Goal: Task Accomplishment & Management: Manage account settings

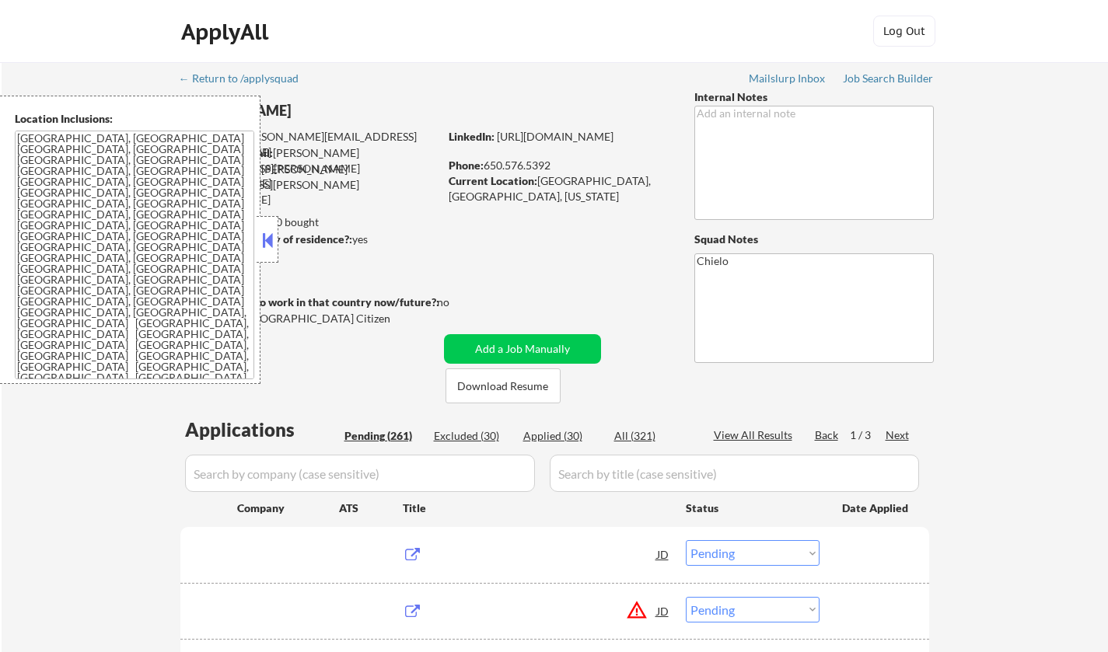
select select ""pending""
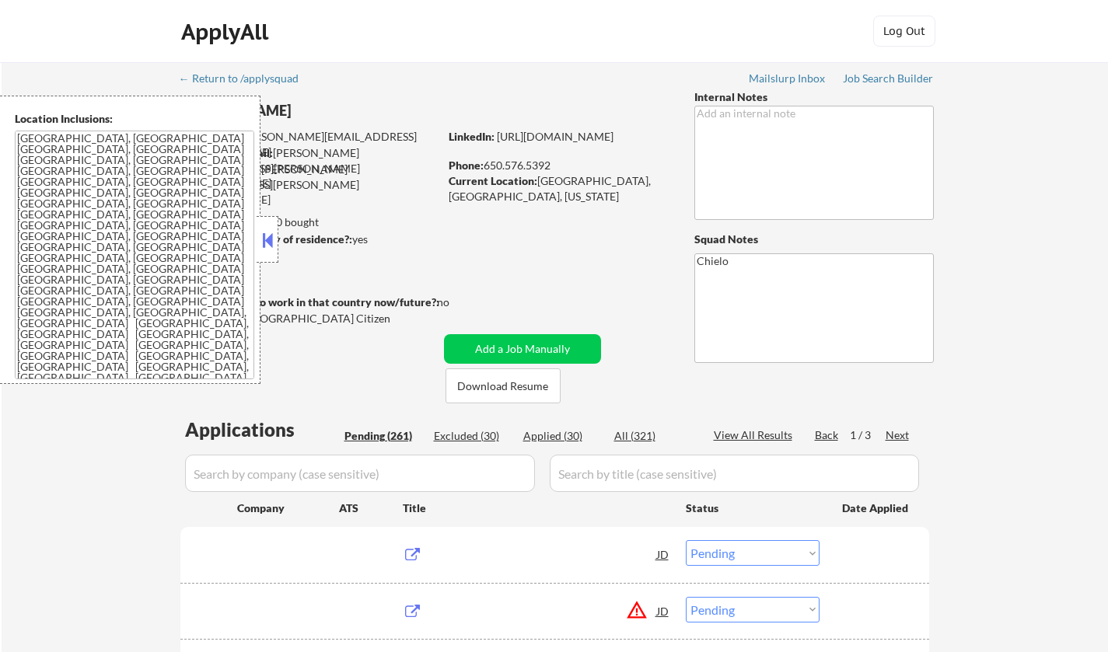
select select ""pending""
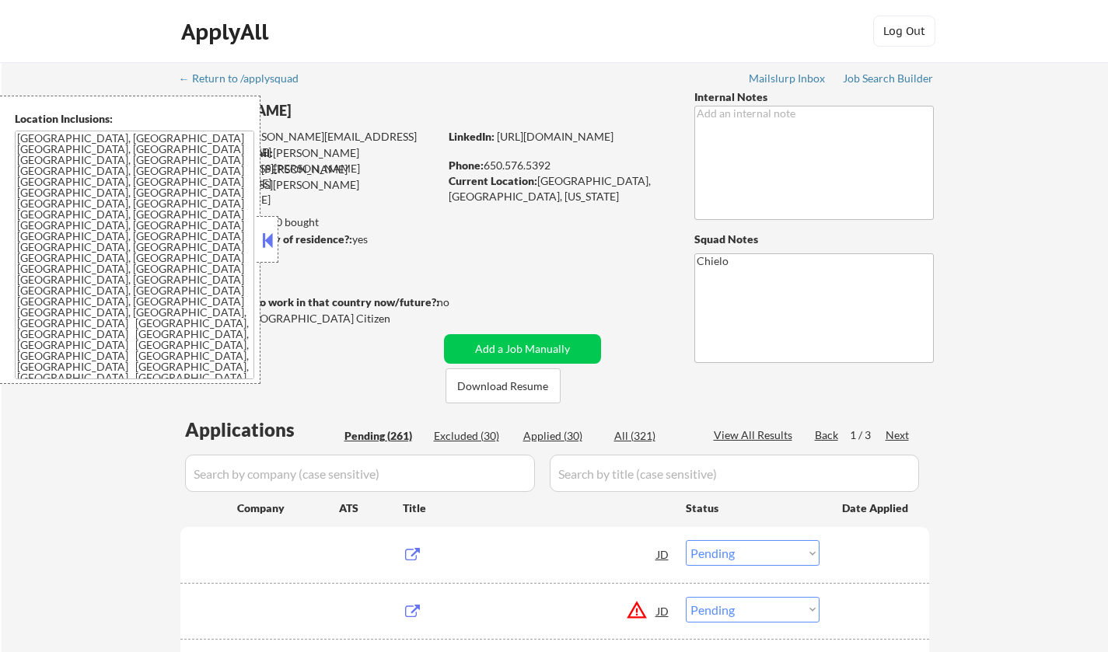
select select ""pending""
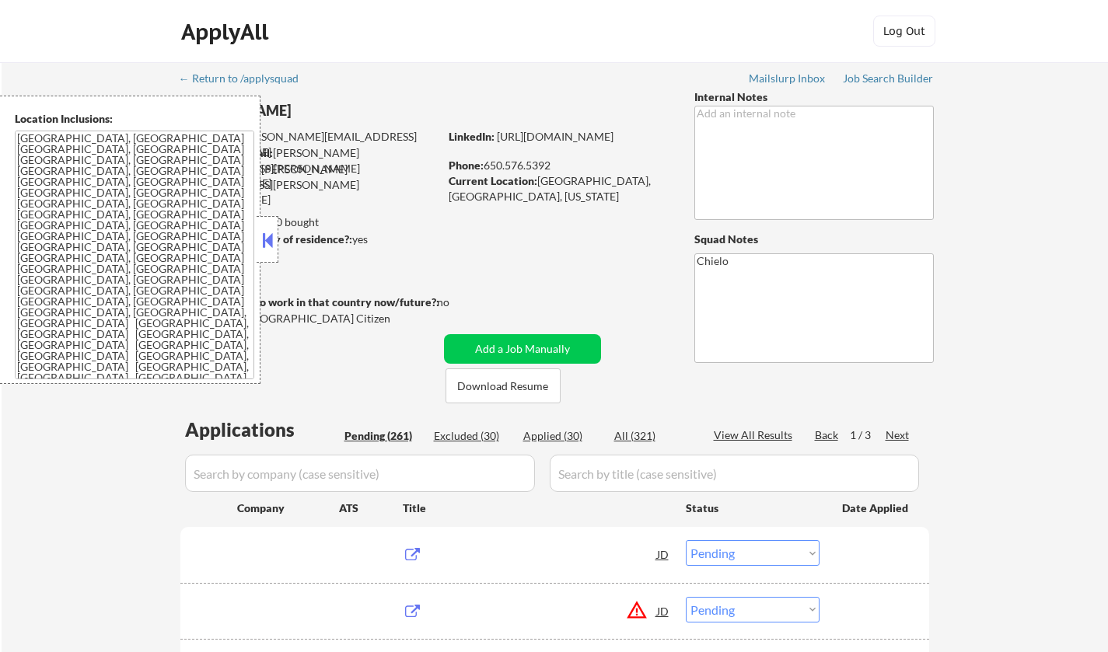
select select ""pending""
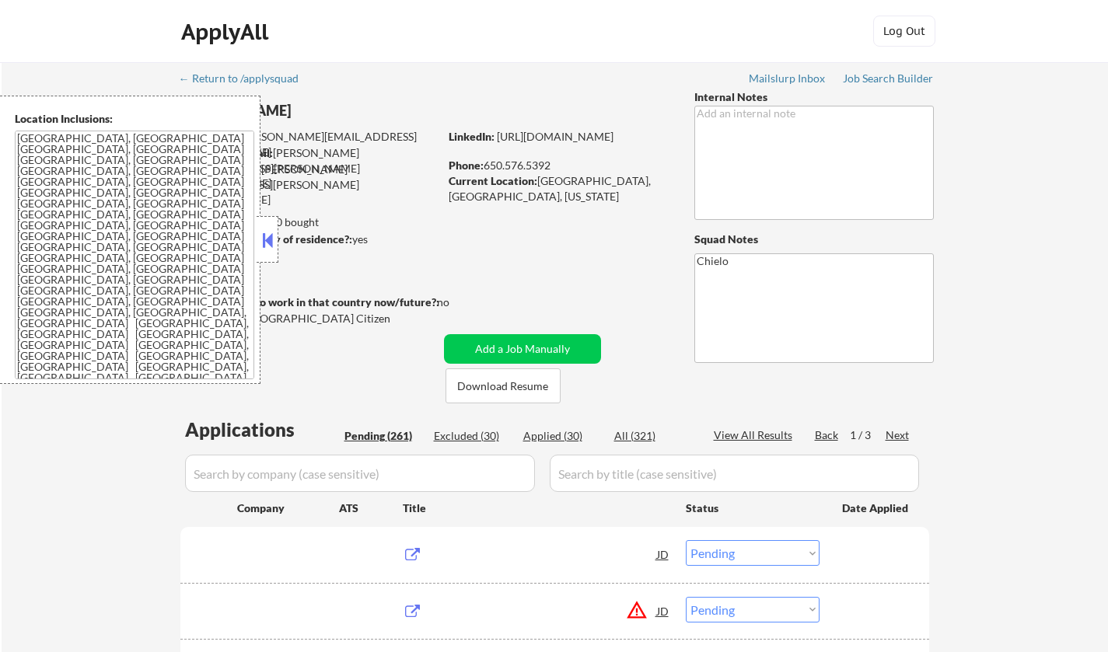
select select ""pending""
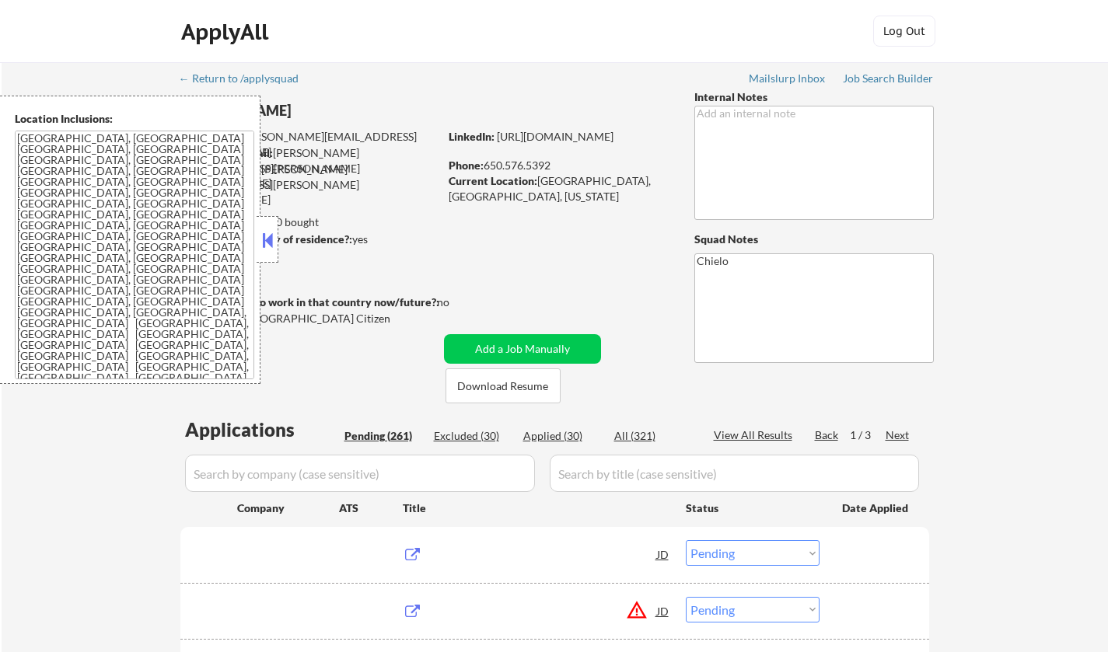
select select ""pending""
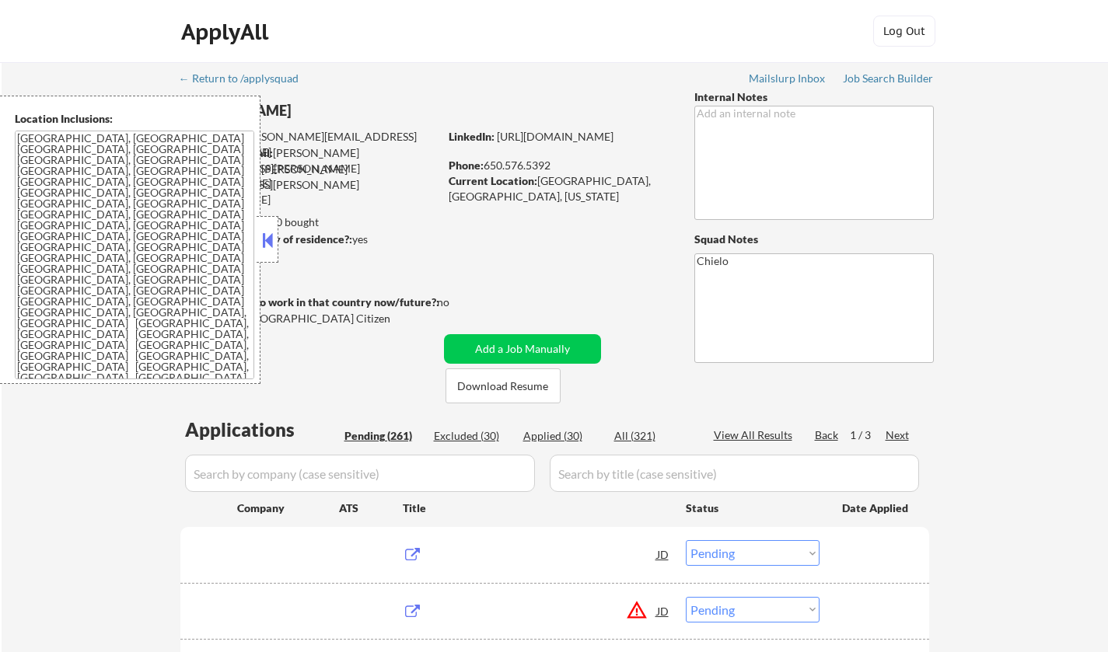
select select ""pending""
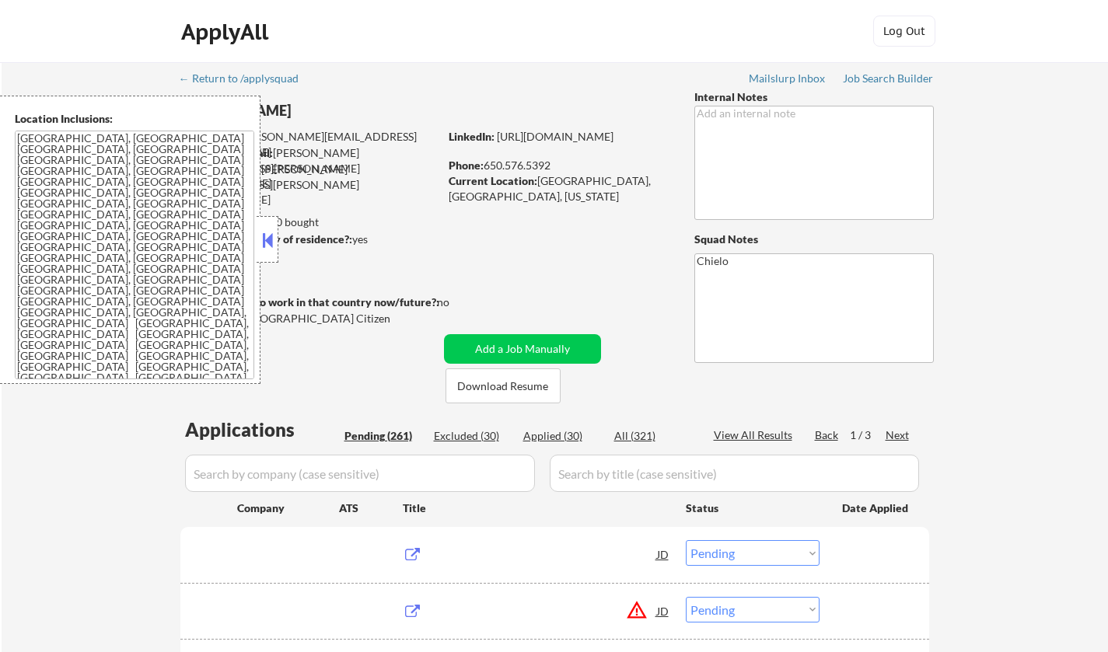
select select ""pending""
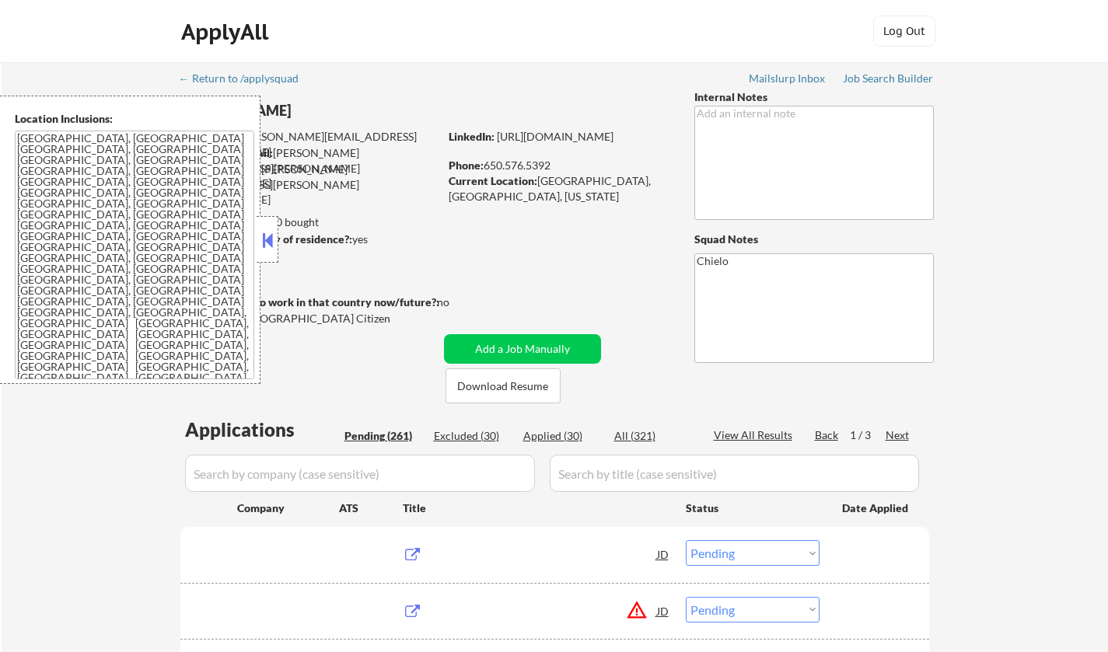
select select ""pending""
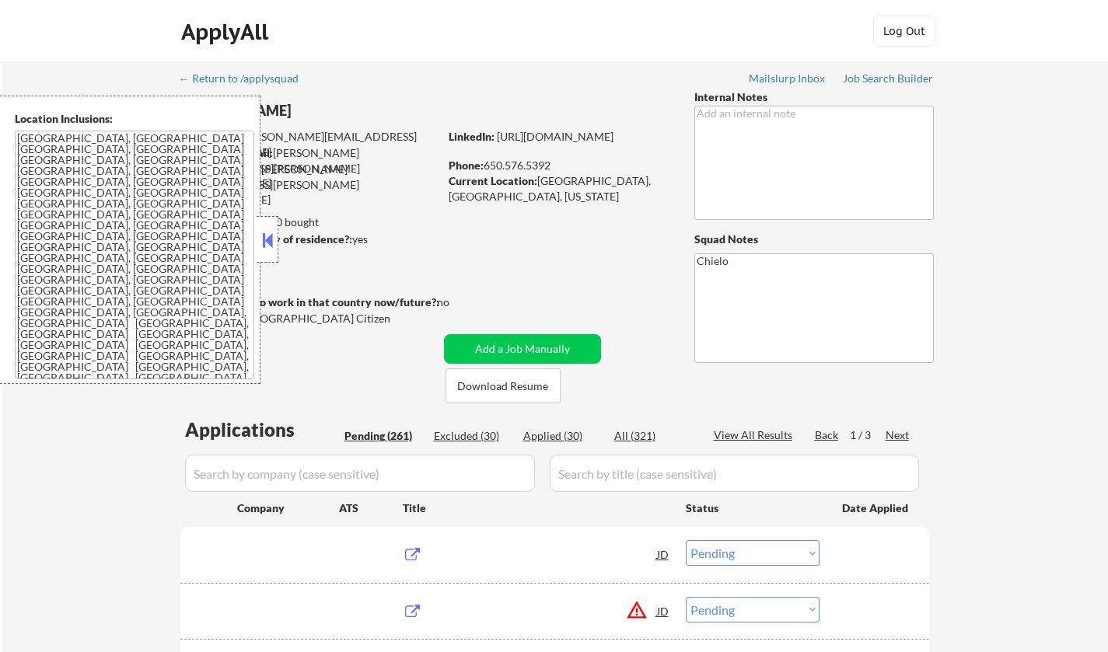
select select ""pending""
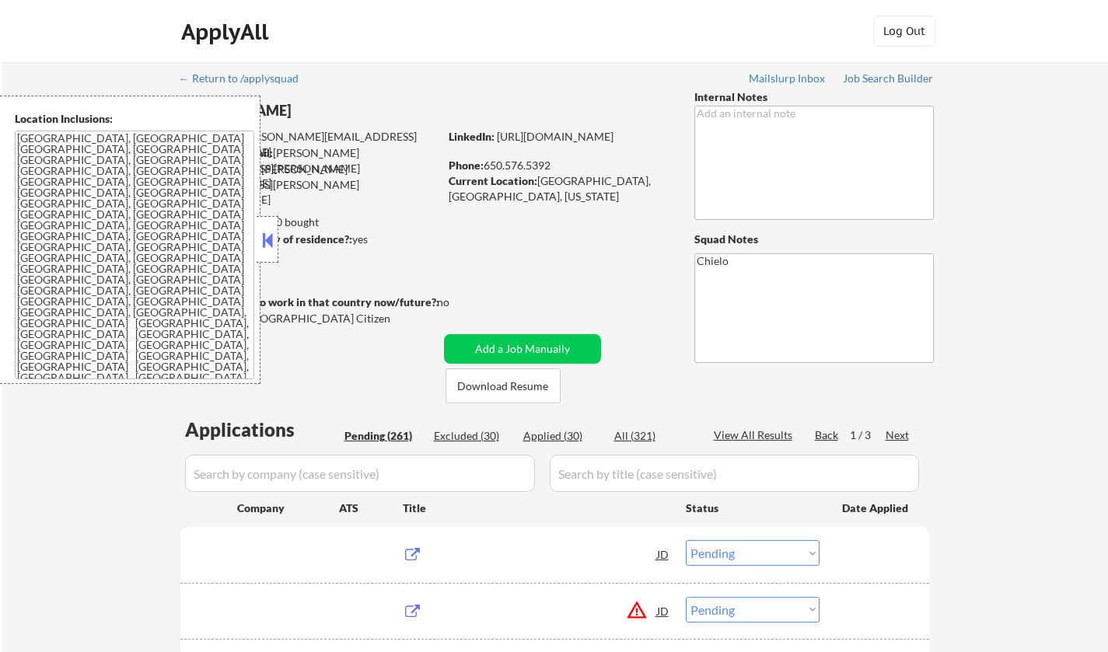
select select ""pending""
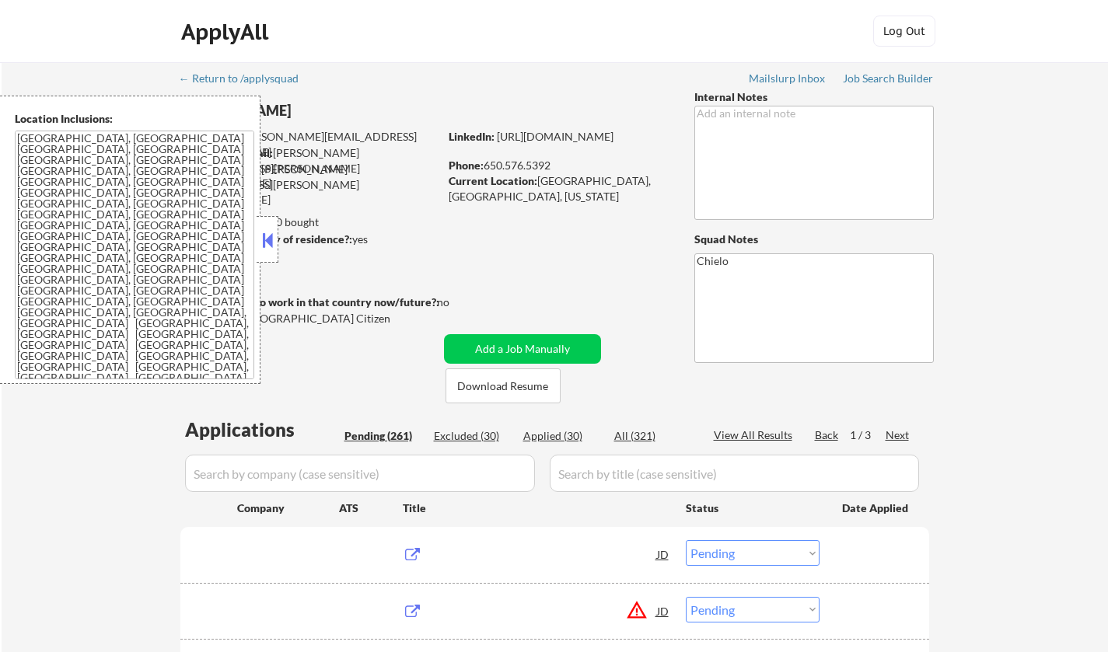
select select ""pending""
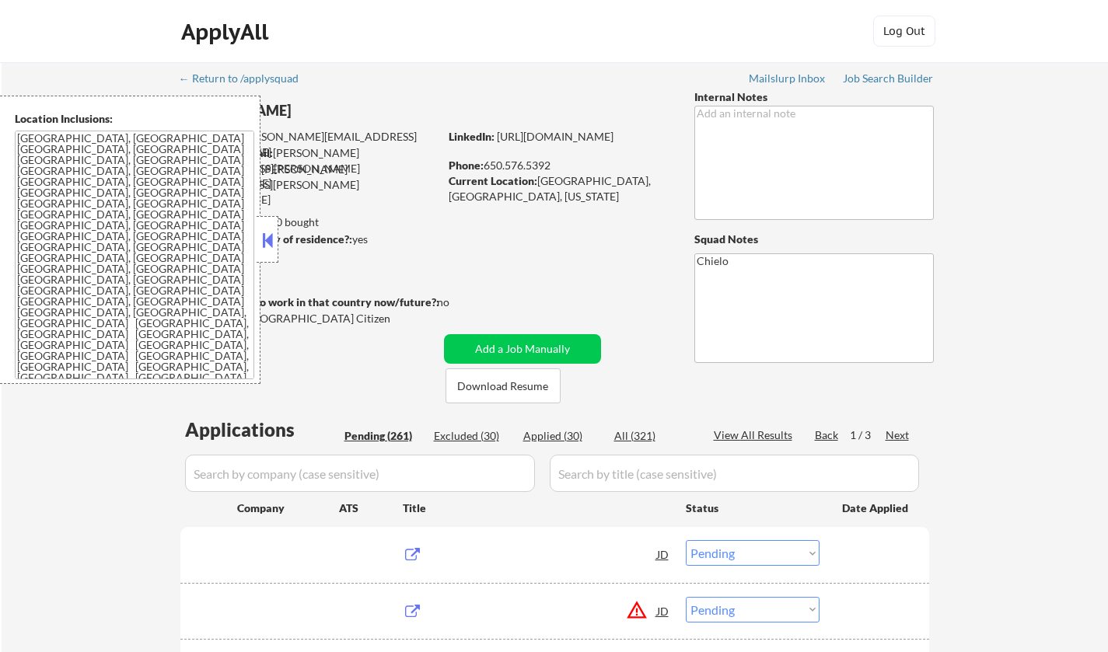
select select ""pending""
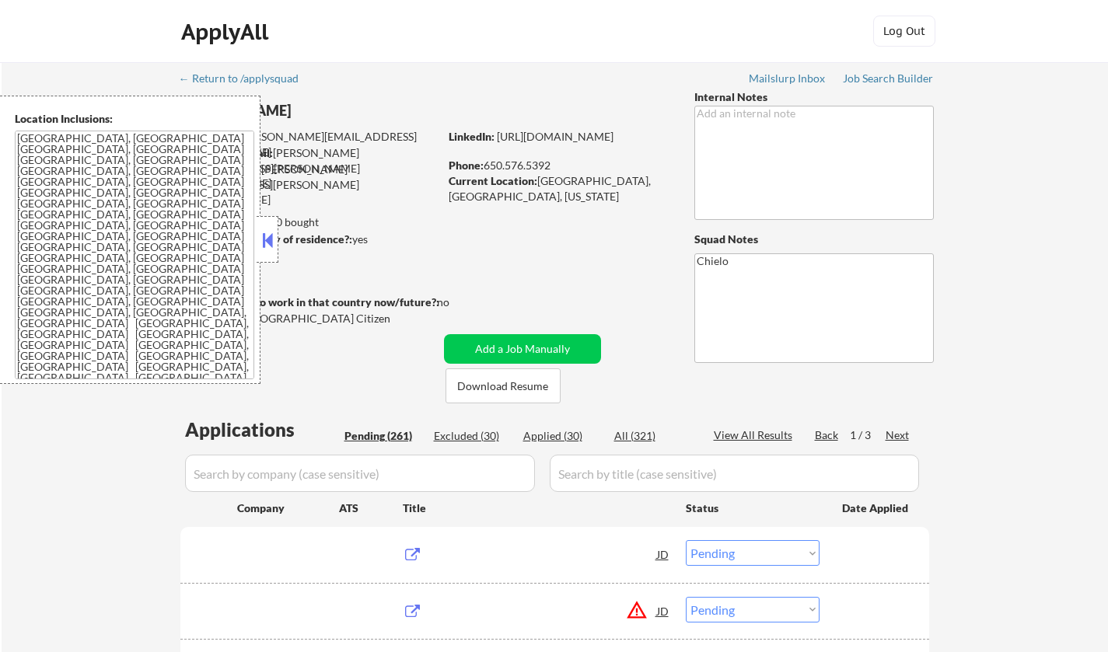
select select ""pending""
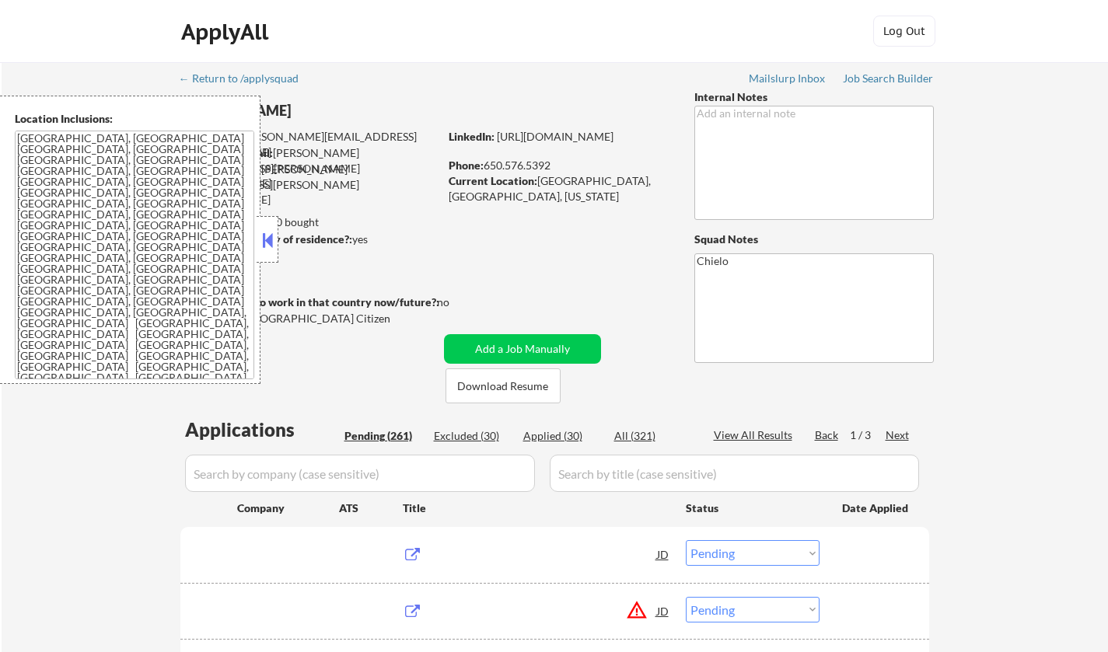
select select ""pending""
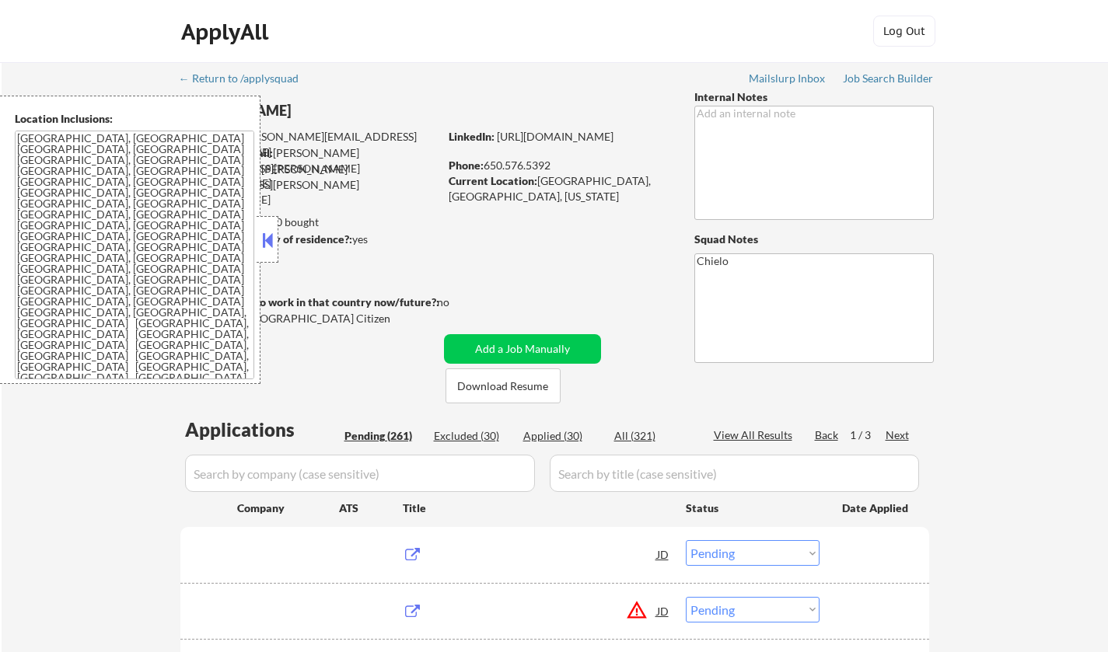
select select ""pending""
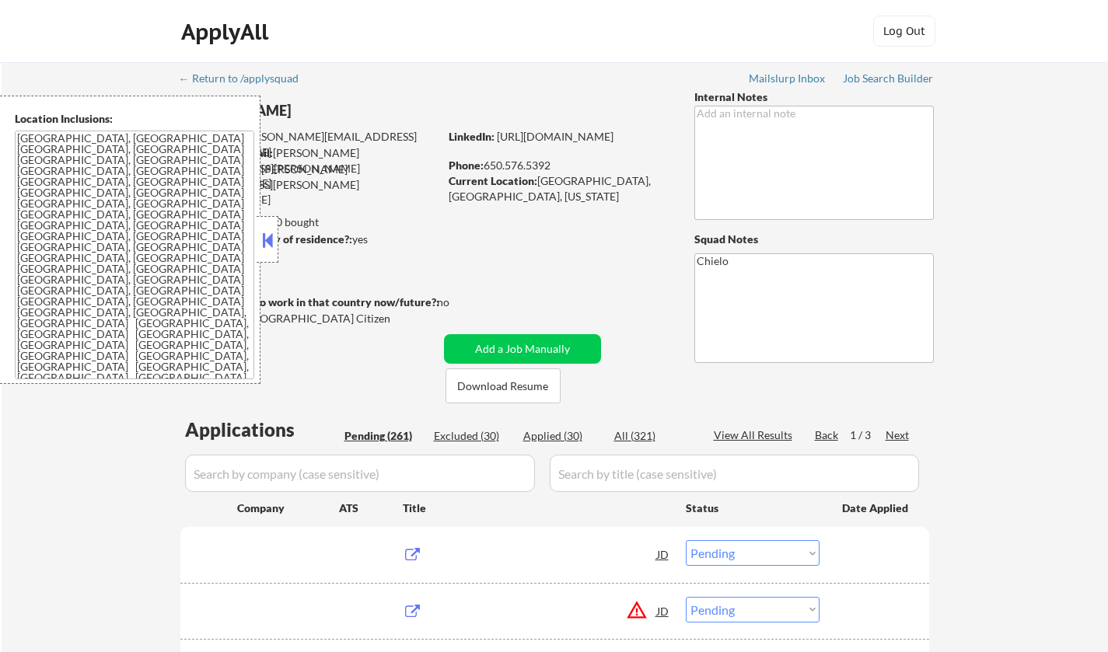
select select ""pending""
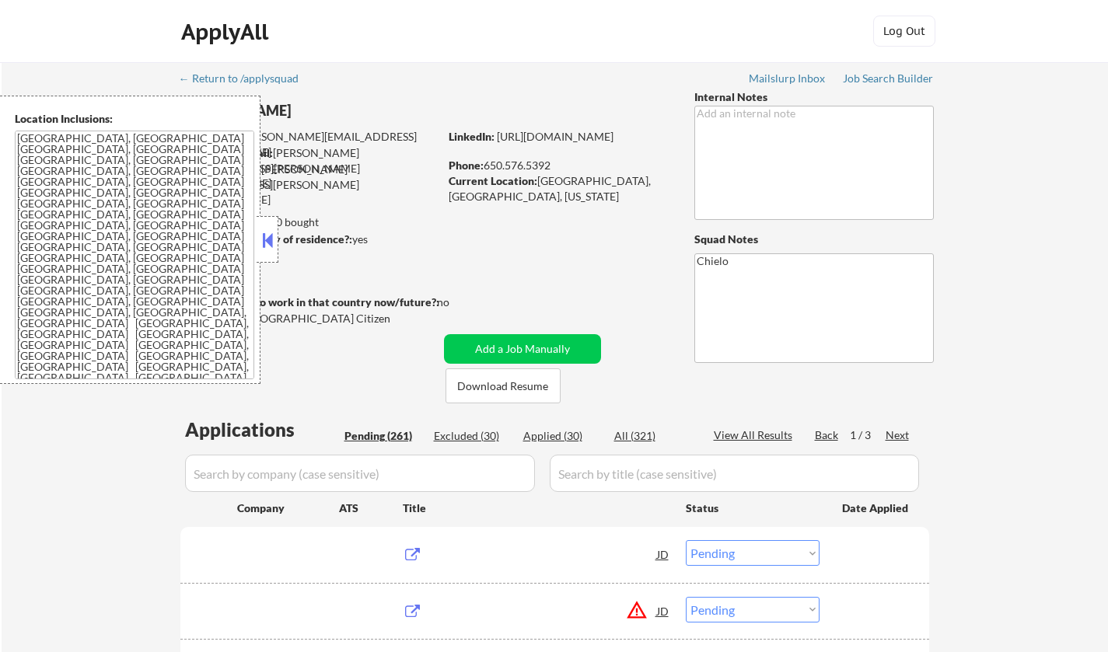
select select ""pending""
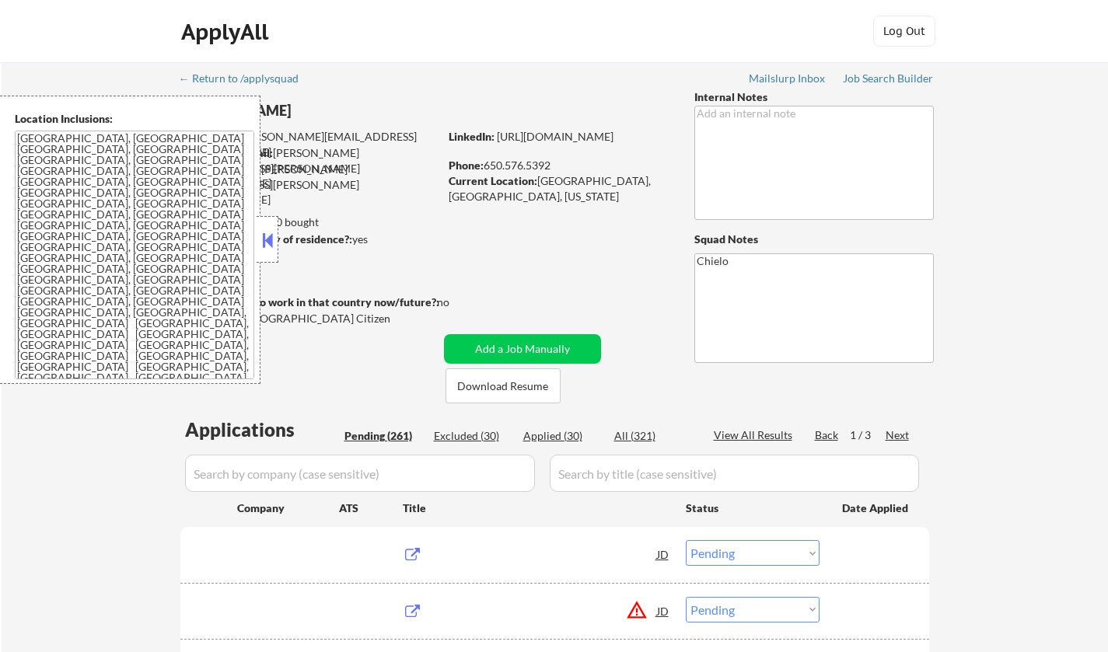
select select ""pending""
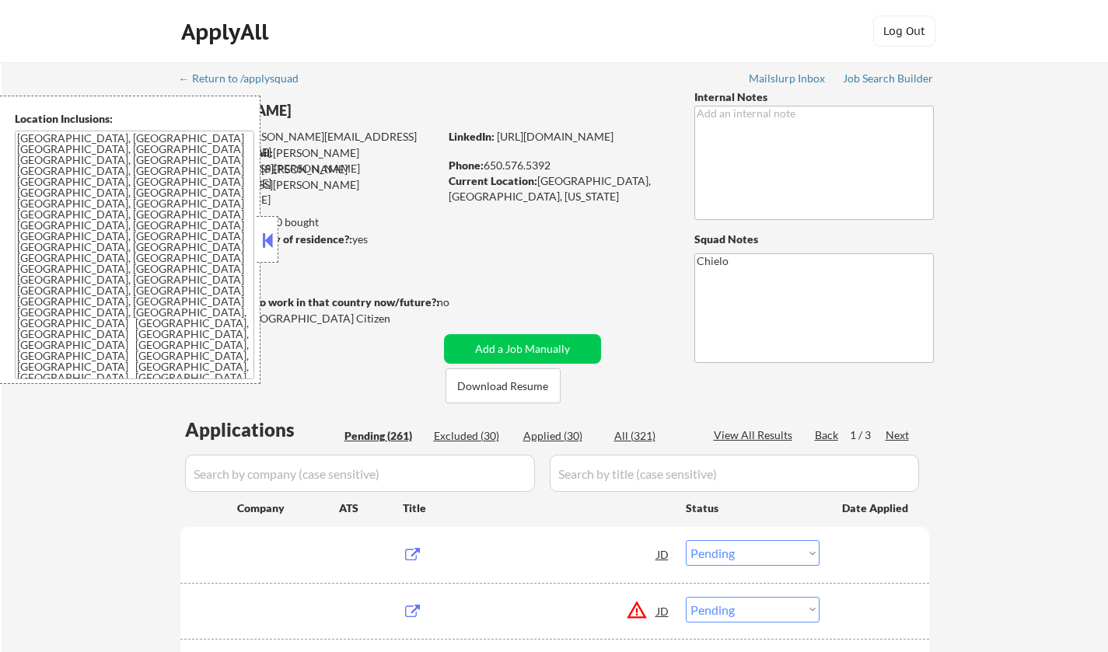
select select ""pending""
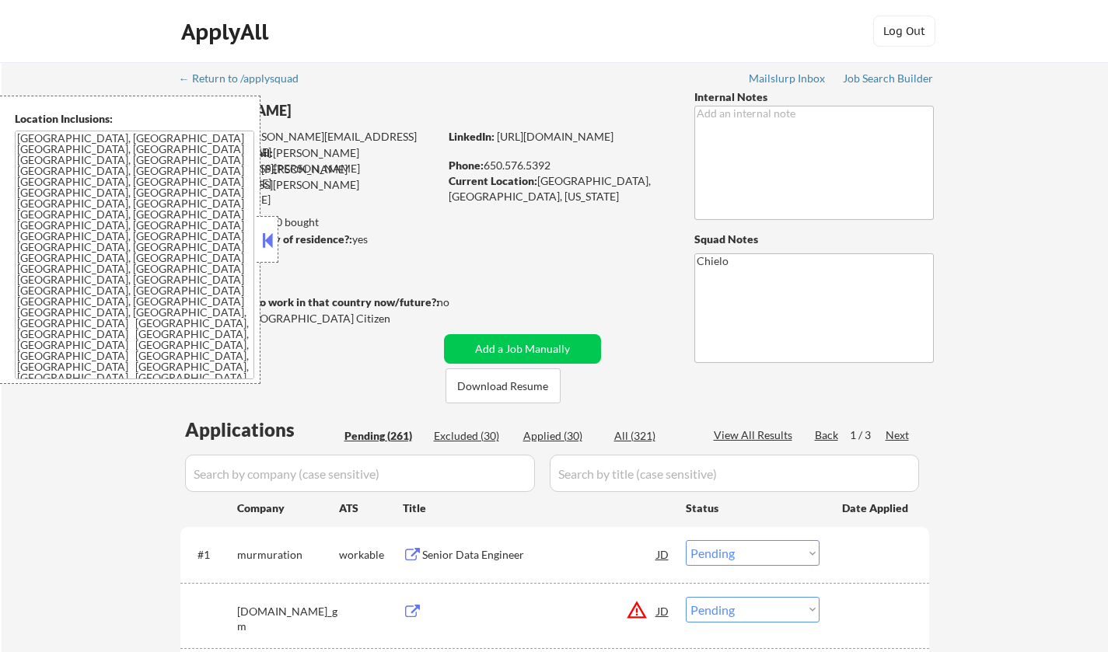
scroll to position [233, 0]
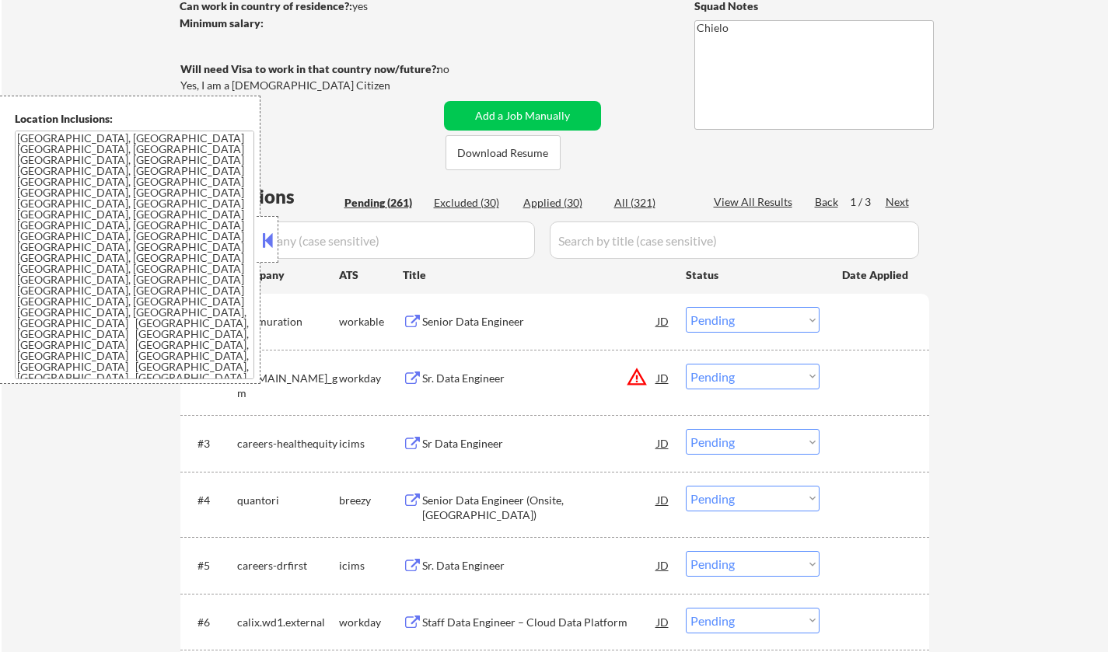
click at [271, 232] on button at bounding box center [267, 240] width 17 height 23
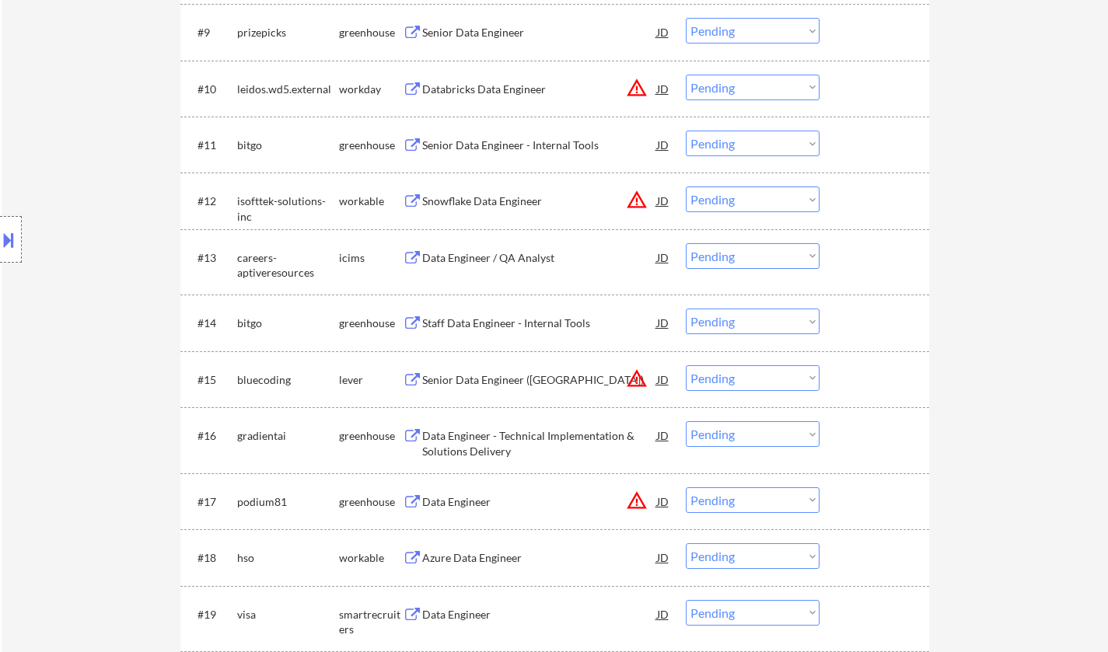
scroll to position [1089, 0]
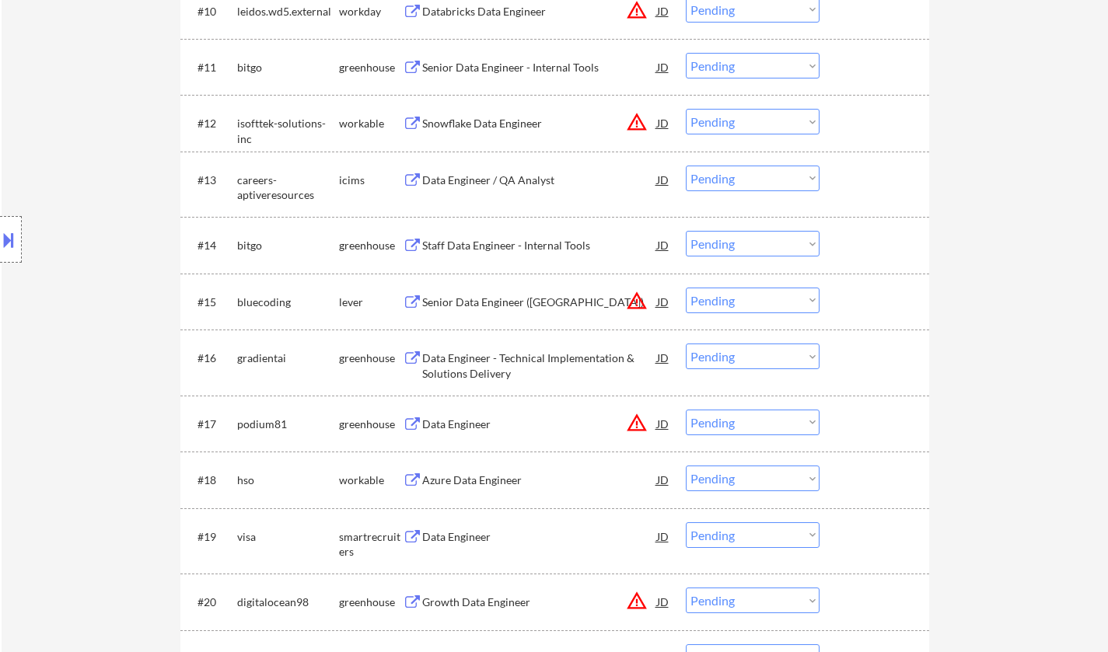
click at [25, 230] on div "Location Inclusions: [GEOGRAPHIC_DATA], [GEOGRAPHIC_DATA] [GEOGRAPHIC_DATA], [G…" at bounding box center [139, 240] width 278 height 289
click at [0, 232] on button at bounding box center [8, 240] width 17 height 26
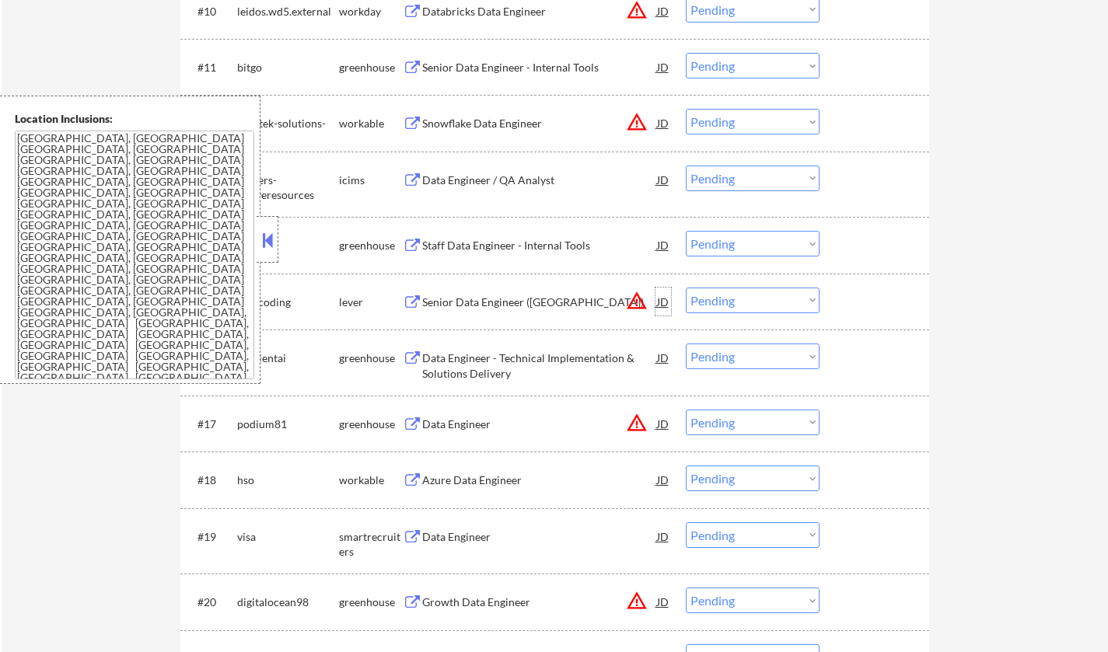
click at [669, 303] on div "JD" at bounding box center [664, 302] width 16 height 28
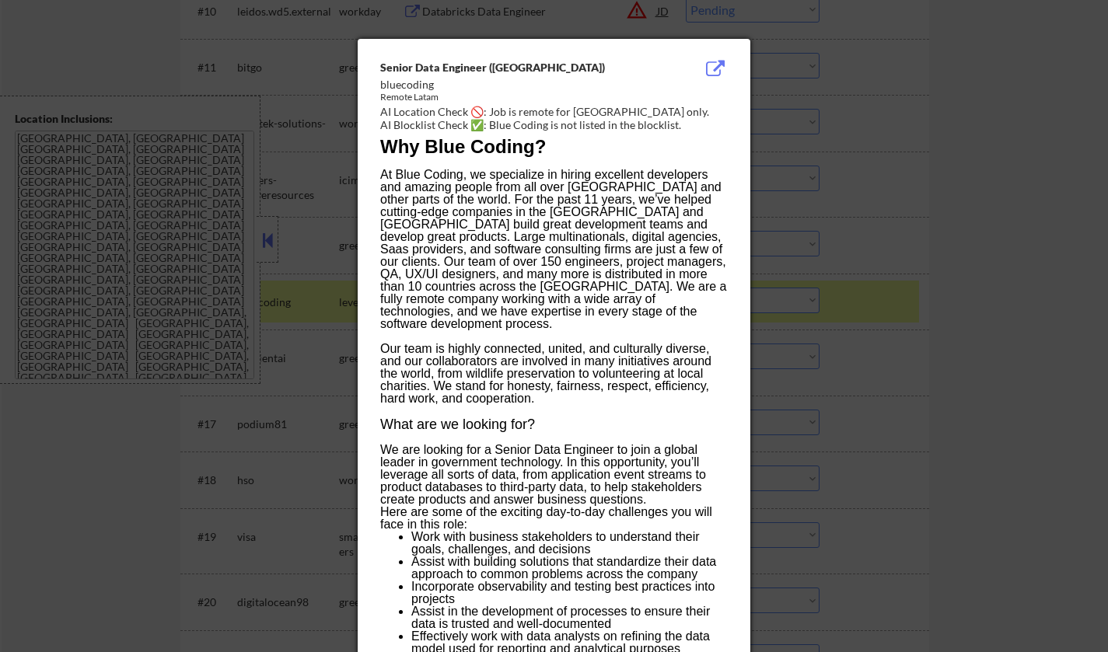
click at [876, 315] on div at bounding box center [554, 326] width 1108 height 652
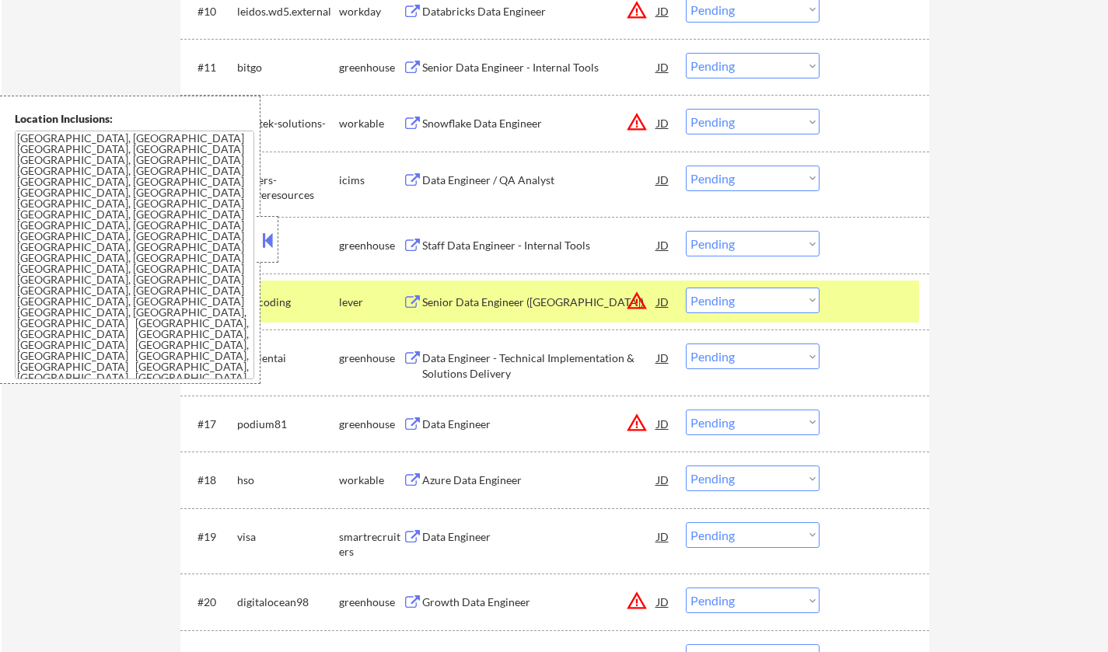
click at [771, 299] on select "Choose an option... Pending Applied Excluded (Questions) Excluded (Expired) Exc…" at bounding box center [753, 301] width 134 height 26
click at [686, 288] on select "Choose an option... Pending Applied Excluded (Questions) Excluded (Expired) Exc…" at bounding box center [753, 301] width 134 height 26
select select ""pending""
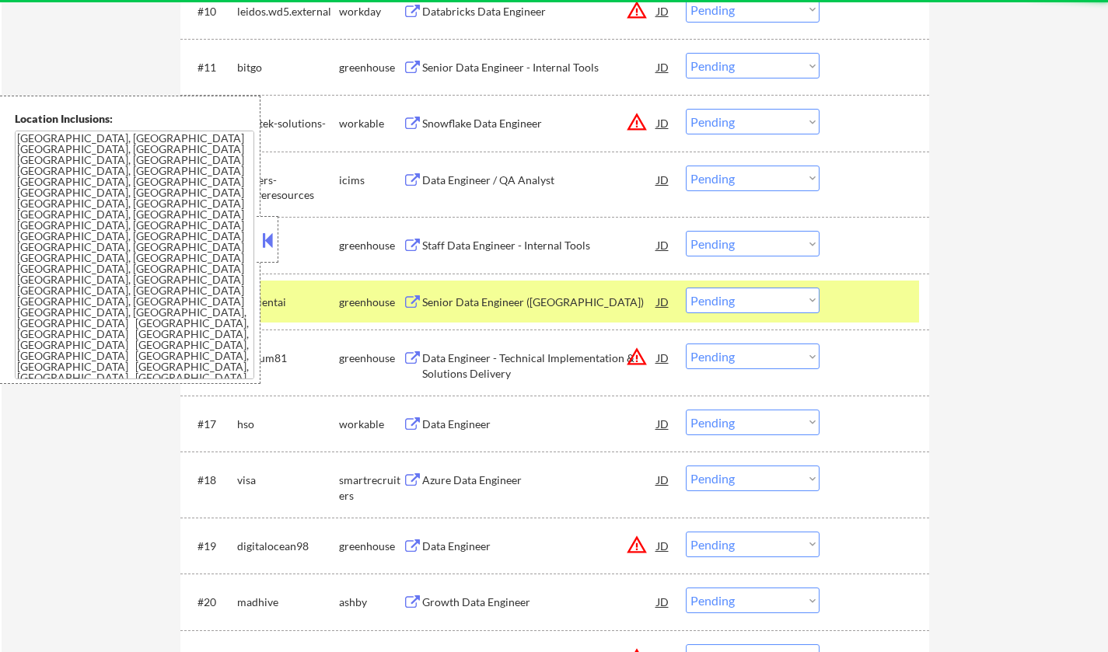
click at [265, 247] on button at bounding box center [267, 240] width 17 height 23
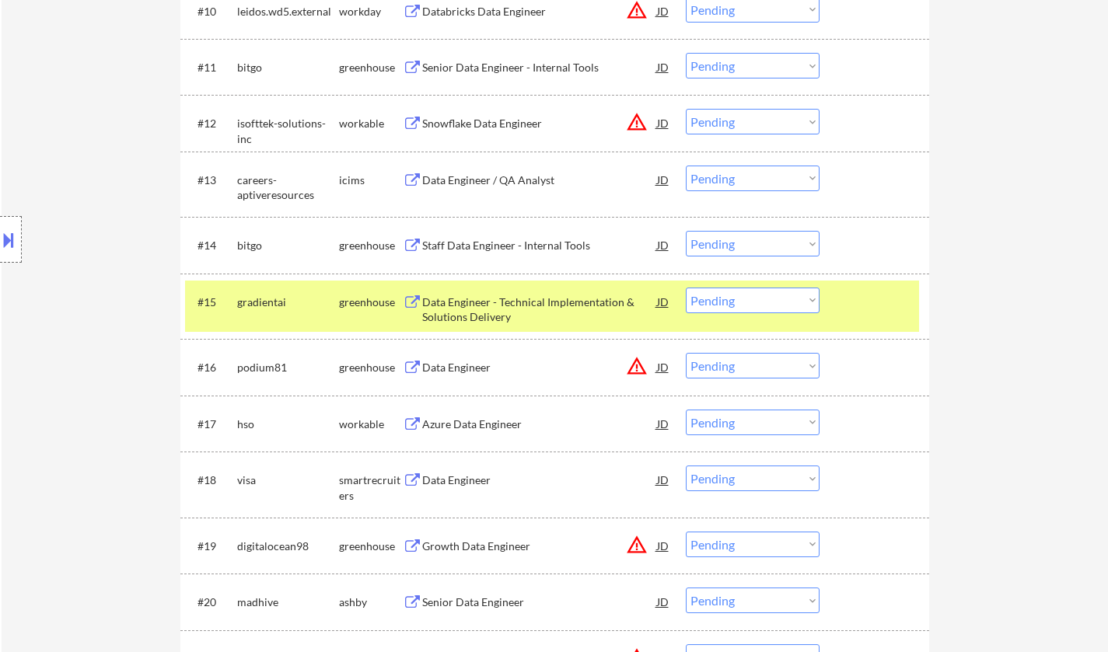
click at [470, 423] on div "Azure Data Engineer" at bounding box center [539, 425] width 235 height 16
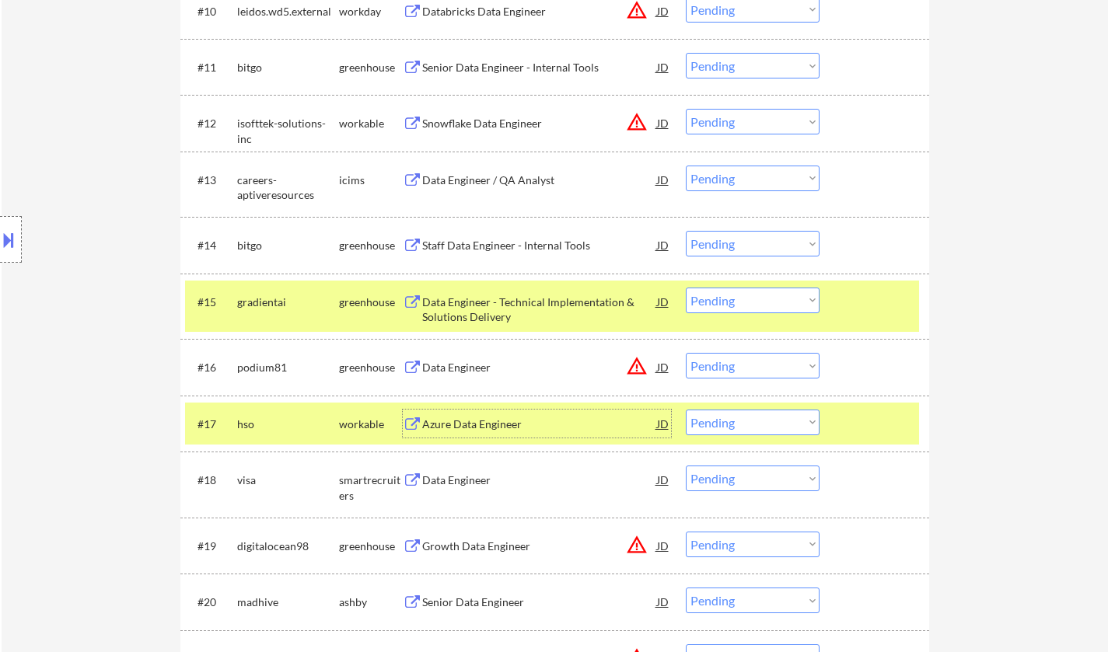
click at [799, 438] on div "#17 hso workable Azure Data Engineer JD warning_amber Choose an option... Pendi…" at bounding box center [552, 424] width 734 height 42
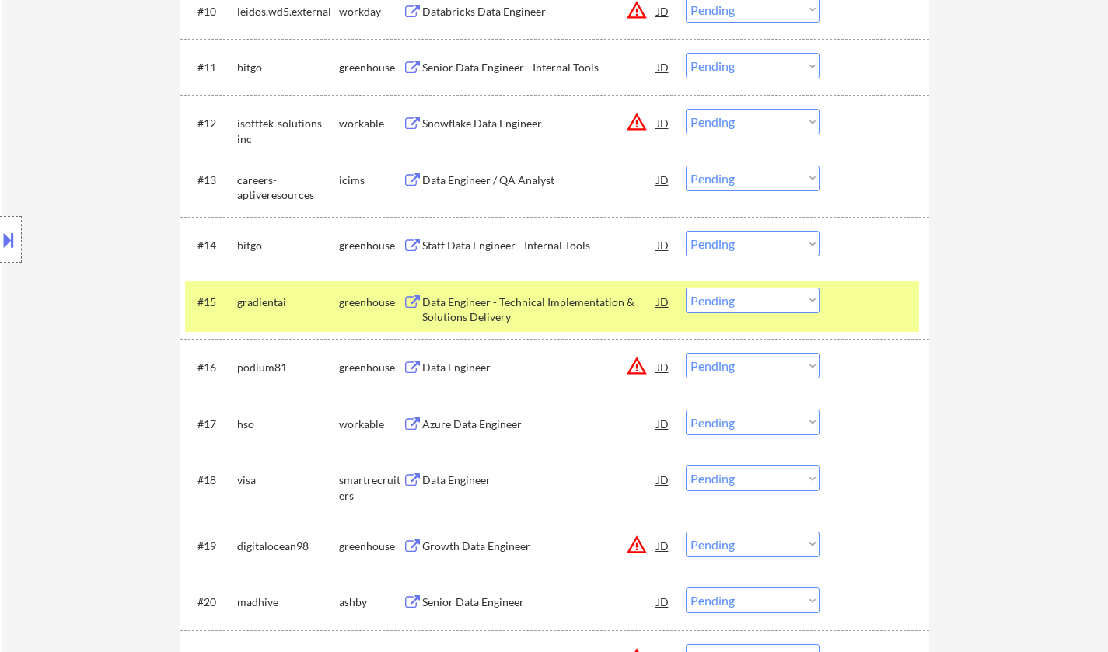
click at [790, 422] on select "Choose an option... Pending Applied Excluded (Questions) Excluded (Expired) Exc…" at bounding box center [753, 423] width 134 height 26
click at [686, 410] on select "Choose an option... Pending Applied Excluded (Questions) Excluded (Expired) Exc…" at bounding box center [753, 423] width 134 height 26
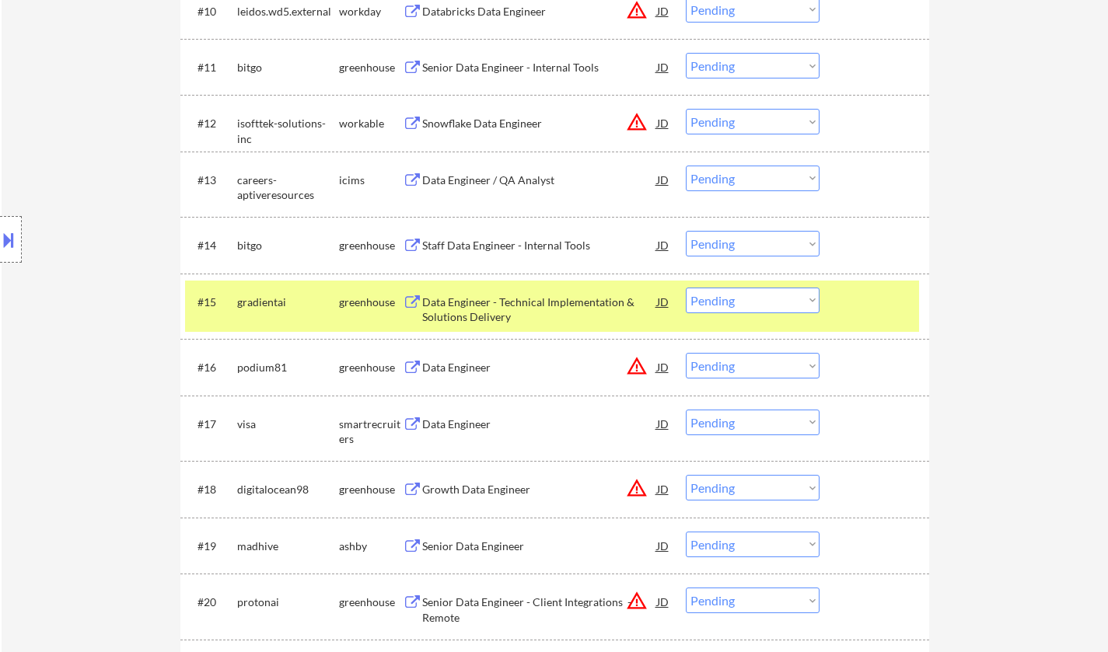
click at [459, 422] on div "Data Engineer" at bounding box center [539, 425] width 235 height 16
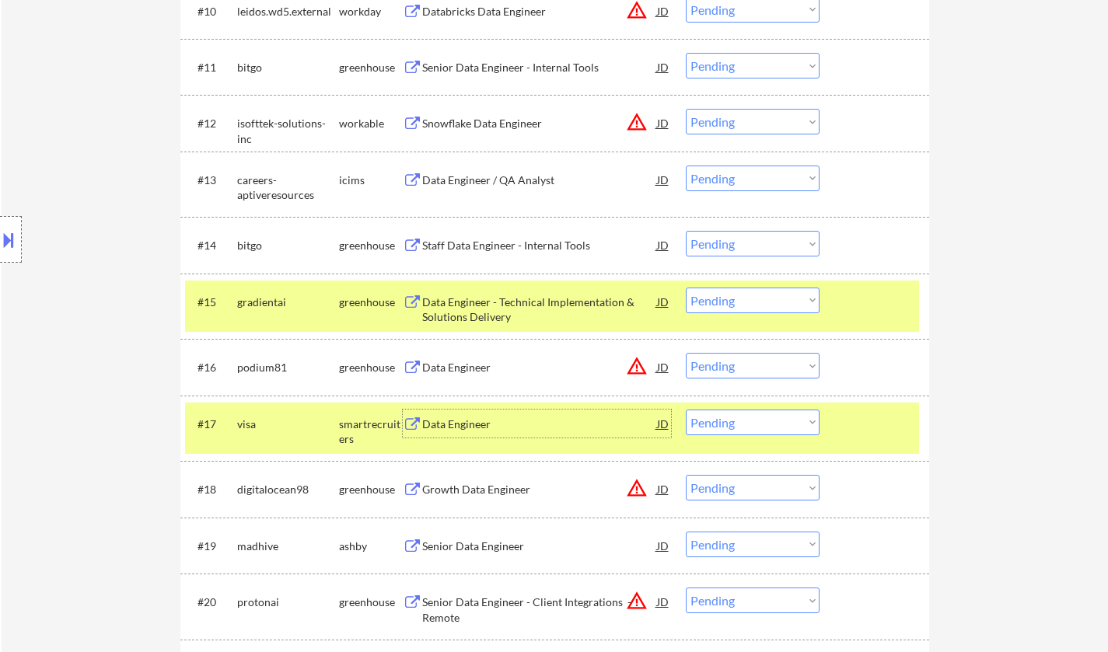
click at [775, 424] on select "Choose an option... Pending Applied Excluded (Questions) Excluded (Expired) Exc…" at bounding box center [753, 423] width 134 height 26
click at [686, 410] on select "Choose an option... Pending Applied Excluded (Questions) Excluded (Expired) Exc…" at bounding box center [753, 423] width 134 height 26
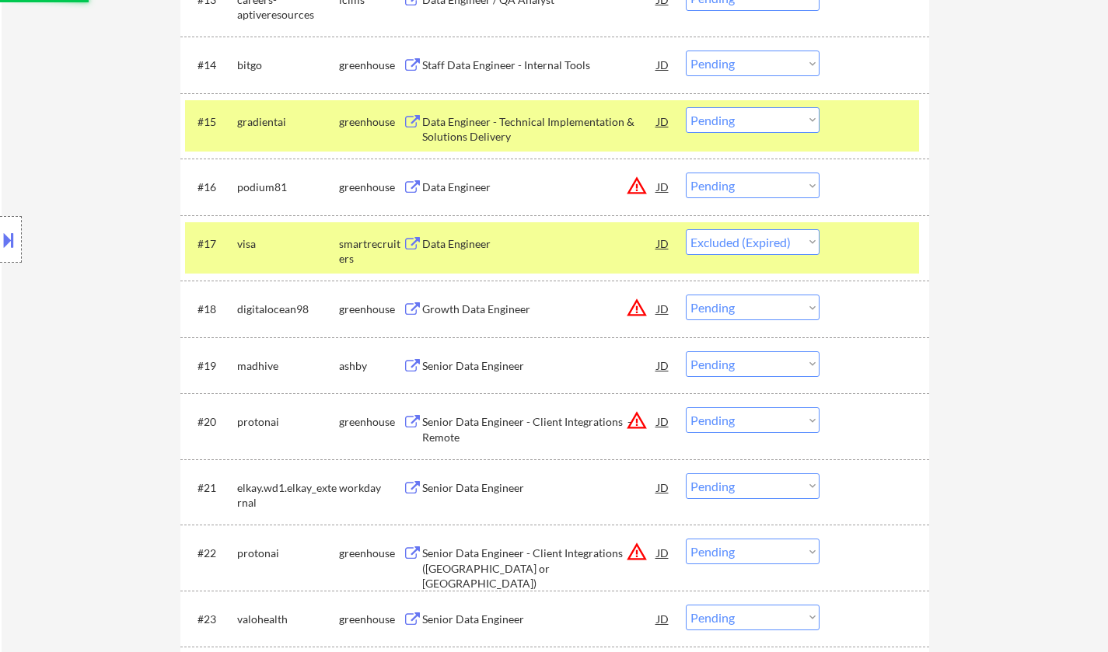
scroll to position [1322, 0]
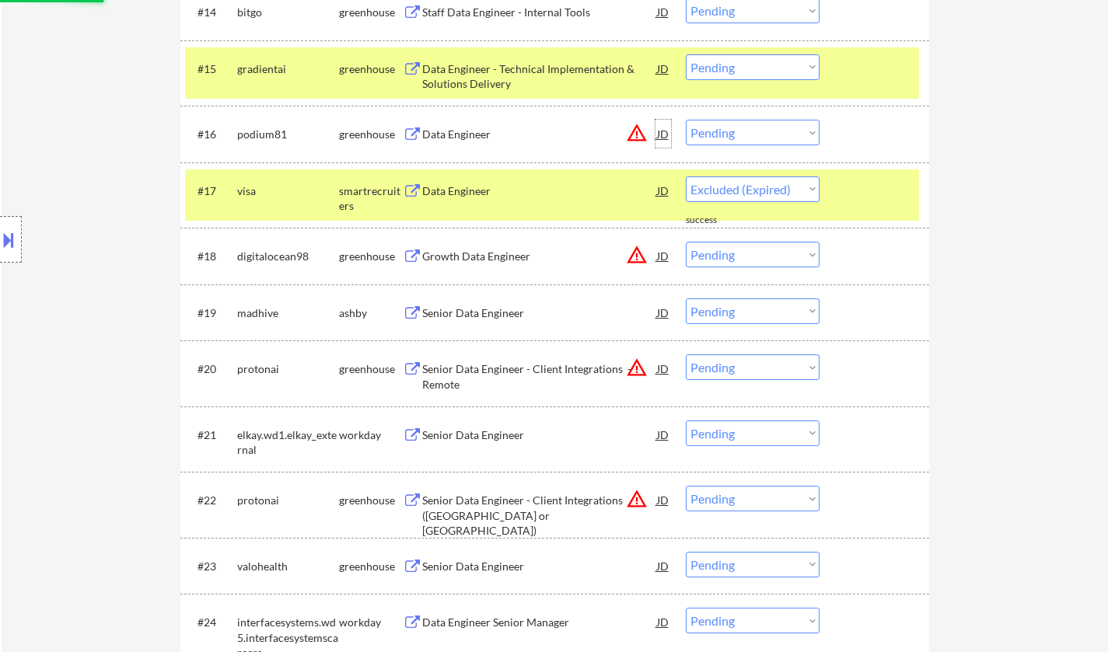
click at [656, 135] on div "JD" at bounding box center [664, 134] width 16 height 28
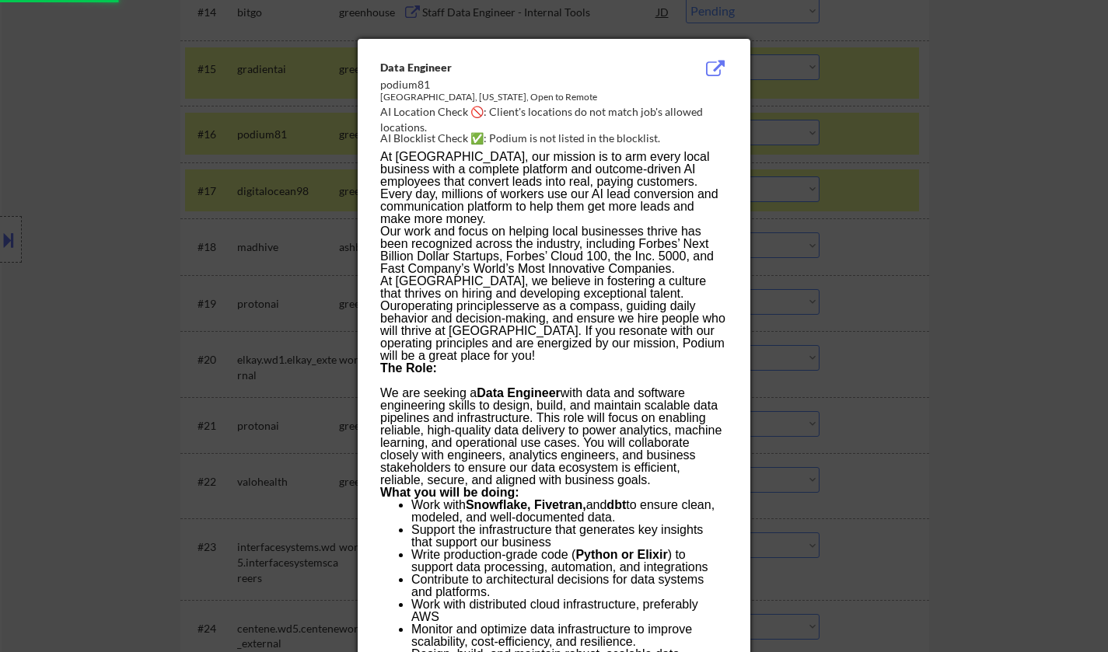
click at [934, 319] on div at bounding box center [554, 326] width 1108 height 652
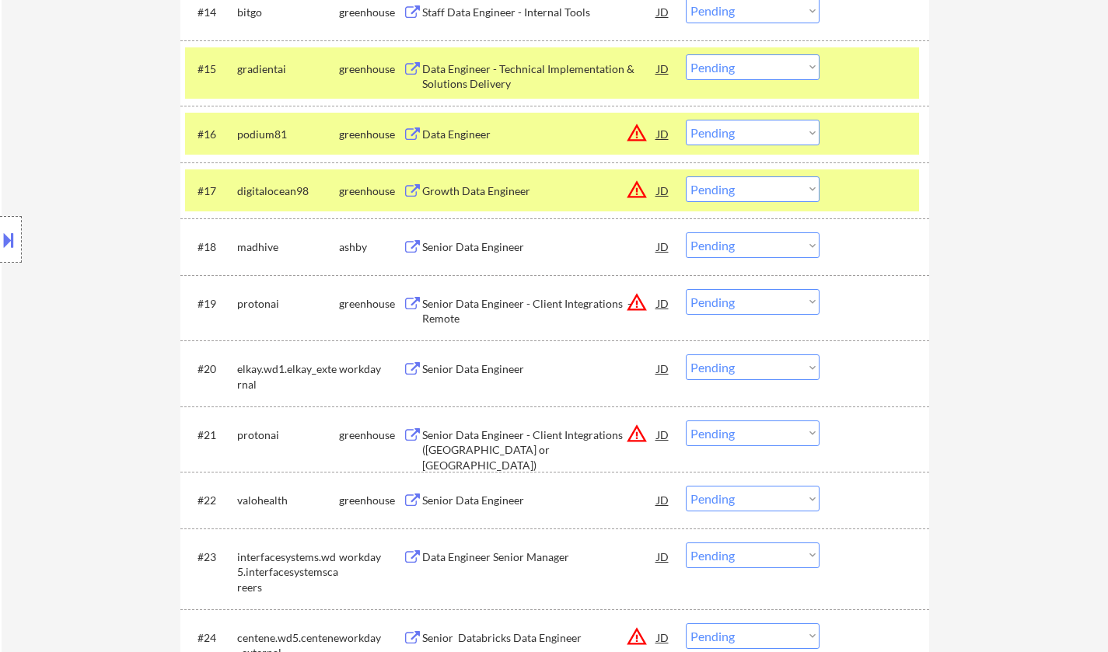
click at [771, 198] on select "Choose an option... Pending Applied Excluded (Questions) Excluded (Expired) Exc…" at bounding box center [753, 190] width 134 height 26
click at [686, 177] on select "Choose an option... Pending Applied Excluded (Questions) Excluded (Expired) Exc…" at bounding box center [753, 190] width 134 height 26
select select ""pending""
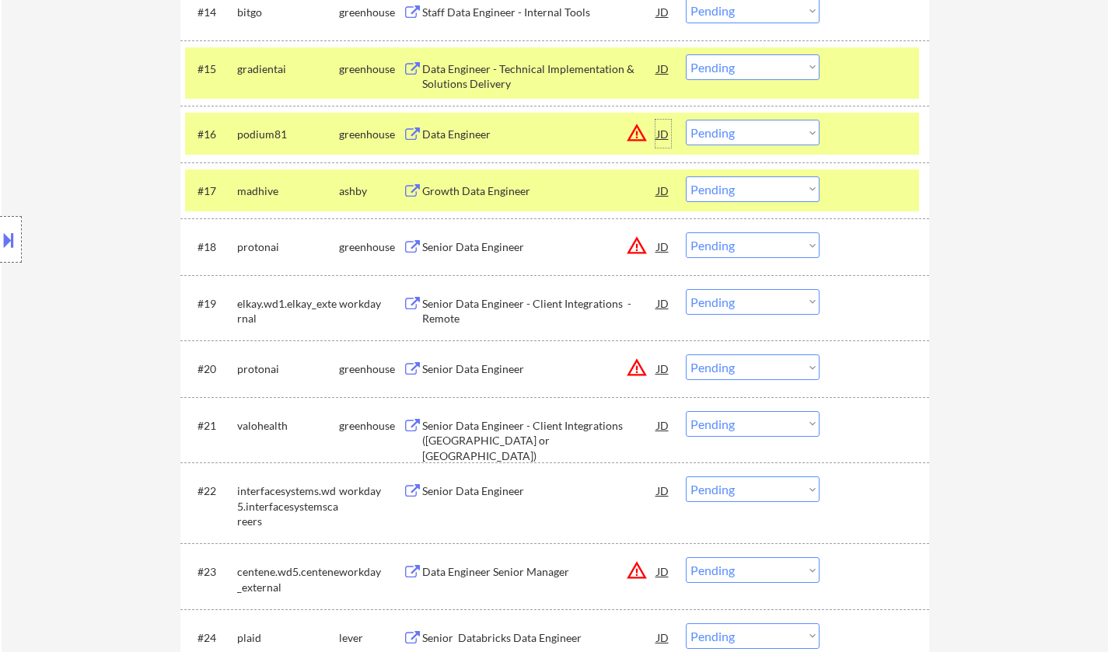
click at [665, 136] on div "JD" at bounding box center [664, 134] width 16 height 28
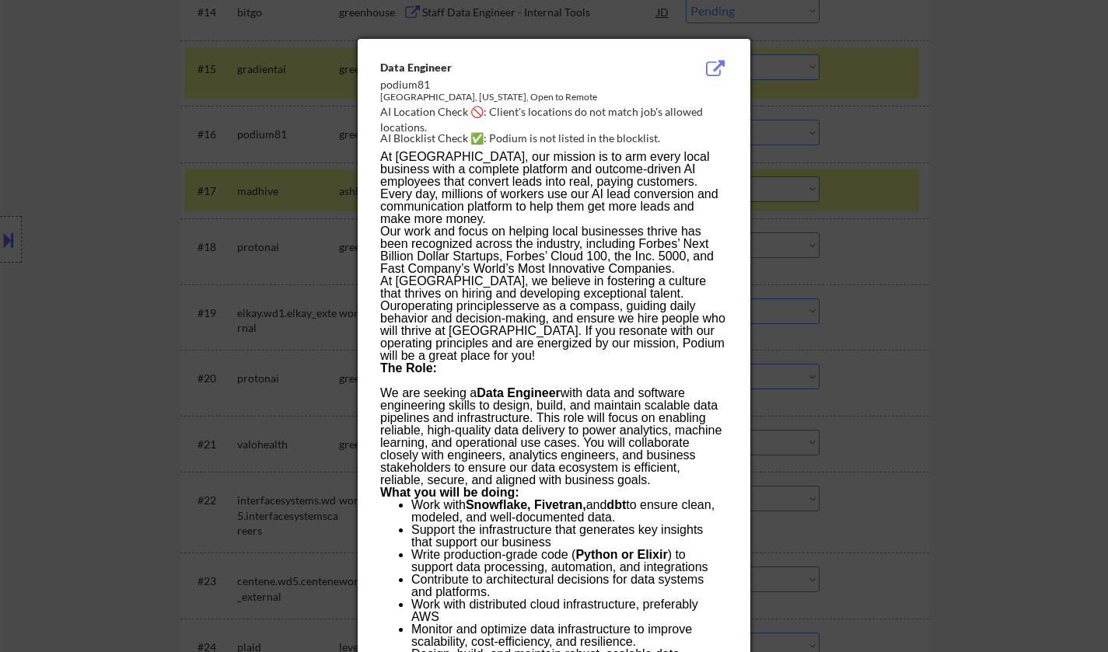
click at [919, 329] on div at bounding box center [554, 326] width 1108 height 652
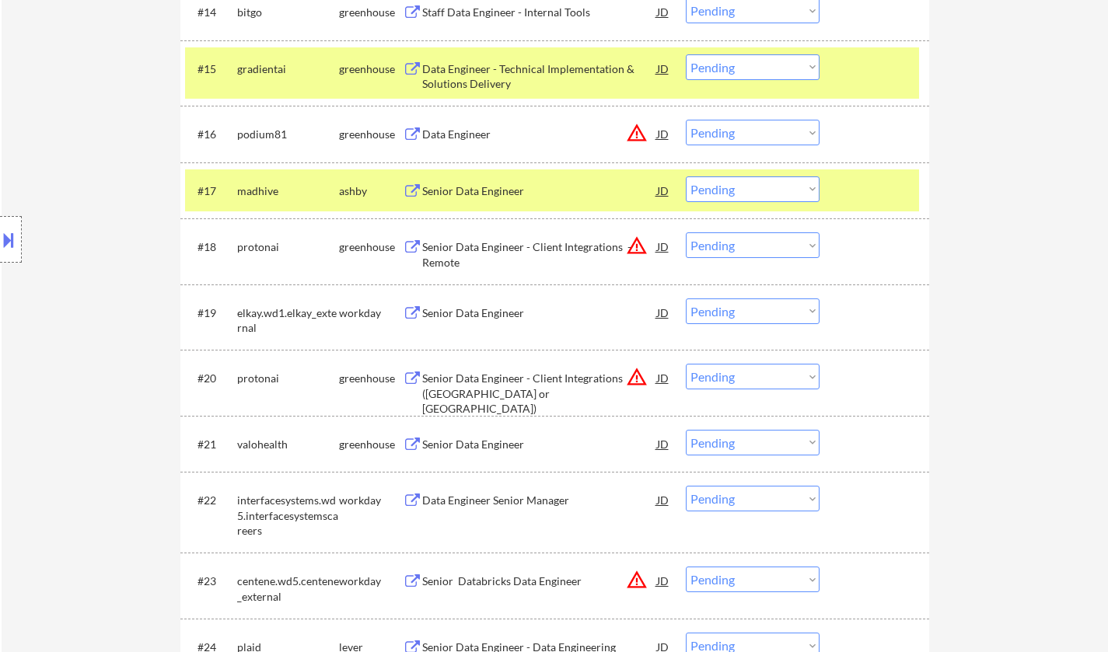
click at [787, 131] on select "Choose an option... Pending Applied Excluded (Questions) Excluded (Expired) Exc…" at bounding box center [753, 133] width 134 height 26
click at [686, 120] on select "Choose an option... Pending Applied Excluded (Questions) Excluded (Expired) Exc…" at bounding box center [753, 133] width 134 height 26
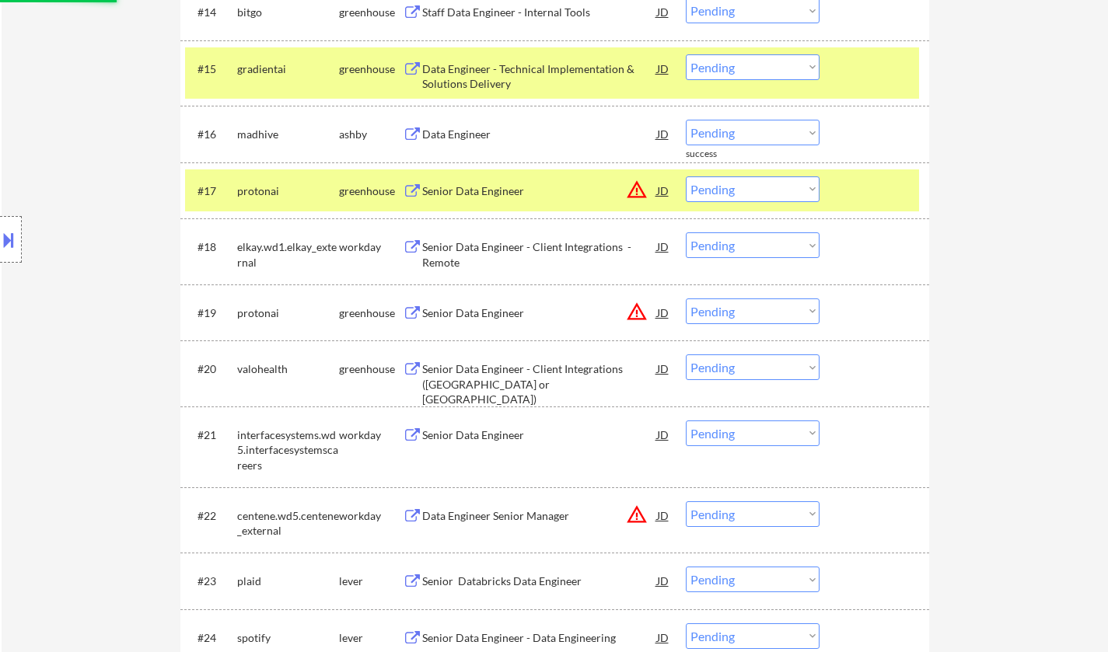
click at [439, 138] on div "Data Engineer" at bounding box center [539, 135] width 235 height 16
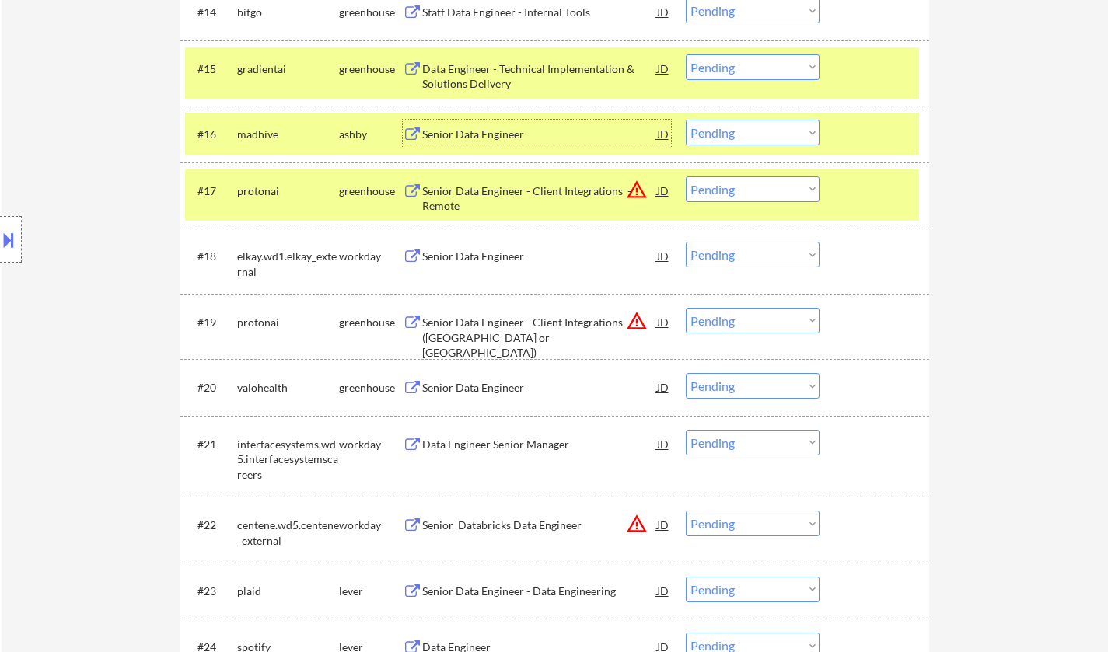
drag, startPoint x: 765, startPoint y: 127, endPoint x: 768, endPoint y: 143, distance: 16.6
click at [765, 127] on select "Choose an option... Pending Applied Excluded (Questions) Excluded (Expired) Exc…" at bounding box center [753, 133] width 134 height 26
click at [686, 120] on select "Choose an option... Pending Applied Excluded (Questions) Excluded (Expired) Exc…" at bounding box center [753, 133] width 134 height 26
select select ""pending""
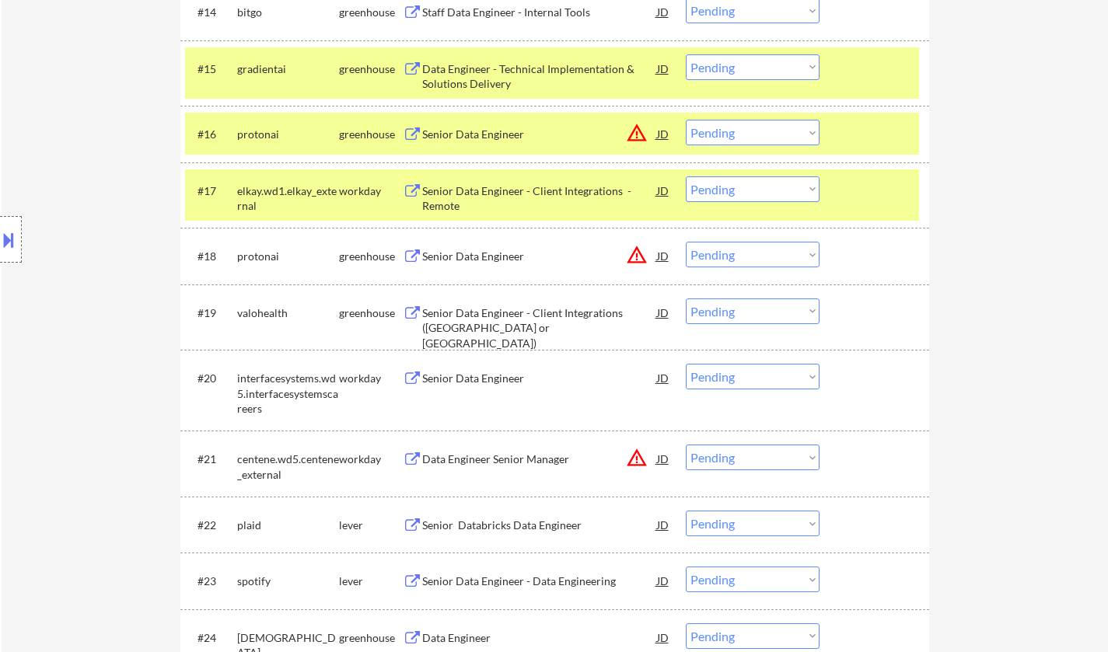
click at [663, 253] on div "JD" at bounding box center [664, 256] width 16 height 28
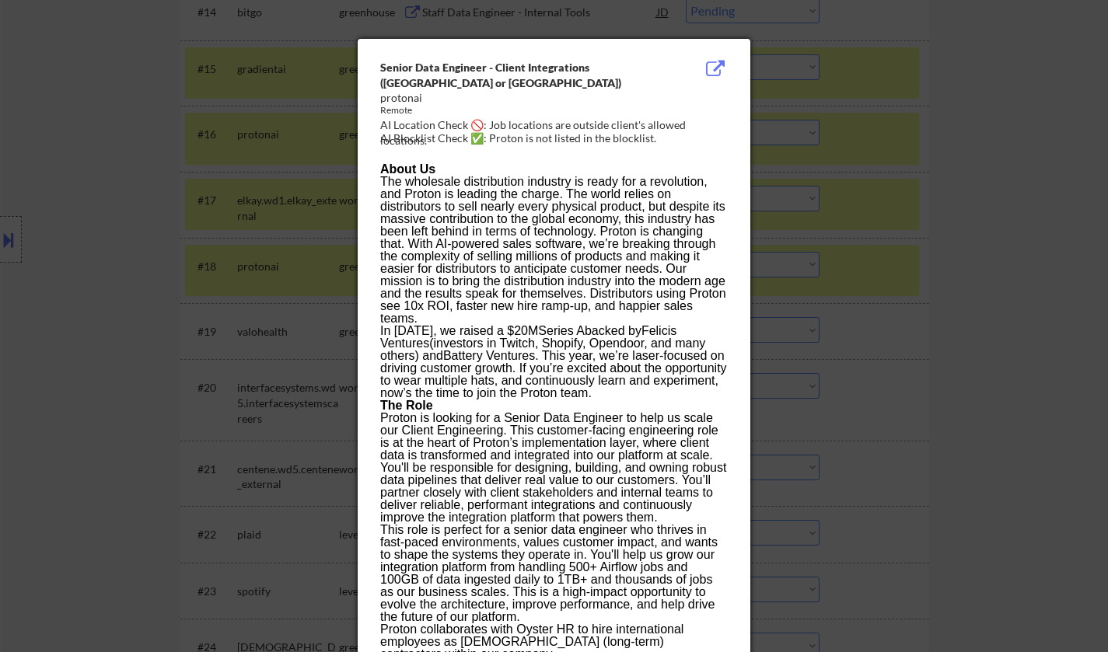
click at [845, 375] on div at bounding box center [554, 326] width 1108 height 652
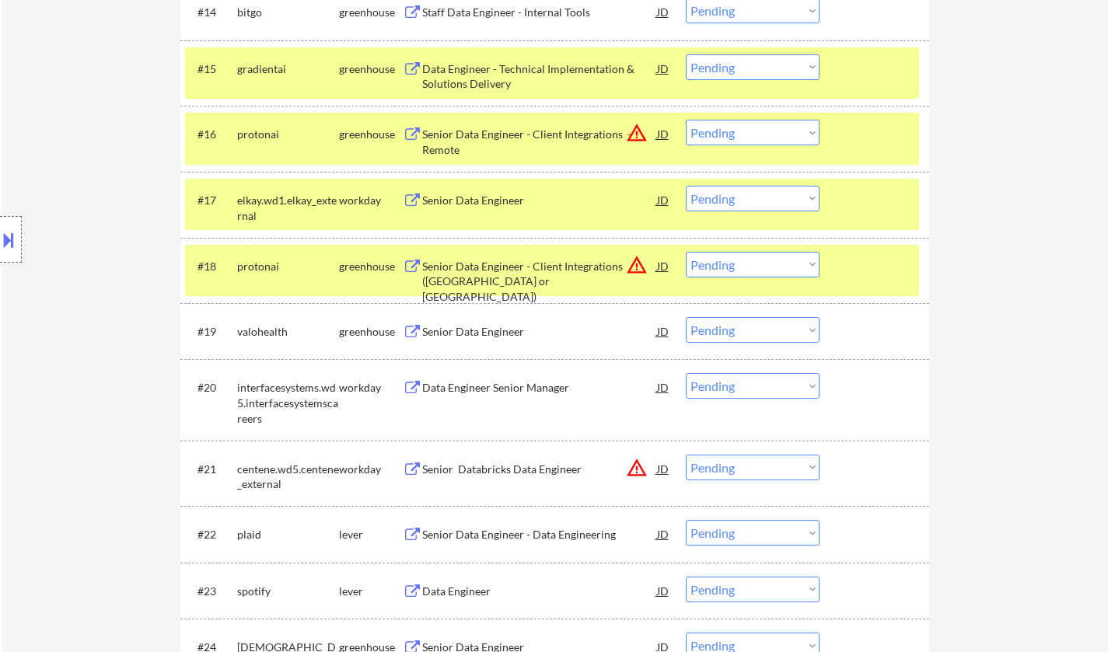
drag, startPoint x: 760, startPoint y: 262, endPoint x: 764, endPoint y: 271, distance: 10.4
click at [760, 262] on select "Choose an option... Pending Applied Excluded (Questions) Excluded (Expired) Exc…" at bounding box center [753, 265] width 134 height 26
click at [686, 252] on select "Choose an option... Pending Applied Excluded (Questions) Excluded (Expired) Exc…" at bounding box center [753, 265] width 134 height 26
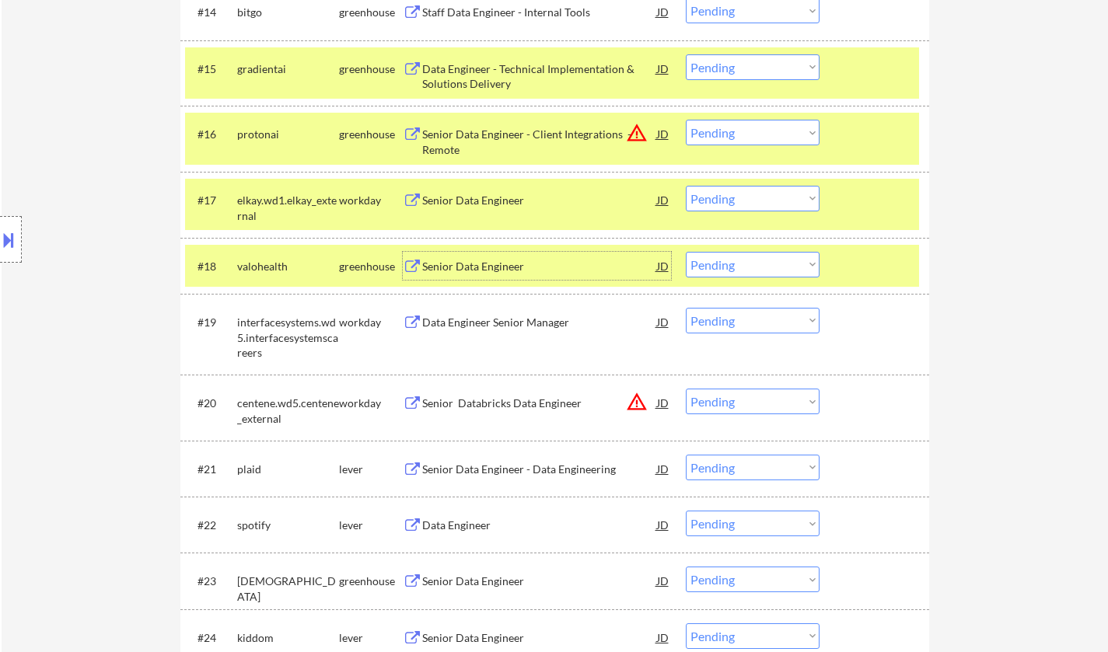
click at [474, 261] on div "Senior Data Engineer" at bounding box center [539, 267] width 235 height 16
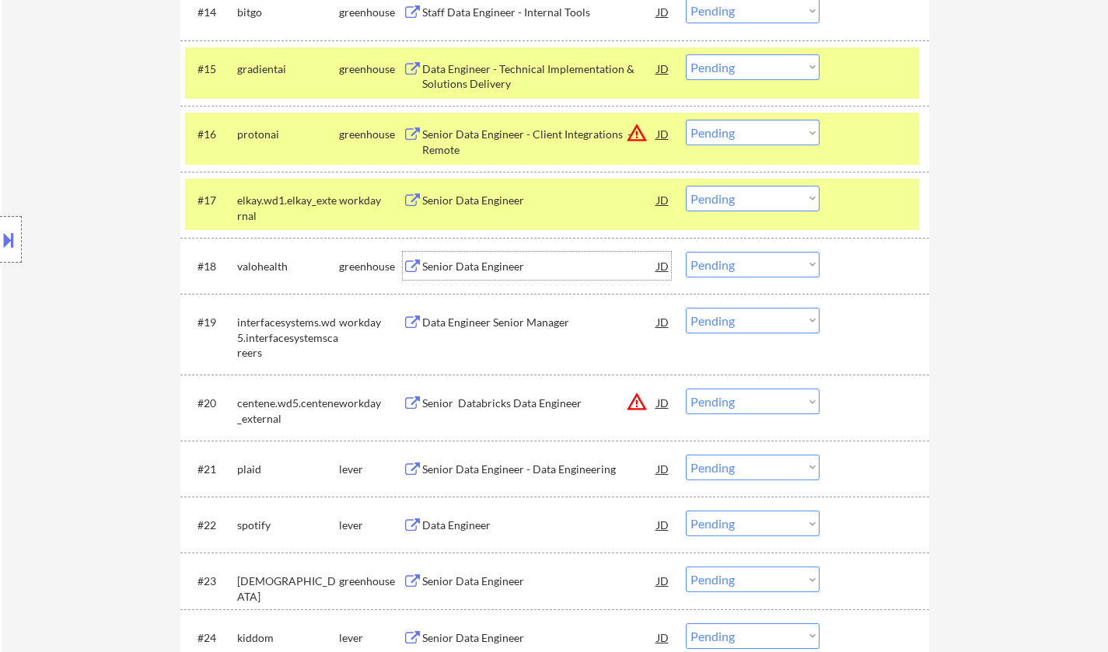
drag, startPoint x: 732, startPoint y: 261, endPoint x: 736, endPoint y: 272, distance: 11.6
click at [732, 261] on select "Choose an option... Pending Applied Excluded (Questions) Excluded (Expired) Exc…" at bounding box center [753, 265] width 134 height 26
click at [686, 252] on select "Choose an option... Pending Applied Excluded (Questions) Excluded (Expired) Exc…" at bounding box center [753, 265] width 134 height 26
select select ""pending""
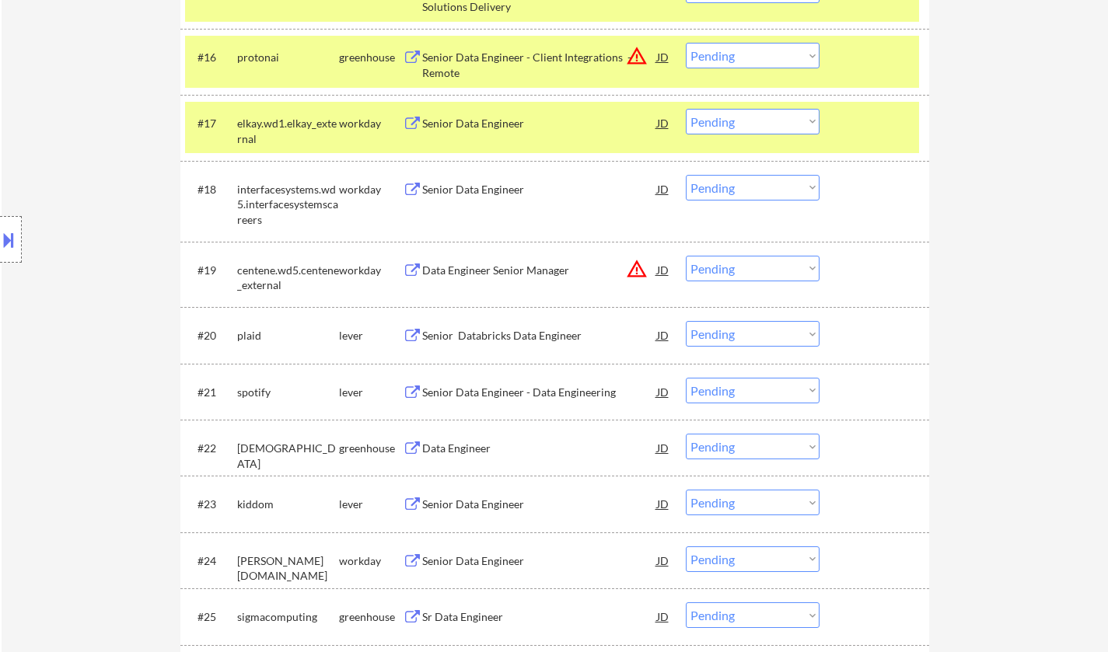
scroll to position [1400, 0]
click at [477, 337] on div "Senior Data Engineer - Data Engineering" at bounding box center [539, 335] width 235 height 16
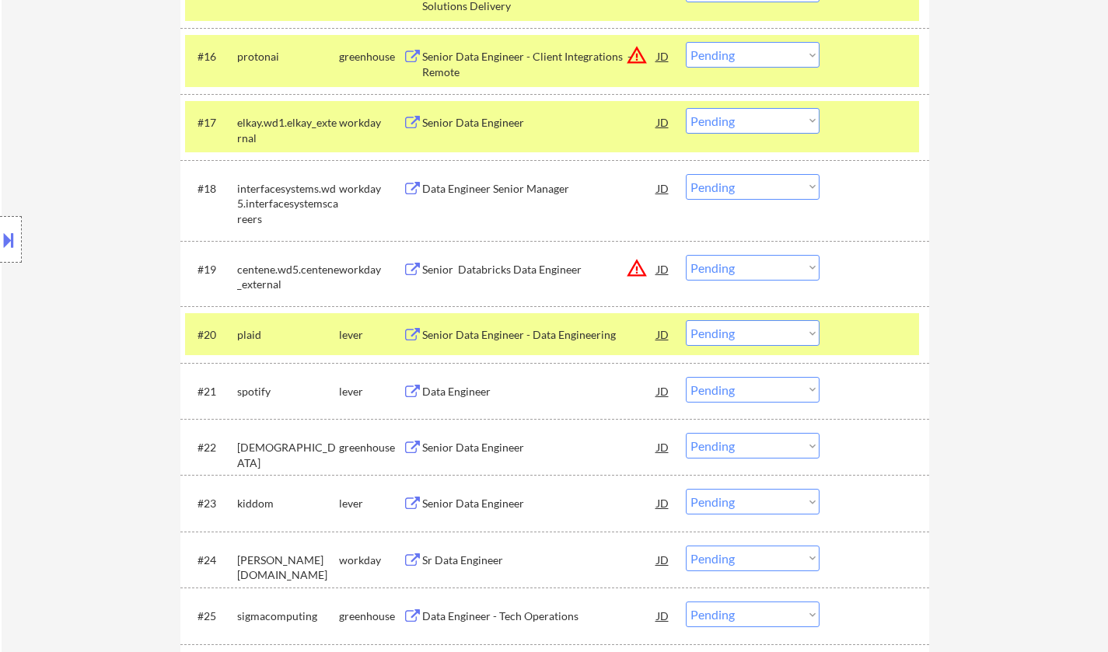
click at [9, 236] on button at bounding box center [8, 240] width 17 height 26
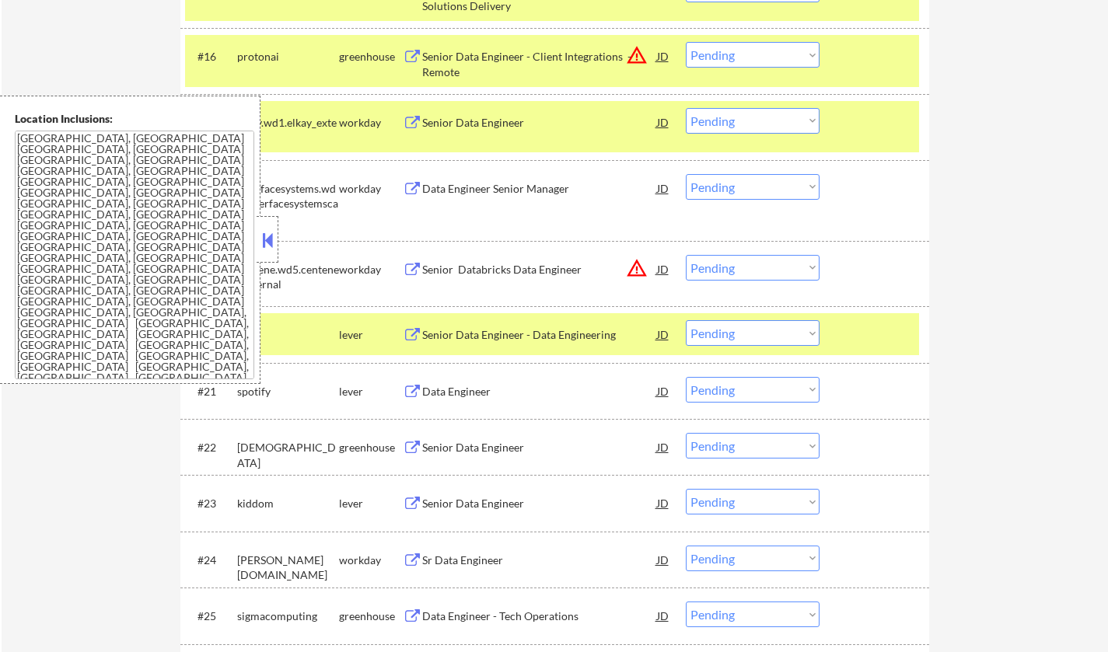
drag, startPoint x: 269, startPoint y: 236, endPoint x: 337, endPoint y: 32, distance: 215.7
click at [270, 243] on button at bounding box center [267, 240] width 17 height 23
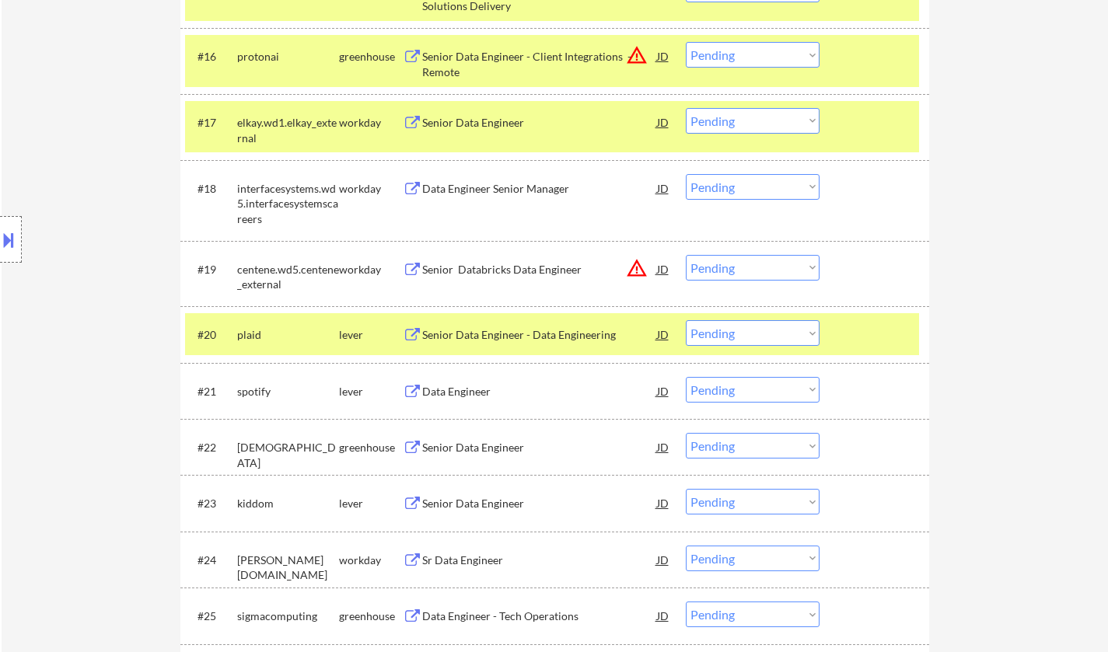
click at [4, 235] on button at bounding box center [8, 240] width 17 height 26
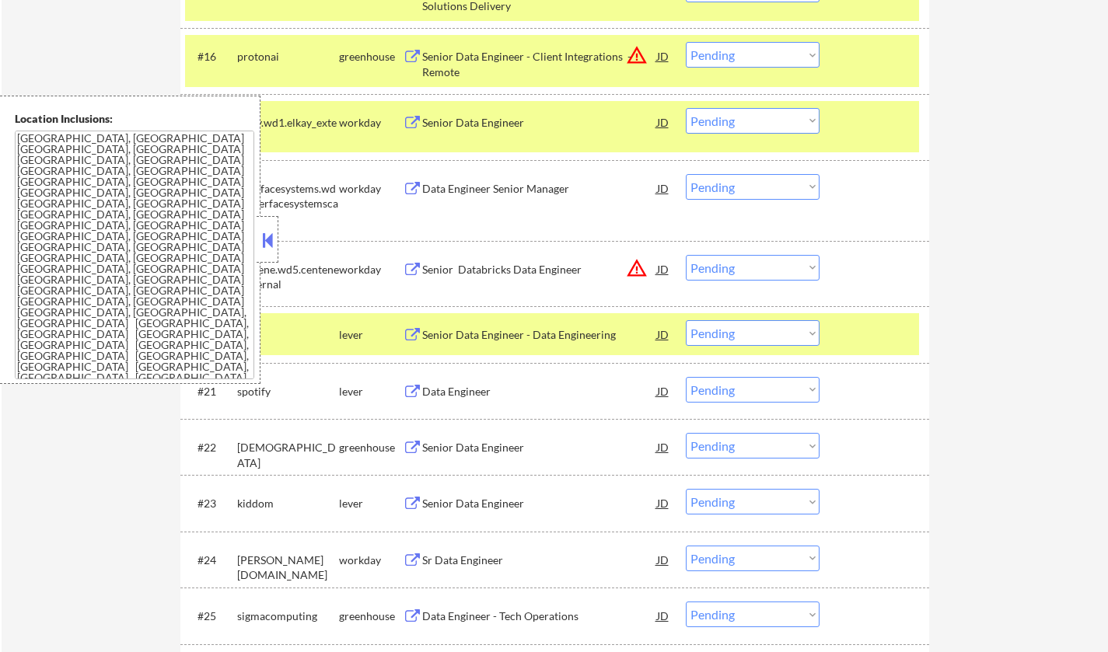
click at [273, 247] on button at bounding box center [267, 240] width 17 height 23
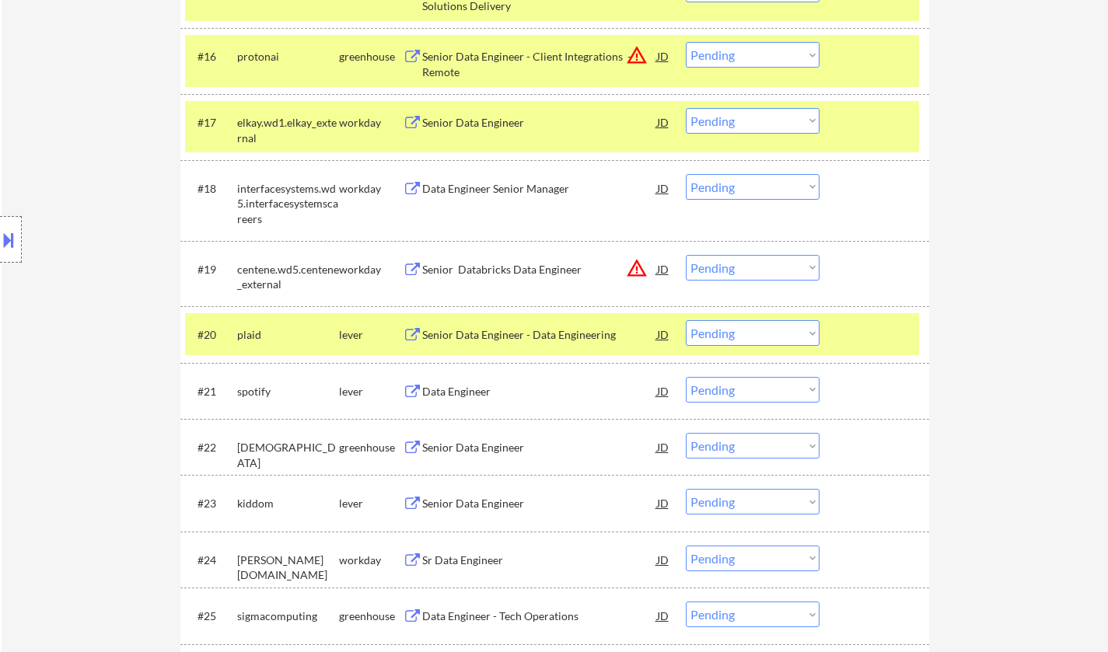
click at [757, 324] on select "Choose an option... Pending Applied Excluded (Questions) Excluded (Expired) Exc…" at bounding box center [753, 333] width 134 height 26
click at [686, 320] on select "Choose an option... Pending Applied Excluded (Questions) Excluded (Expired) Exc…" at bounding box center [753, 333] width 134 height 26
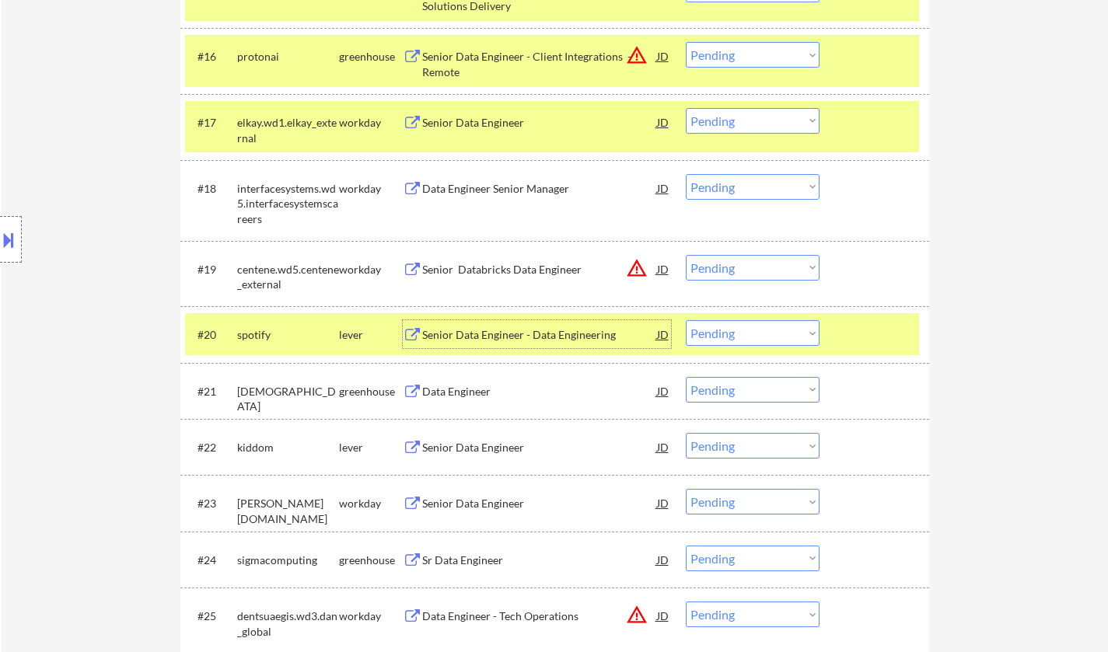
click at [493, 336] on div "Senior Data Engineer - Data Engineering" at bounding box center [539, 335] width 235 height 16
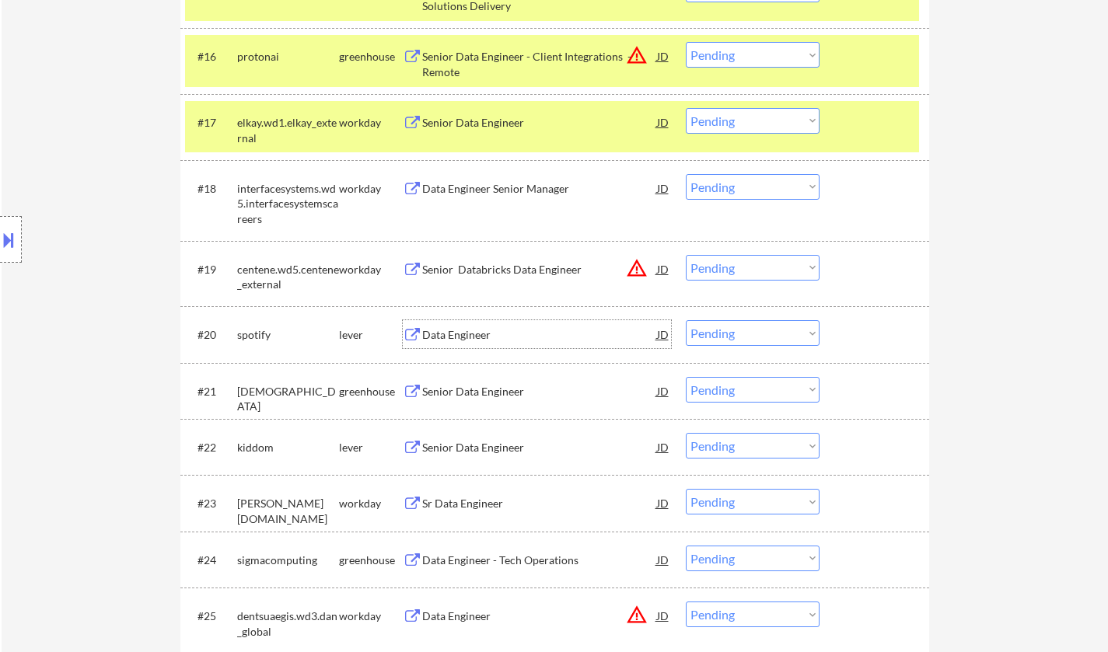
drag, startPoint x: 760, startPoint y: 331, endPoint x: 771, endPoint y: 345, distance: 17.7
click at [761, 334] on select "Choose an option... Pending Applied Excluded (Questions) Excluded (Expired) Exc…" at bounding box center [753, 333] width 134 height 26
click at [686, 320] on select "Choose an option... Pending Applied Excluded (Questions) Excluded (Expired) Exc…" at bounding box center [753, 333] width 134 height 26
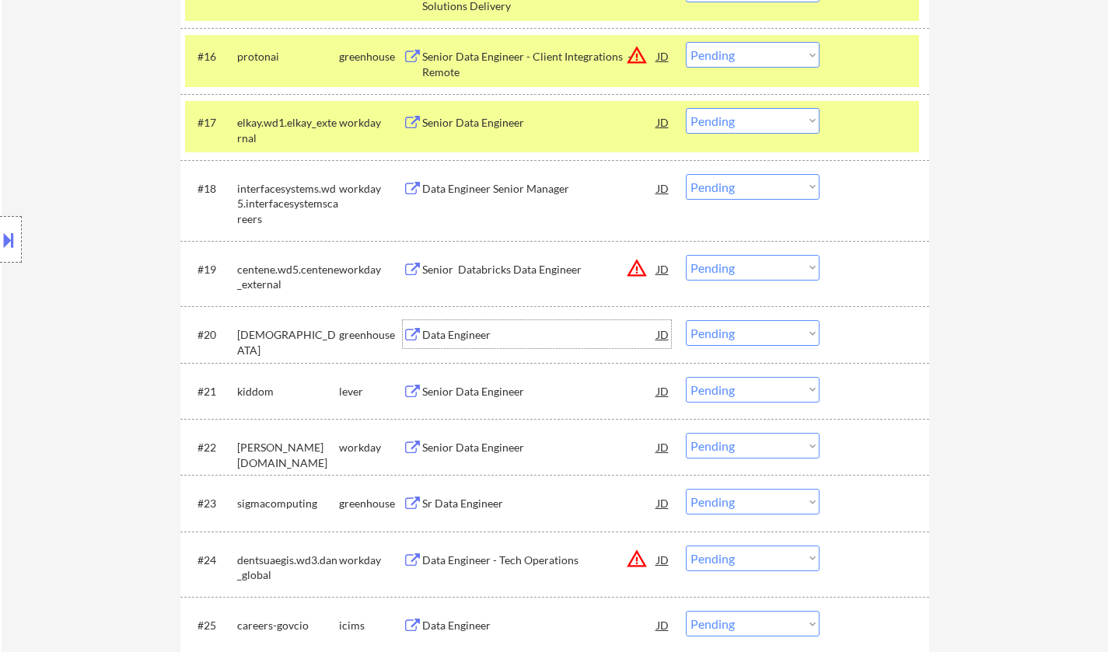
click at [451, 330] on div "Data Engineer" at bounding box center [539, 335] width 235 height 16
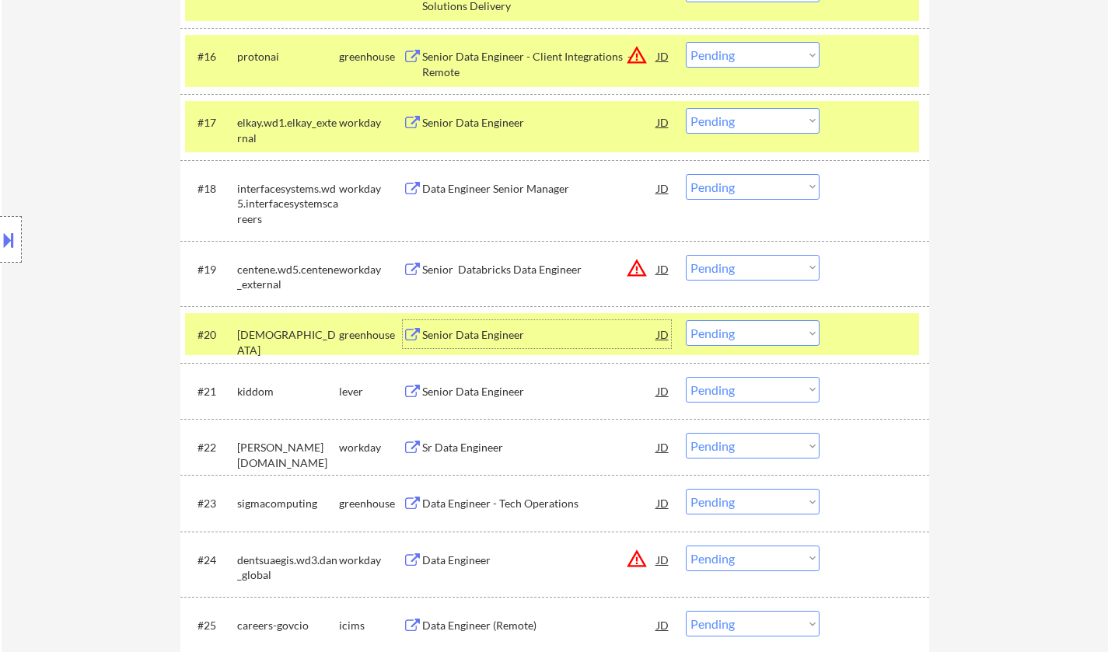
click at [729, 332] on select "Choose an option... Pending Applied Excluded (Questions) Excluded (Expired) Exc…" at bounding box center [753, 333] width 134 height 26
click at [686, 320] on select "Choose an option... Pending Applied Excluded (Questions) Excluded (Expired) Exc…" at bounding box center [753, 333] width 134 height 26
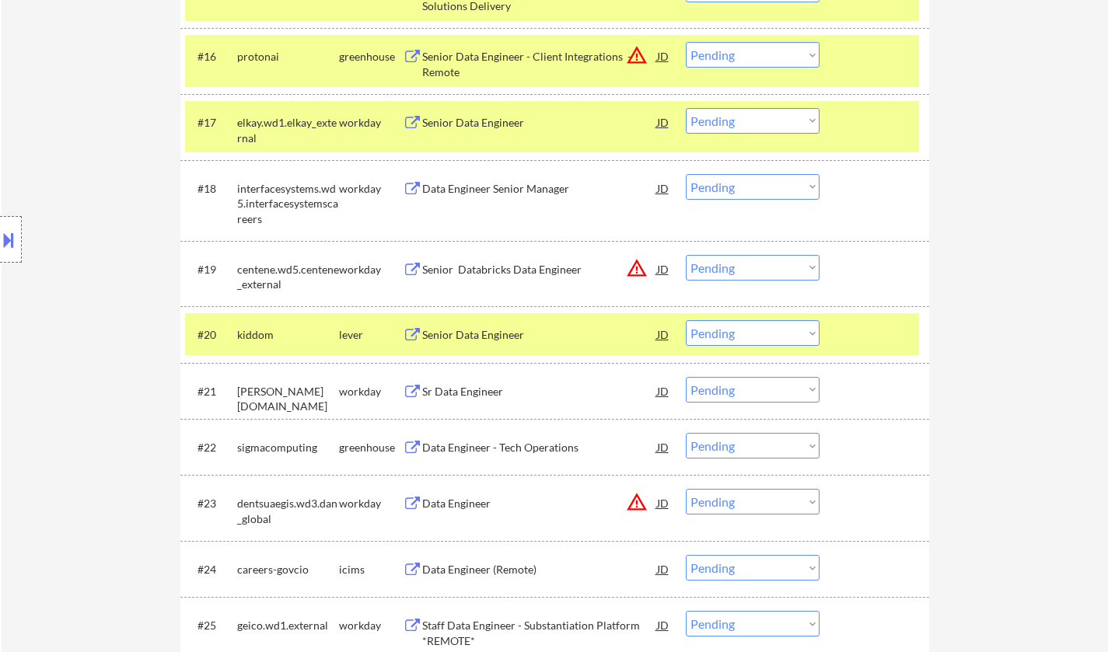
click at [474, 335] on div "Senior Data Engineer" at bounding box center [539, 335] width 235 height 16
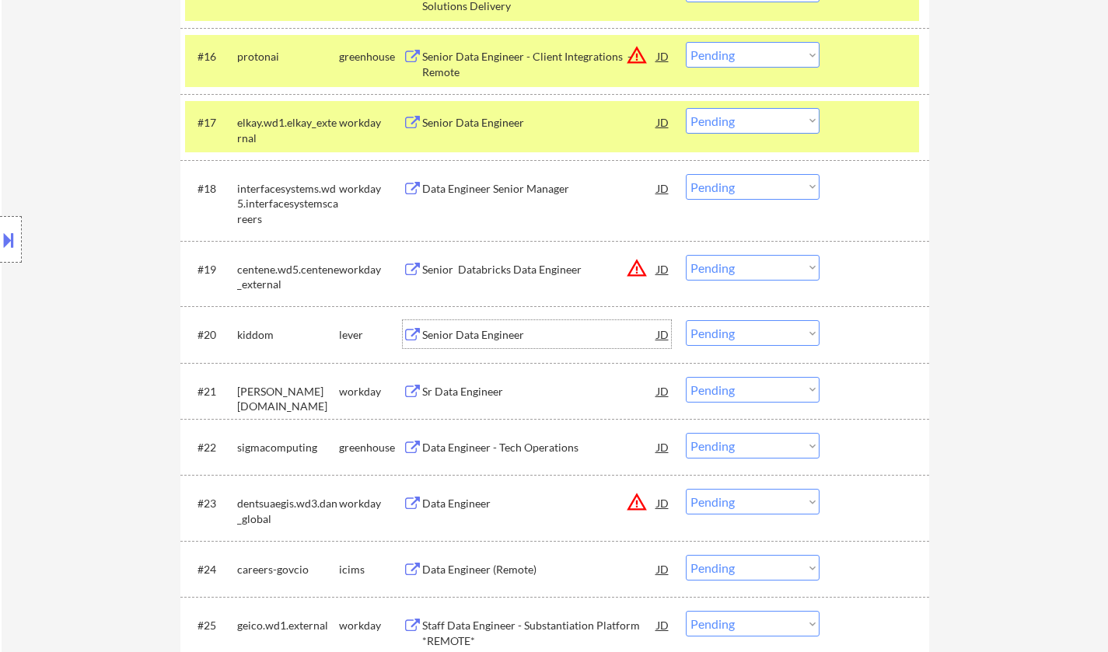
click at [773, 338] on select "Choose an option... Pending Applied Excluded (Questions) Excluded (Expired) Exc…" at bounding box center [753, 333] width 134 height 26
click at [686, 320] on select "Choose an option... Pending Applied Excluded (Questions) Excluded (Expired) Exc…" at bounding box center [753, 333] width 134 height 26
select select ""pending""
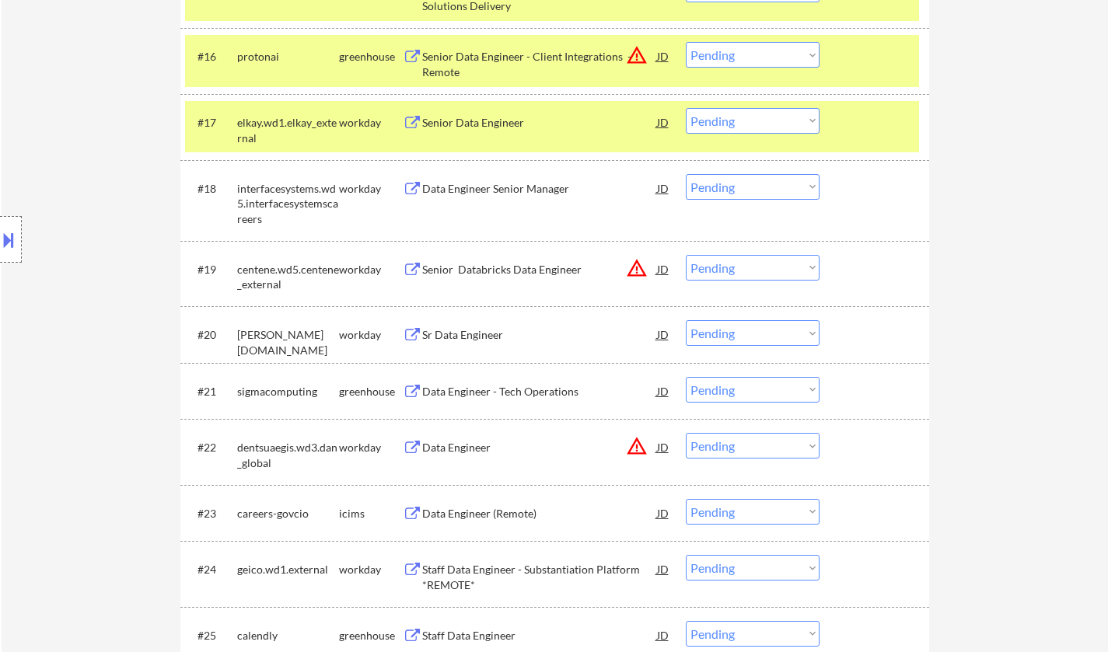
click at [497, 393] on div "Data Engineer - Tech Operations" at bounding box center [539, 392] width 235 height 16
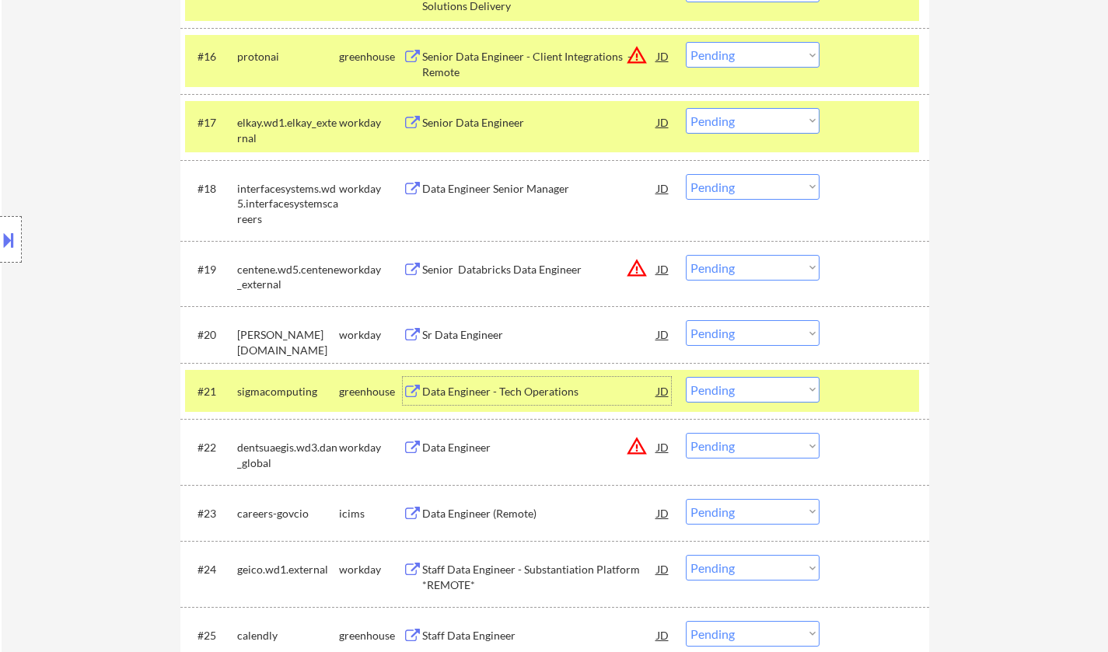
click at [757, 395] on select "Choose an option... Pending Applied Excluded (Questions) Excluded (Expired) Exc…" at bounding box center [753, 390] width 134 height 26
click at [686, 377] on select "Choose an option... Pending Applied Excluded (Questions) Excluded (Expired) Exc…" at bounding box center [753, 390] width 134 height 26
select select ""pending""
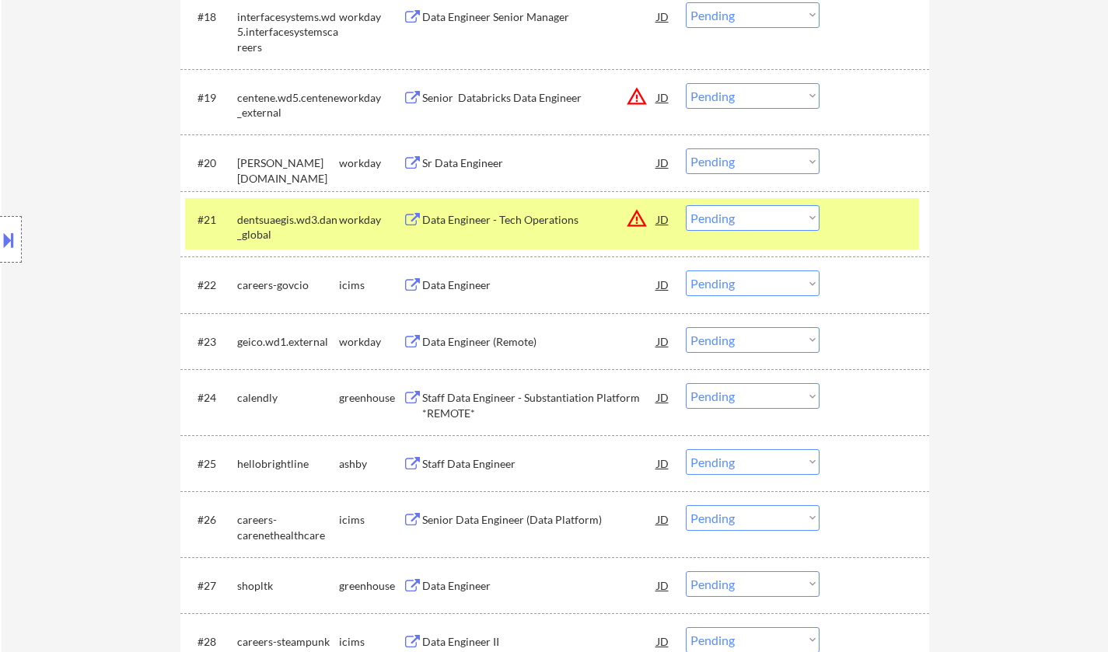
scroll to position [1633, 0]
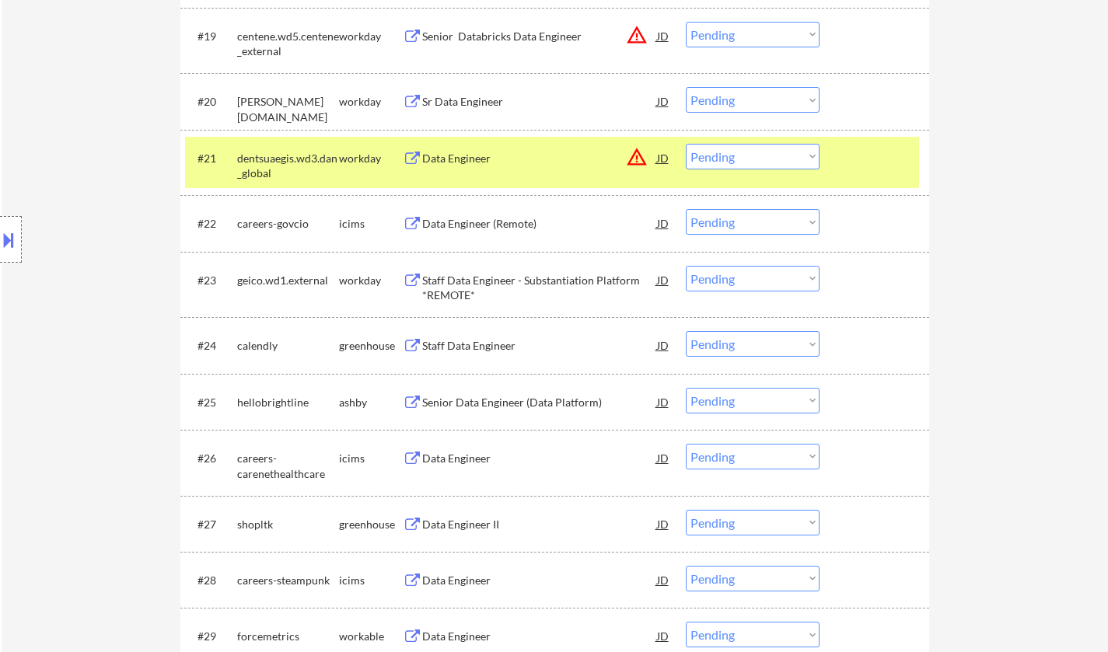
click at [466, 345] on div "Staff Data Engineer" at bounding box center [539, 346] width 235 height 16
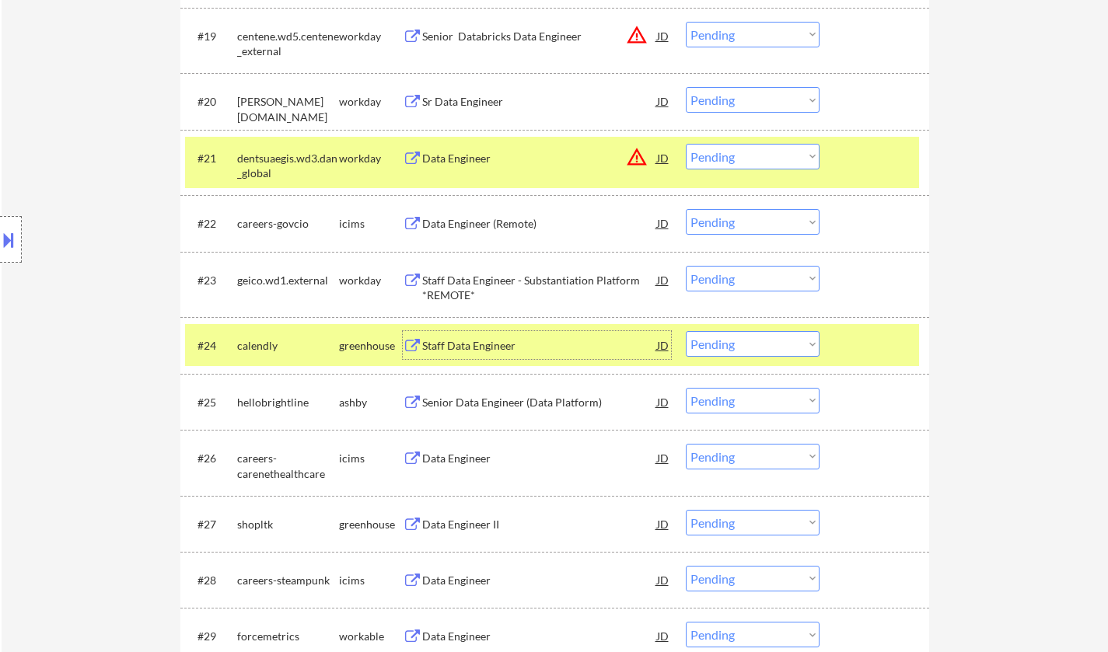
click at [734, 352] on select "Choose an option... Pending Applied Excluded (Questions) Excluded (Expired) Exc…" at bounding box center [753, 344] width 134 height 26
click at [686, 331] on select "Choose an option... Pending Applied Excluded (Questions) Excluded (Expired) Exc…" at bounding box center [753, 344] width 134 height 26
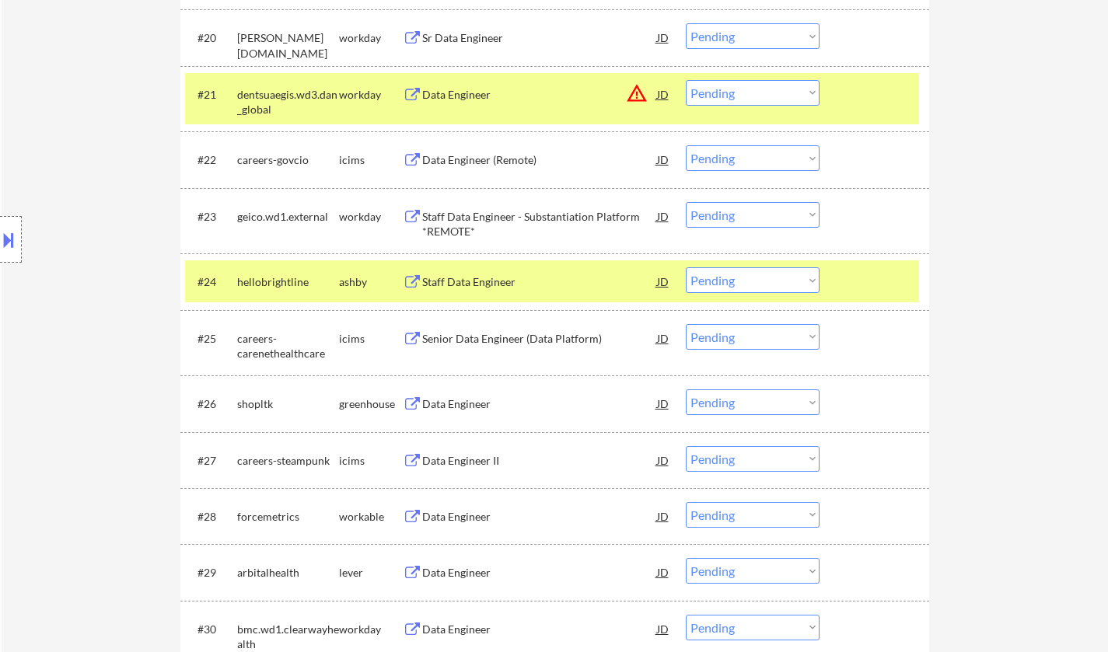
scroll to position [1789, 0]
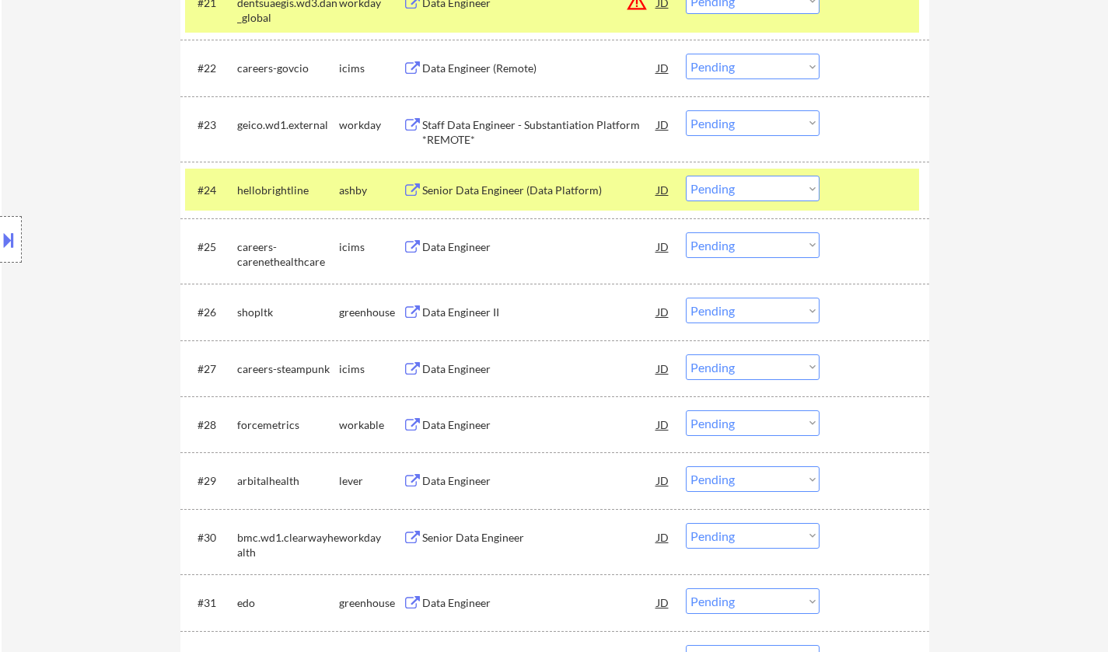
click at [490, 187] on div "Senior Data Engineer (Data Platform)" at bounding box center [539, 191] width 235 height 16
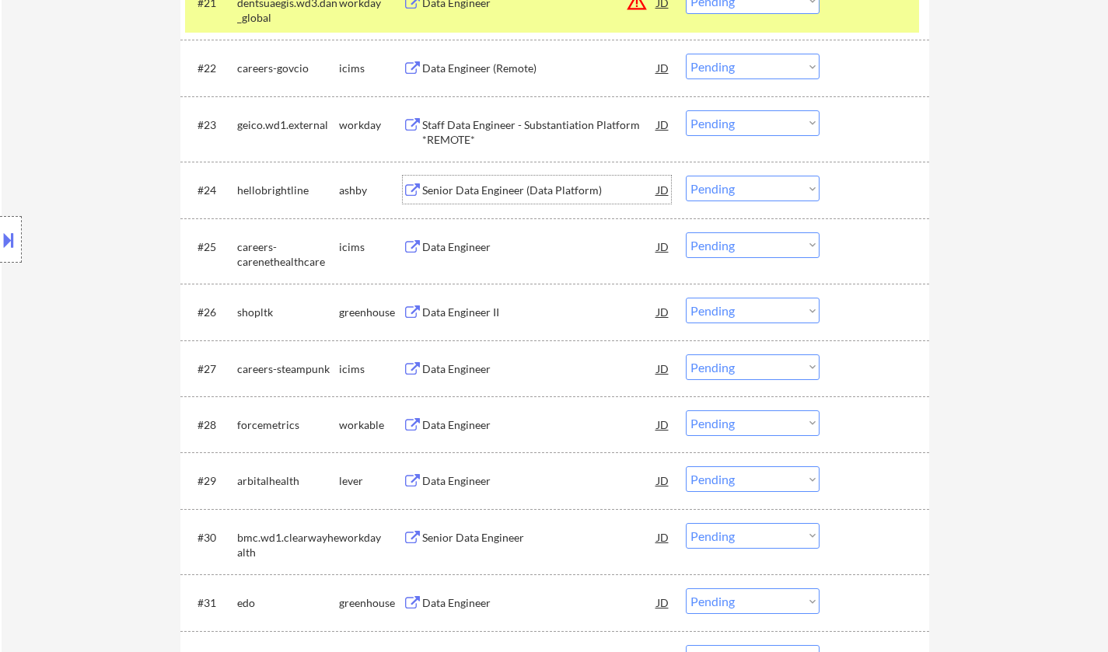
click at [776, 190] on select "Choose an option... Pending Applied Excluded (Questions) Excluded (Expired) Exc…" at bounding box center [753, 189] width 134 height 26
click at [686, 176] on select "Choose an option... Pending Applied Excluded (Questions) Excluded (Expired) Exc…" at bounding box center [753, 189] width 134 height 26
select select ""pending""
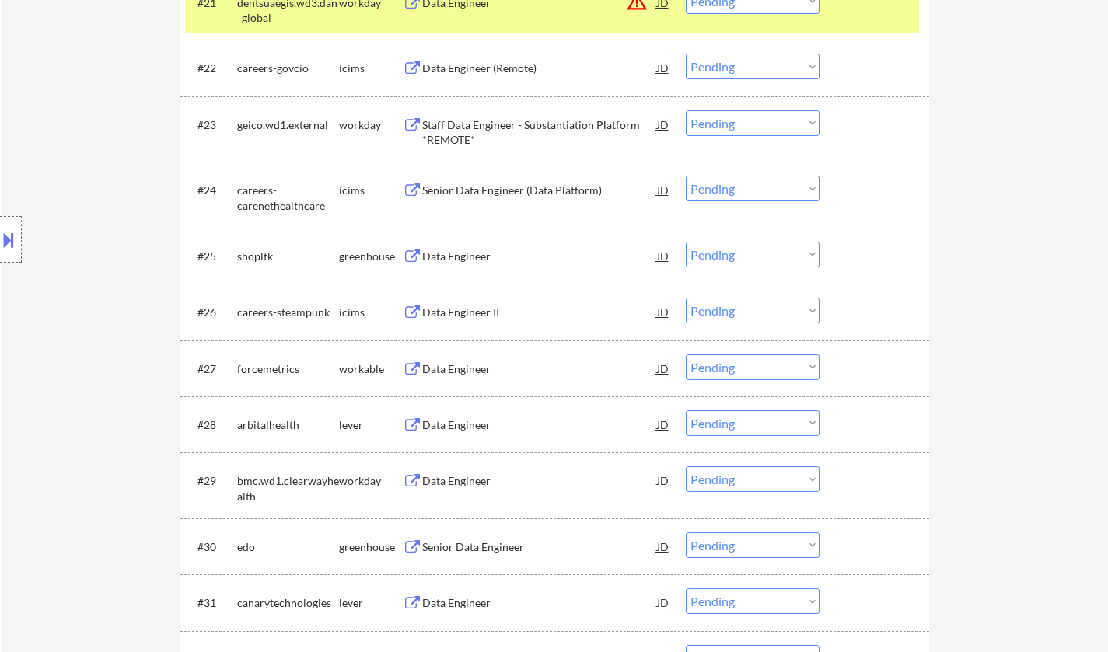
click at [470, 313] on div "Data Engineer II" at bounding box center [539, 313] width 235 height 16
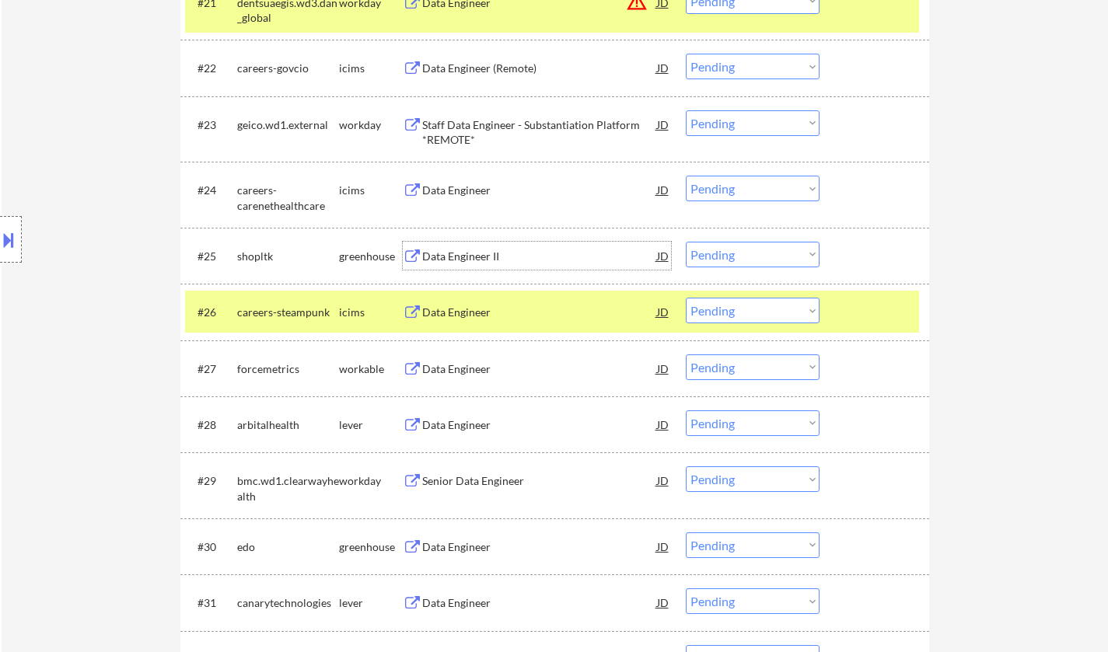
click at [457, 258] on div "Data Engineer II" at bounding box center [539, 257] width 235 height 16
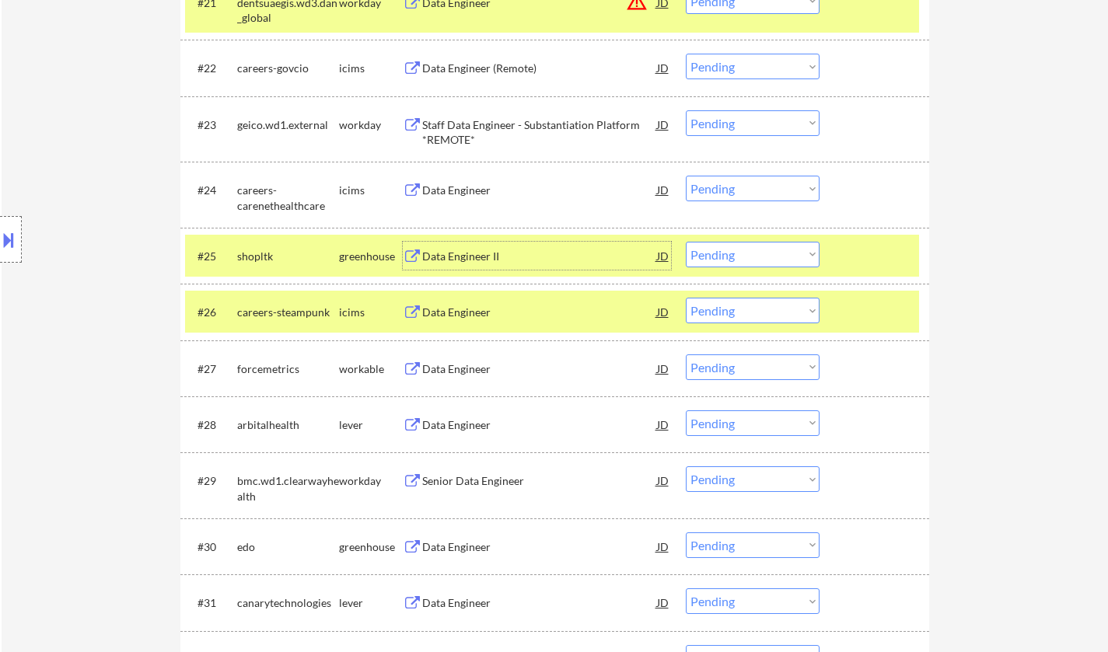
drag, startPoint x: 765, startPoint y: 251, endPoint x: 765, endPoint y: 265, distance: 14.0
click at [765, 251] on select "Choose an option... Pending Applied Excluded (Questions) Excluded (Expired) Exc…" at bounding box center [753, 255] width 134 height 26
click at [686, 242] on select "Choose an option... Pending Applied Excluded (Questions) Excluded (Expired) Exc…" at bounding box center [753, 255] width 134 height 26
select select ""pending""
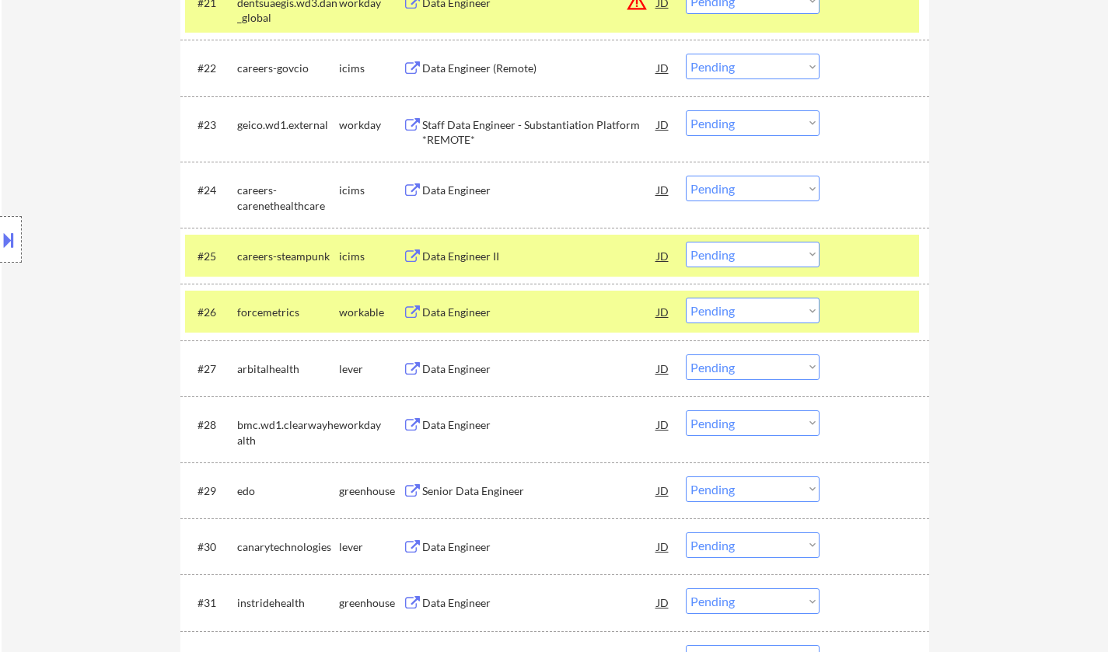
click at [467, 319] on div "Data Engineer" at bounding box center [539, 313] width 235 height 16
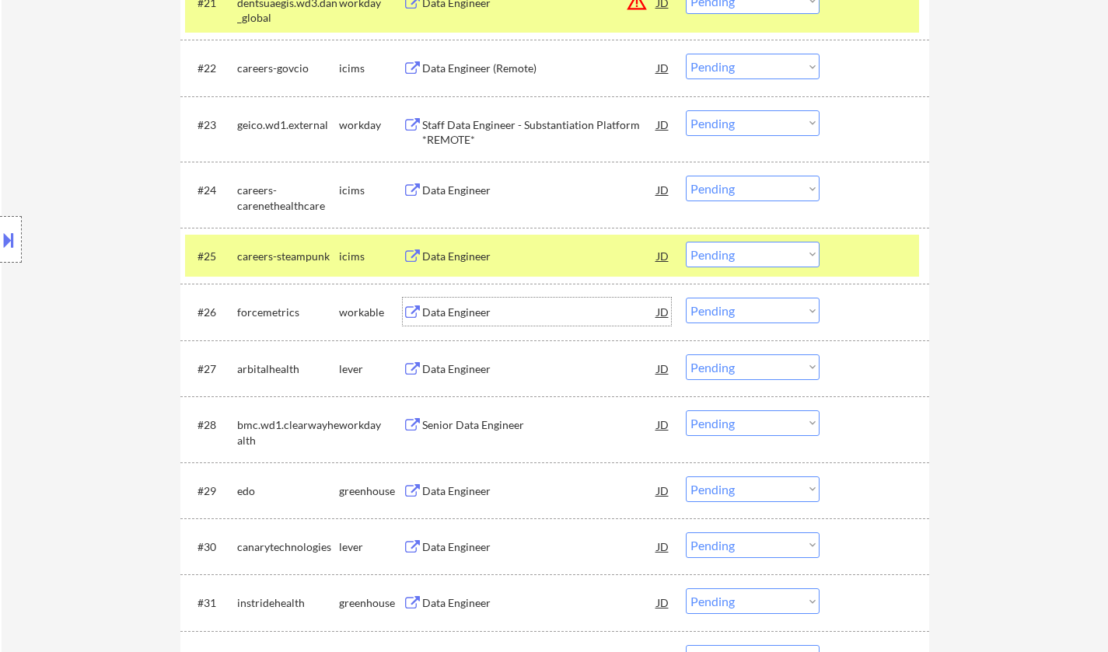
click at [726, 306] on select "Choose an option... Pending Applied Excluded (Questions) Excluded (Expired) Exc…" at bounding box center [753, 311] width 134 height 26
click at [686, 298] on select "Choose an option... Pending Applied Excluded (Questions) Excluded (Expired) Exc…" at bounding box center [753, 311] width 134 height 26
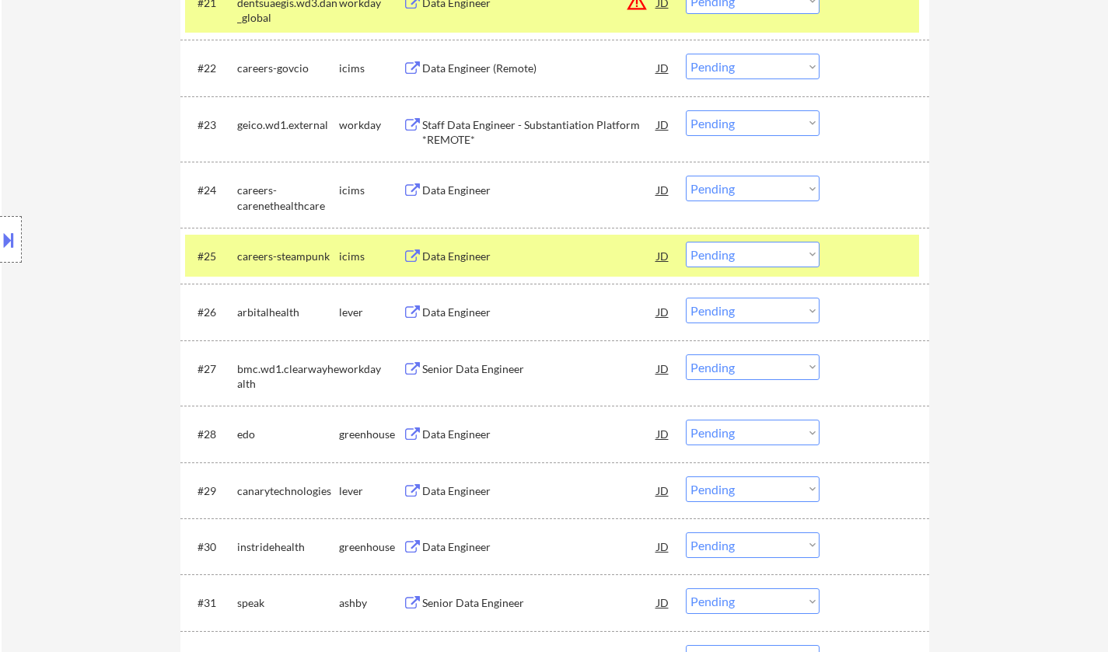
click at [460, 314] on div "Data Engineer" at bounding box center [539, 313] width 235 height 16
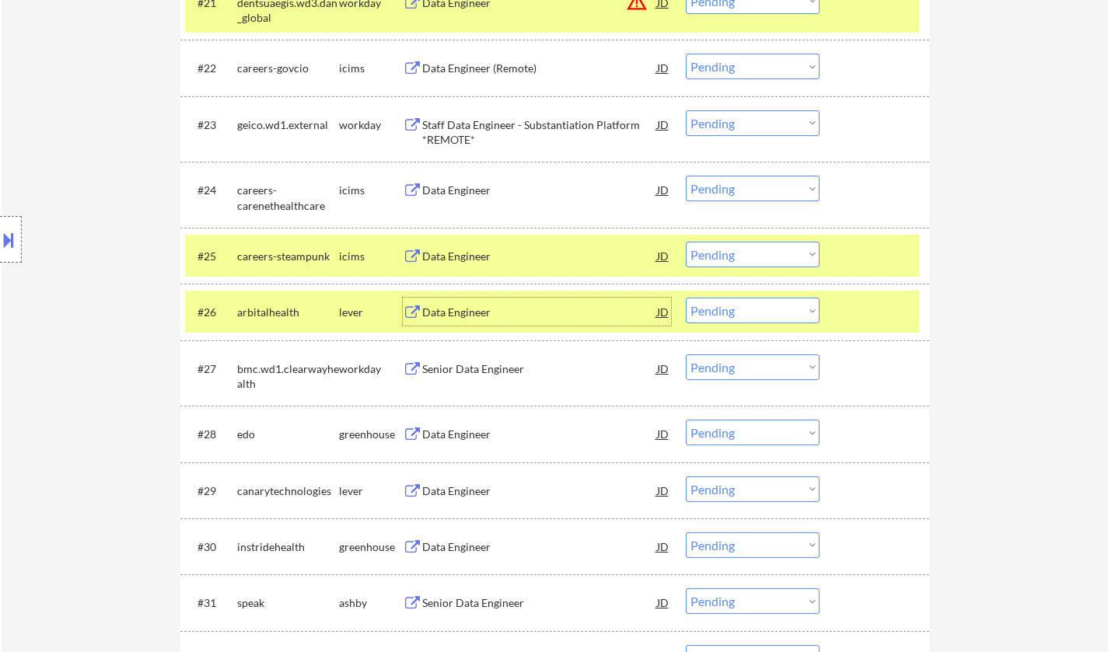
drag, startPoint x: 729, startPoint y: 306, endPoint x: 740, endPoint y: 320, distance: 17.1
click at [729, 306] on select "Choose an option... Pending Applied Excluded (Questions) Excluded (Expired) Exc…" at bounding box center [753, 311] width 134 height 26
click at [686, 298] on select "Choose an option... Pending Applied Excluded (Questions) Excluded (Expired) Exc…" at bounding box center [753, 311] width 134 height 26
select select ""pending""
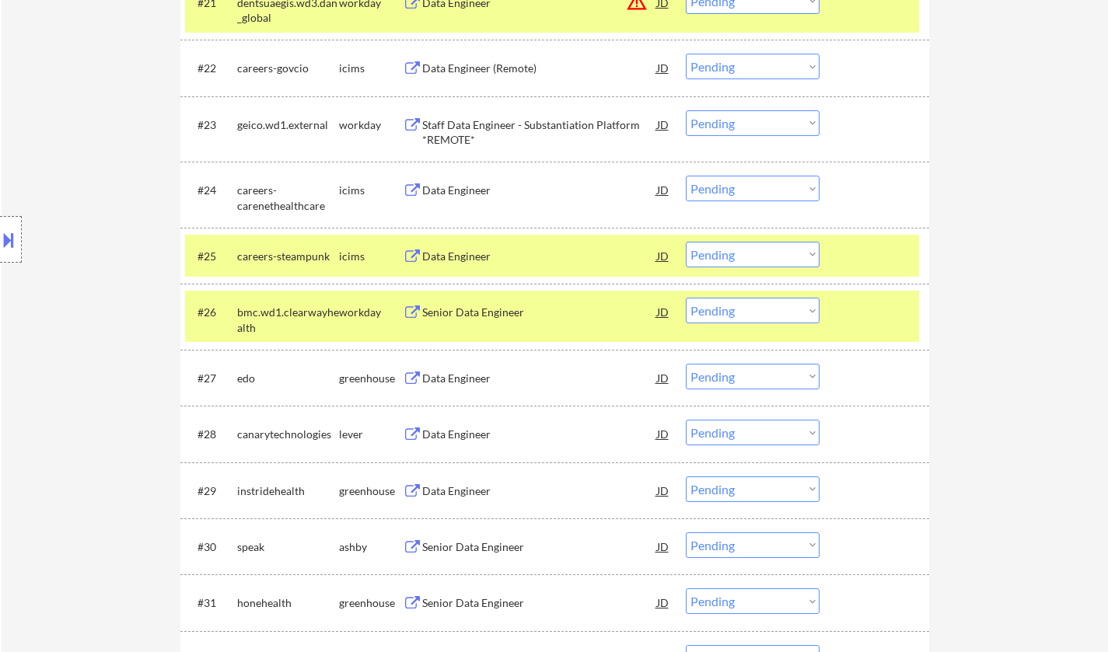
click at [457, 375] on div "Data Engineer" at bounding box center [539, 379] width 235 height 16
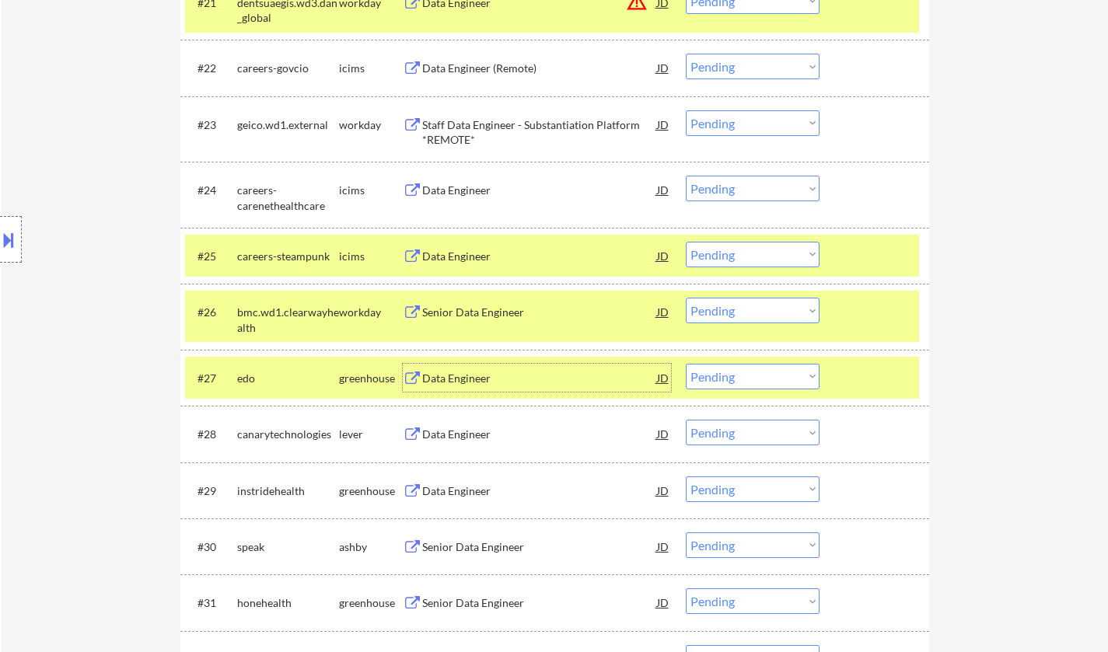
click at [731, 376] on select "Choose an option... Pending Applied Excluded (Questions) Excluded (Expired) Exc…" at bounding box center [753, 377] width 134 height 26
click at [686, 364] on select "Choose an option... Pending Applied Excluded (Questions) Excluded (Expired) Exc…" at bounding box center [753, 377] width 134 height 26
click at [453, 379] on div "Data Engineer" at bounding box center [539, 379] width 235 height 16
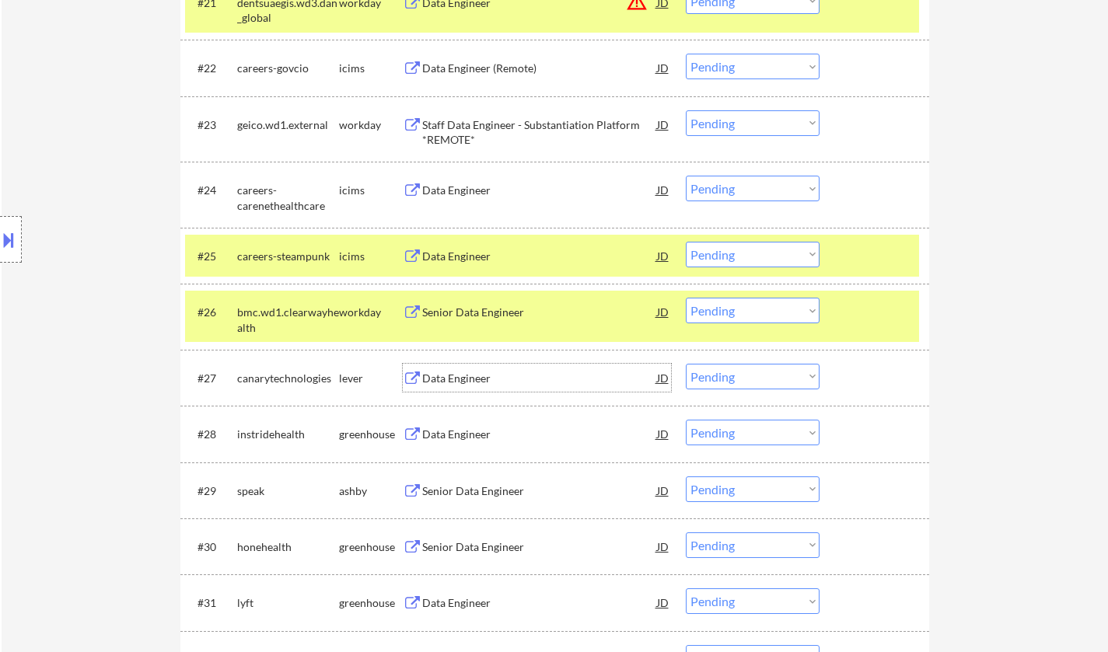
drag, startPoint x: 719, startPoint y: 379, endPoint x: 728, endPoint y: 385, distance: 10.6
click at [719, 379] on select "Choose an option... Pending Applied Excluded (Questions) Excluded (Expired) Exc…" at bounding box center [753, 377] width 134 height 26
click at [686, 364] on select "Choose an option... Pending Applied Excluded (Questions) Excluded (Expired) Exc…" at bounding box center [753, 377] width 134 height 26
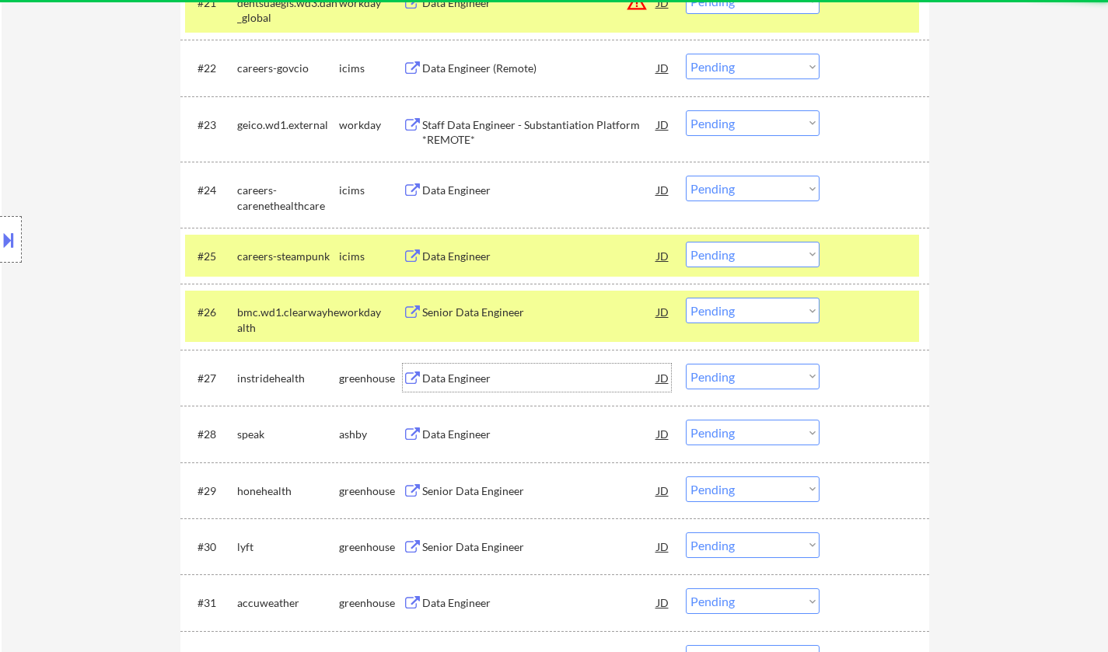
click at [446, 376] on div "Data Engineer" at bounding box center [539, 379] width 235 height 16
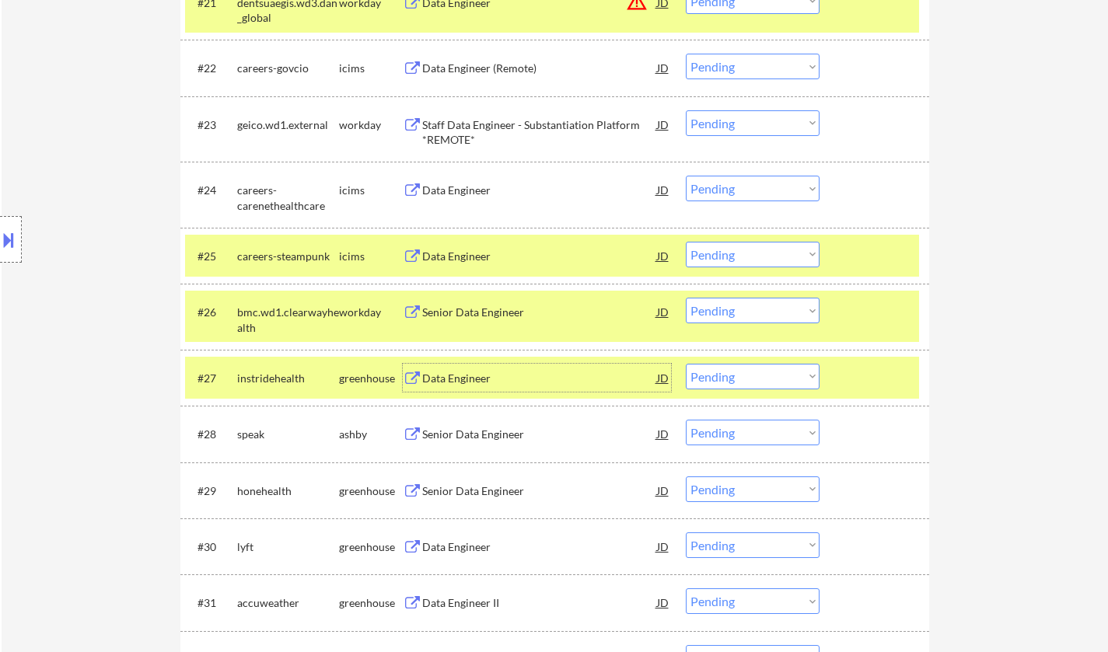
click at [746, 377] on select "Choose an option... Pending Applied Excluded (Questions) Excluded (Expired) Exc…" at bounding box center [753, 377] width 134 height 26
click at [686, 364] on select "Choose an option... Pending Applied Excluded (Questions) Excluded (Expired) Exc…" at bounding box center [753, 377] width 134 height 26
click at [467, 384] on div "Data Engineer" at bounding box center [539, 379] width 235 height 16
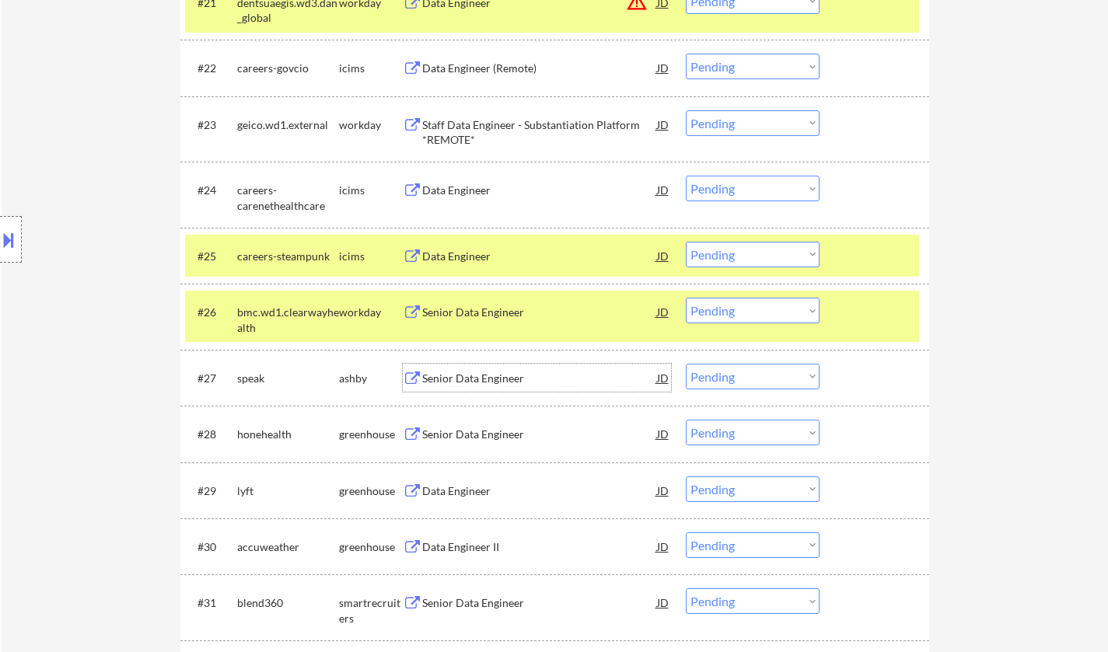
click at [739, 376] on select "Choose an option... Pending Applied Excluded (Questions) Excluded (Expired) Exc…" at bounding box center [753, 377] width 134 height 26
click at [686, 364] on select "Choose an option... Pending Applied Excluded (Questions) Excluded (Expired) Exc…" at bounding box center [753, 377] width 134 height 26
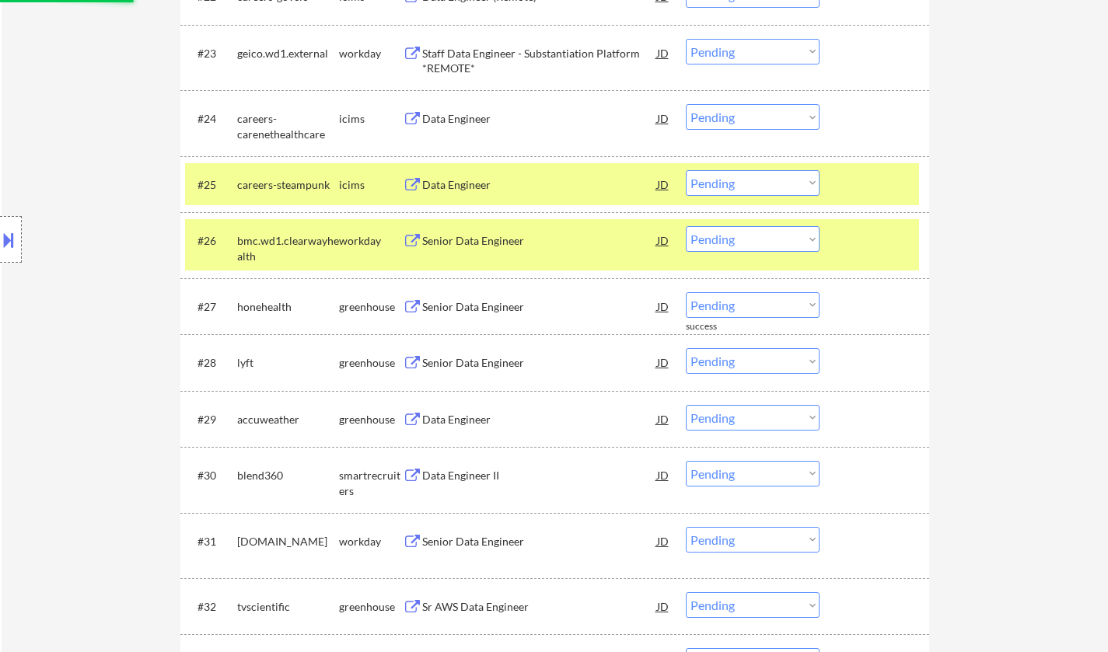
scroll to position [1866, 0]
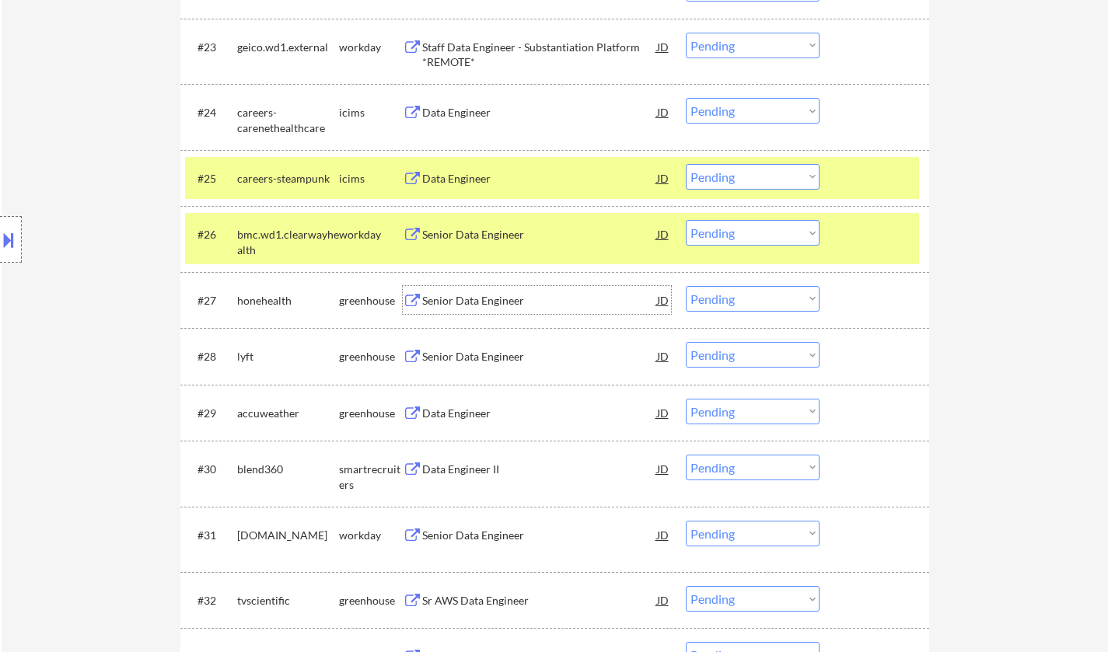
click at [488, 300] on div "Senior Data Engineer" at bounding box center [539, 301] width 235 height 16
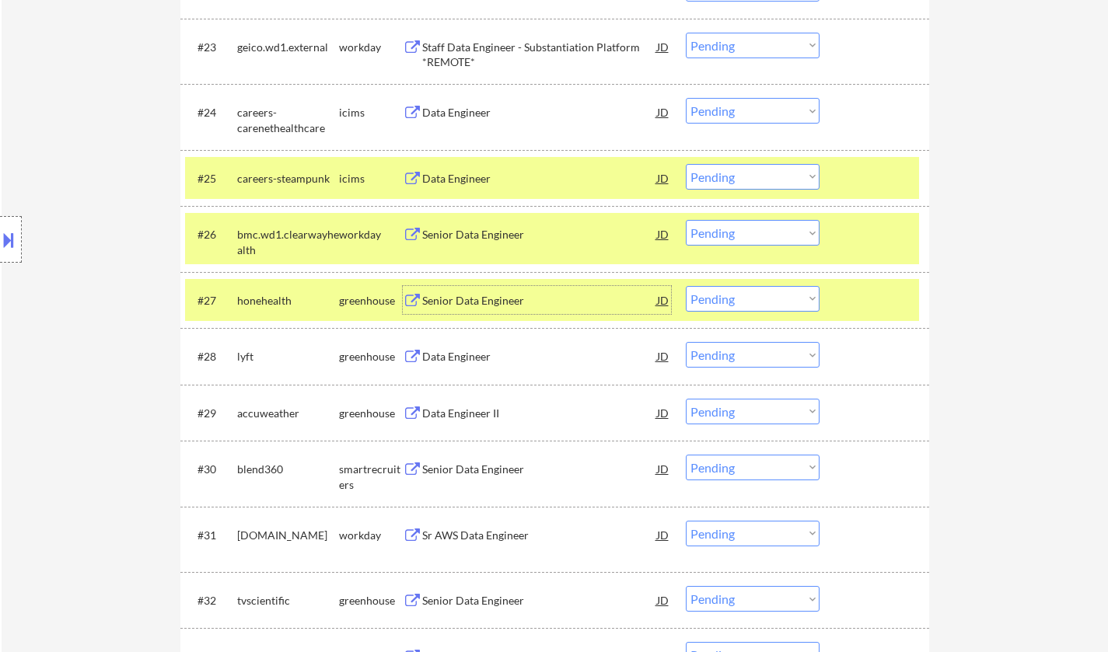
click at [765, 304] on select "Choose an option... Pending Applied Excluded (Questions) Excluded (Expired) Exc…" at bounding box center [753, 299] width 134 height 26
click at [686, 286] on select "Choose an option... Pending Applied Excluded (Questions) Excluded (Expired) Exc…" at bounding box center [753, 299] width 134 height 26
click at [438, 351] on div "Data Engineer" at bounding box center [539, 357] width 235 height 16
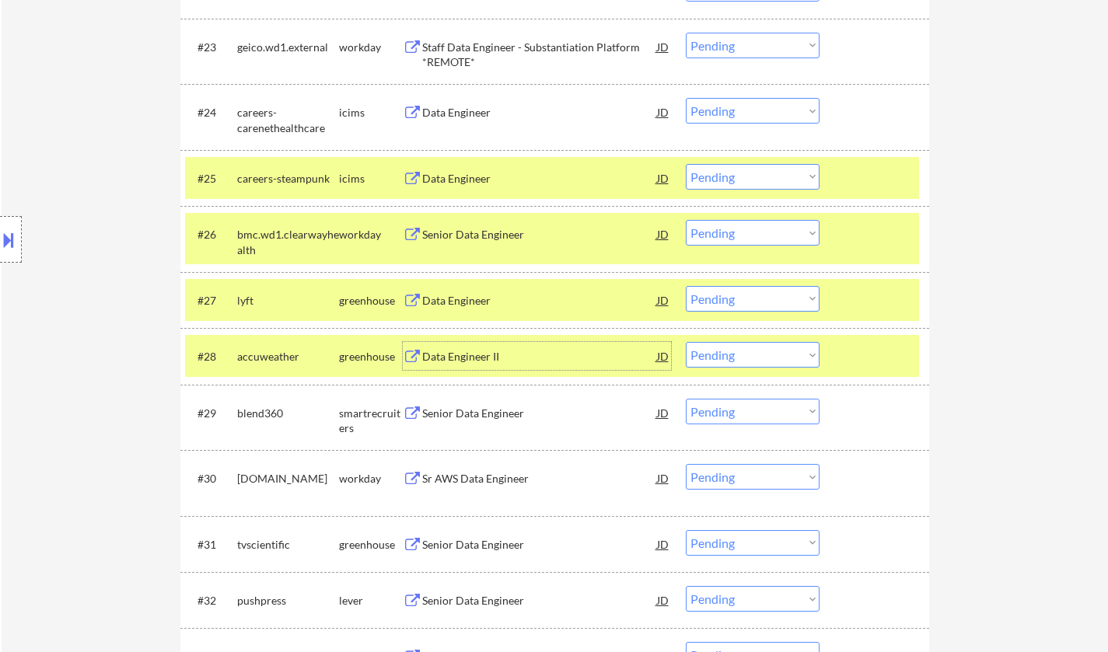
drag, startPoint x: 743, startPoint y: 298, endPoint x: 750, endPoint y: 310, distance: 13.6
click at [743, 298] on select "Choose an option... Pending Applied Excluded (Questions) Excluded (Expired) Exc…" at bounding box center [753, 299] width 134 height 26
click at [686, 286] on select "Choose an option... Pending Applied Excluded (Questions) Excluded (Expired) Exc…" at bounding box center [753, 299] width 134 height 26
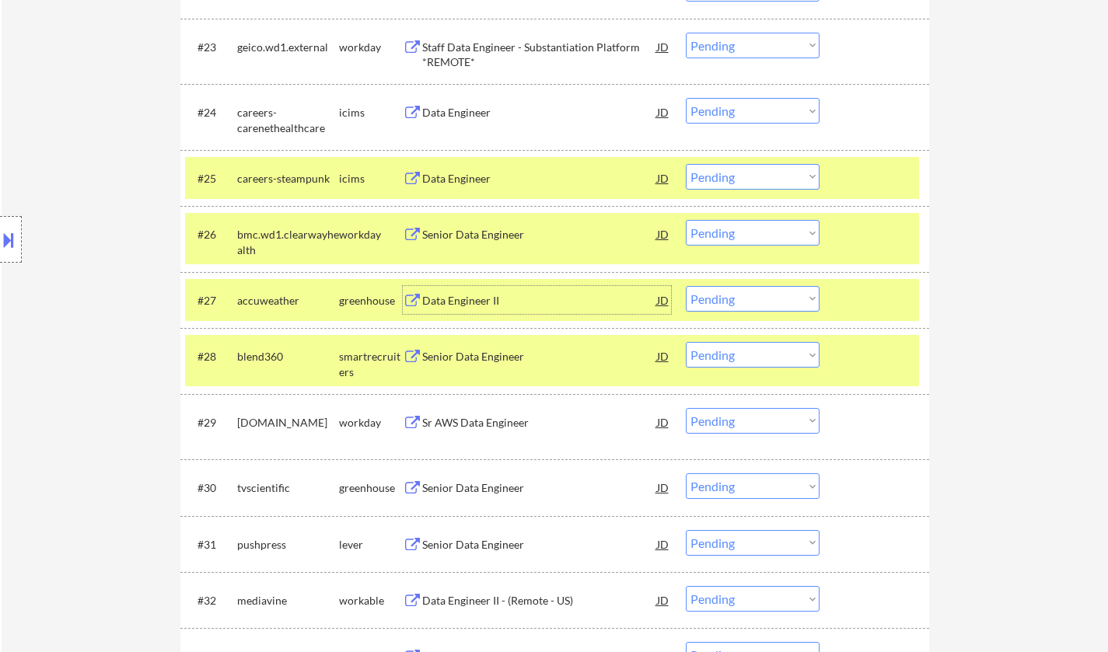
click at [466, 301] on div "Data Engineer II" at bounding box center [539, 301] width 235 height 16
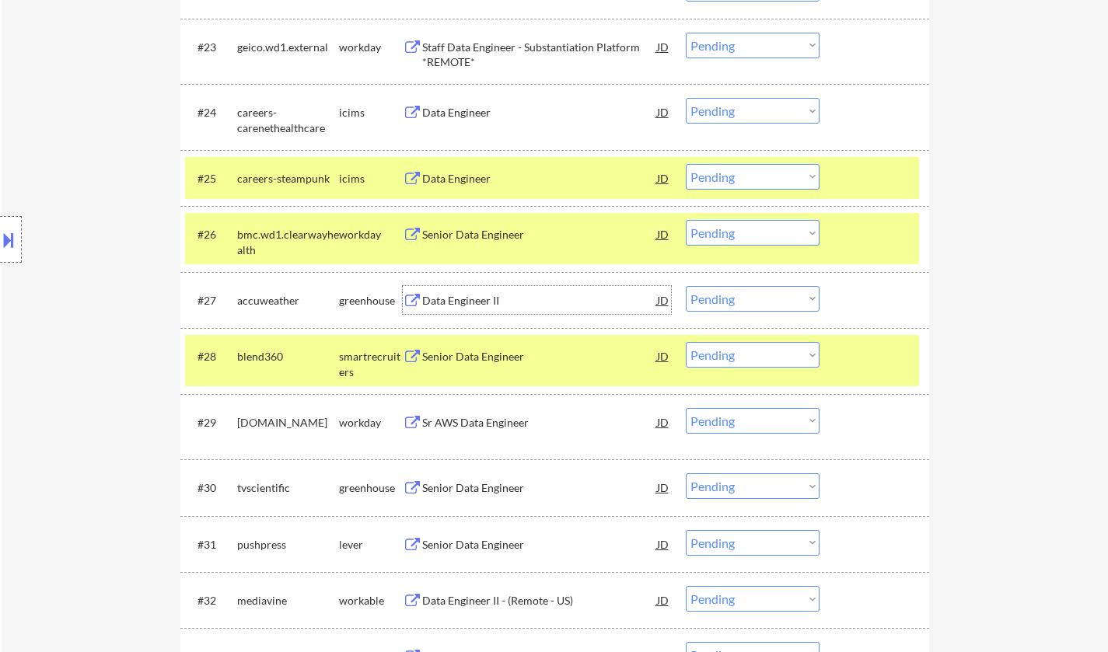
click at [771, 304] on select "Choose an option... Pending Applied Excluded (Questions) Excluded (Expired) Exc…" at bounding box center [753, 299] width 134 height 26
click at [686, 286] on select "Choose an option... Pending Applied Excluded (Questions) Excluded (Expired) Exc…" at bounding box center [753, 299] width 134 height 26
select select ""pending""
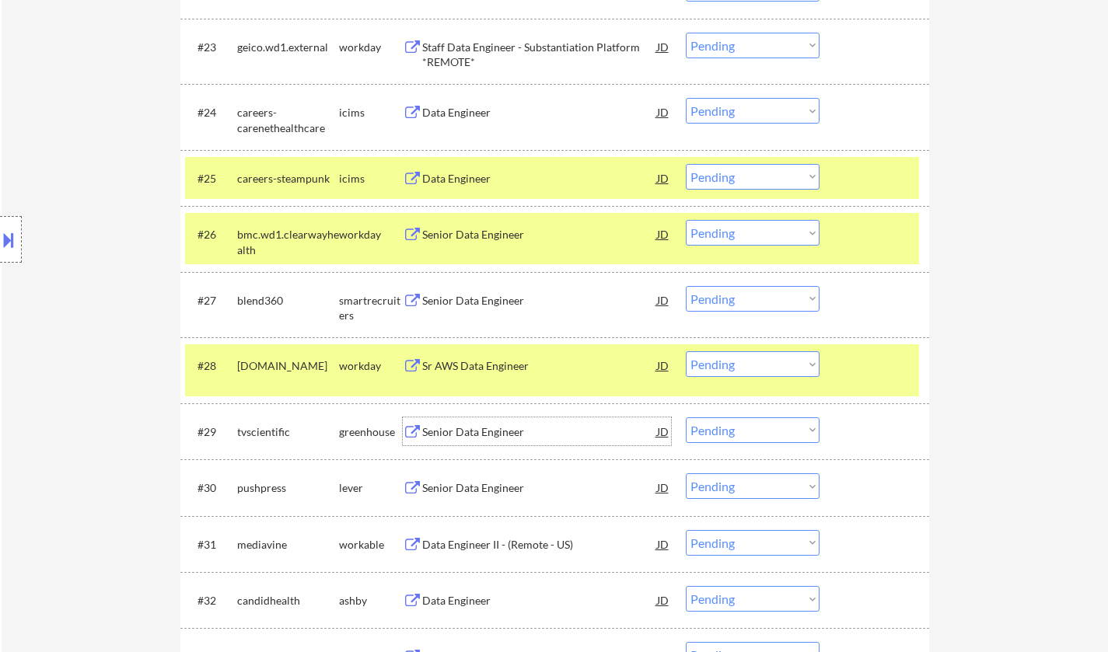
click at [489, 431] on div "Senior Data Engineer" at bounding box center [539, 433] width 235 height 16
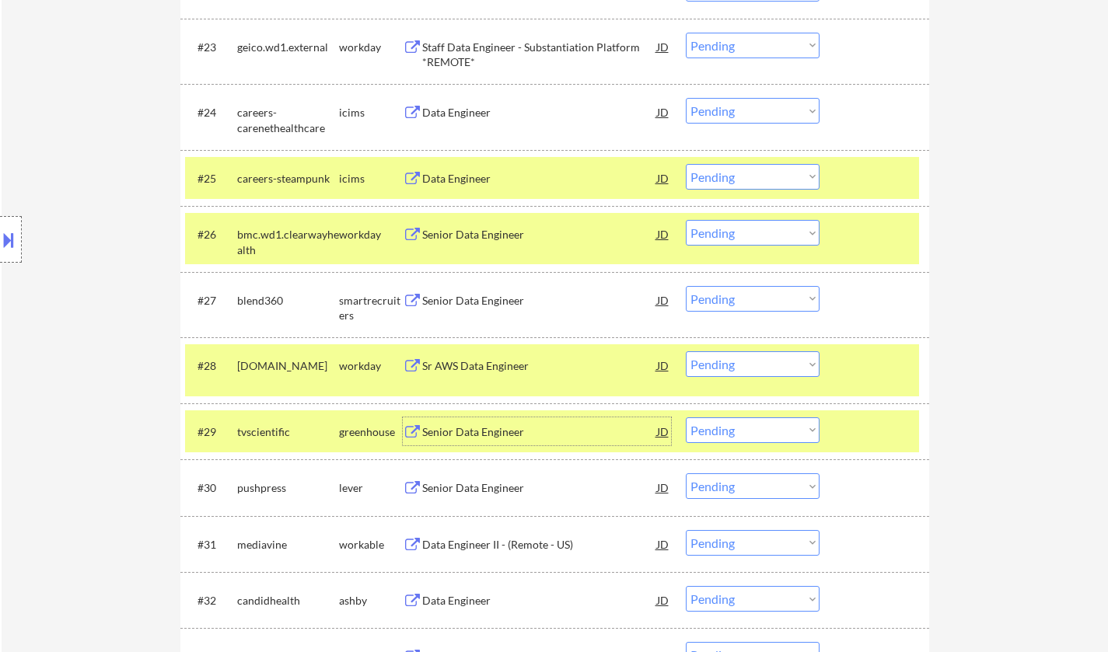
drag, startPoint x: 744, startPoint y: 428, endPoint x: 750, endPoint y: 442, distance: 15.7
click at [744, 428] on select "Choose an option... Pending Applied Excluded (Questions) Excluded (Expired) Exc…" at bounding box center [753, 431] width 134 height 26
click at [686, 418] on select "Choose an option... Pending Applied Excluded (Questions) Excluded (Expired) Exc…" at bounding box center [753, 431] width 134 height 26
select select ""pending""
click at [481, 299] on div "Senior Data Engineer" at bounding box center [539, 301] width 235 height 16
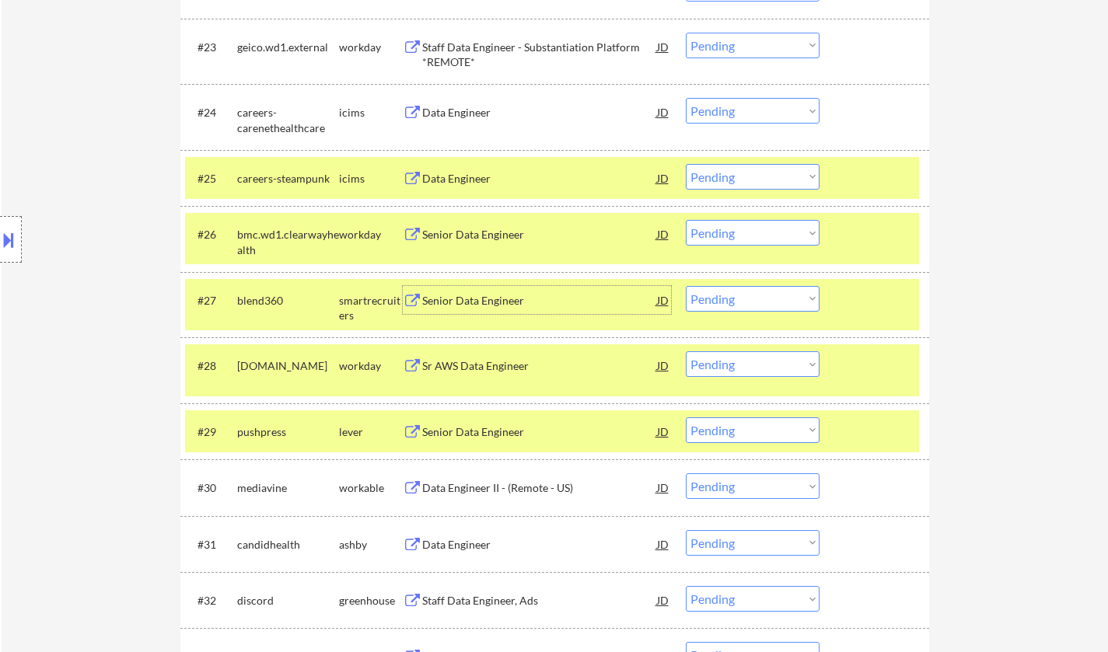
click at [0, 267] on div "Location Inclusions: [GEOGRAPHIC_DATA], [GEOGRAPHIC_DATA] [GEOGRAPHIC_DATA], [G…" at bounding box center [139, 240] width 278 height 289
click at [9, 252] on button at bounding box center [8, 240] width 17 height 26
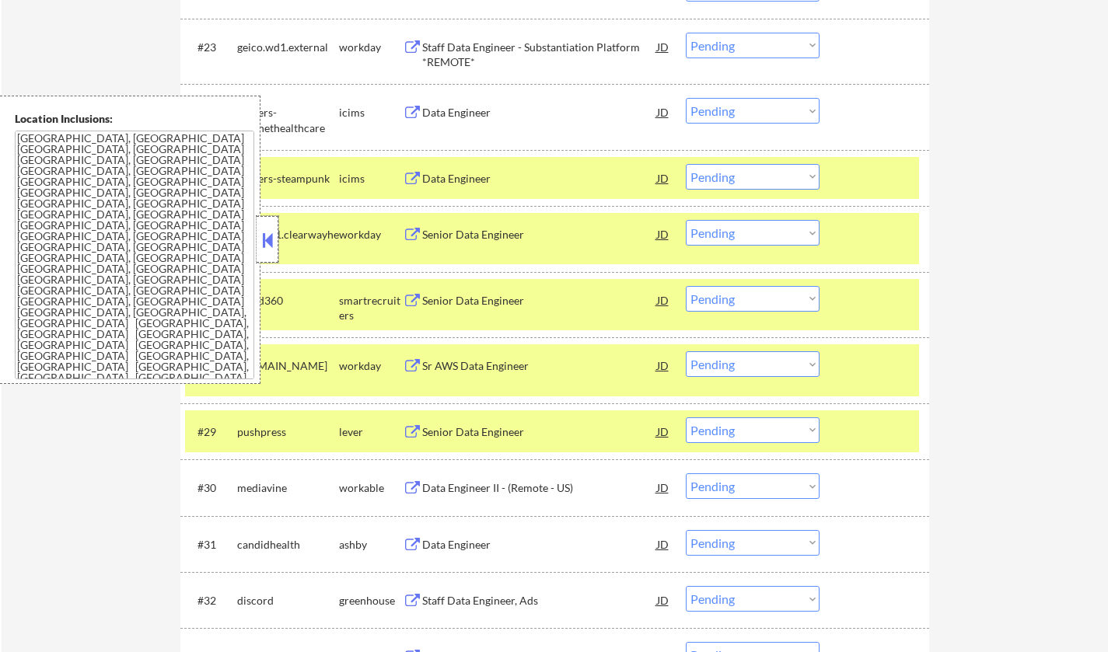
drag, startPoint x: 271, startPoint y: 252, endPoint x: 286, endPoint y: 16, distance: 236.1
click at [271, 250] on div at bounding box center [268, 239] width 22 height 47
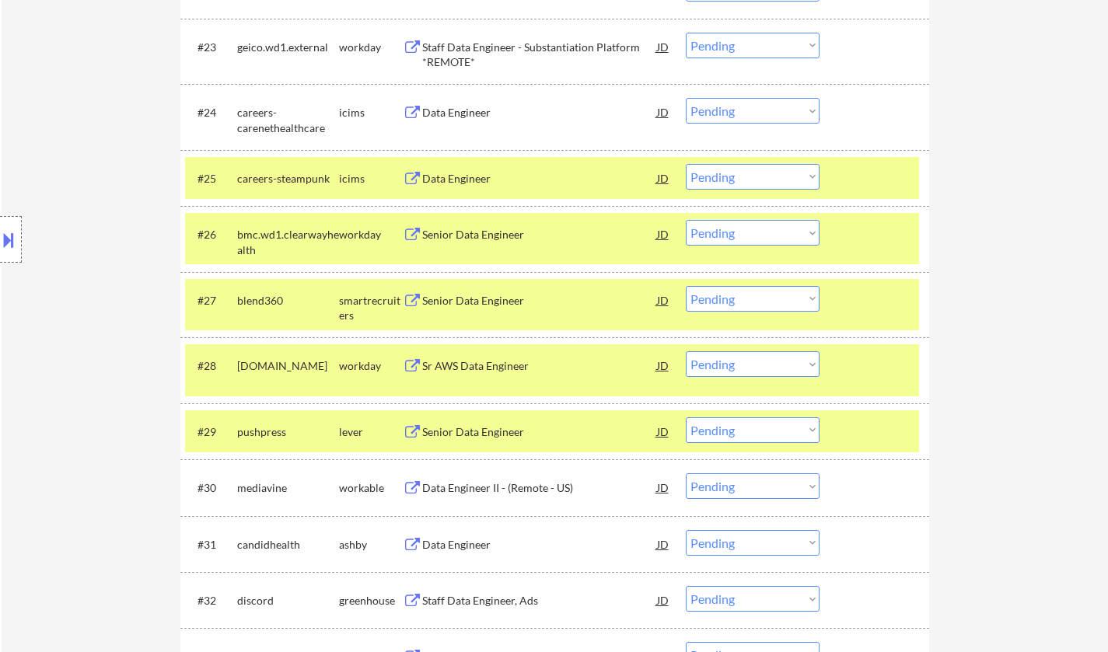
drag, startPoint x: 731, startPoint y: 298, endPoint x: 731, endPoint y: 311, distance: 13.2
click at [731, 298] on select "Choose an option... Pending Applied Excluded (Questions) Excluded (Expired) Exc…" at bounding box center [753, 299] width 134 height 26
click at [686, 286] on select "Choose an option... Pending Applied Excluded (Questions) Excluded (Expired) Exc…" at bounding box center [753, 299] width 134 height 26
select select ""pending""
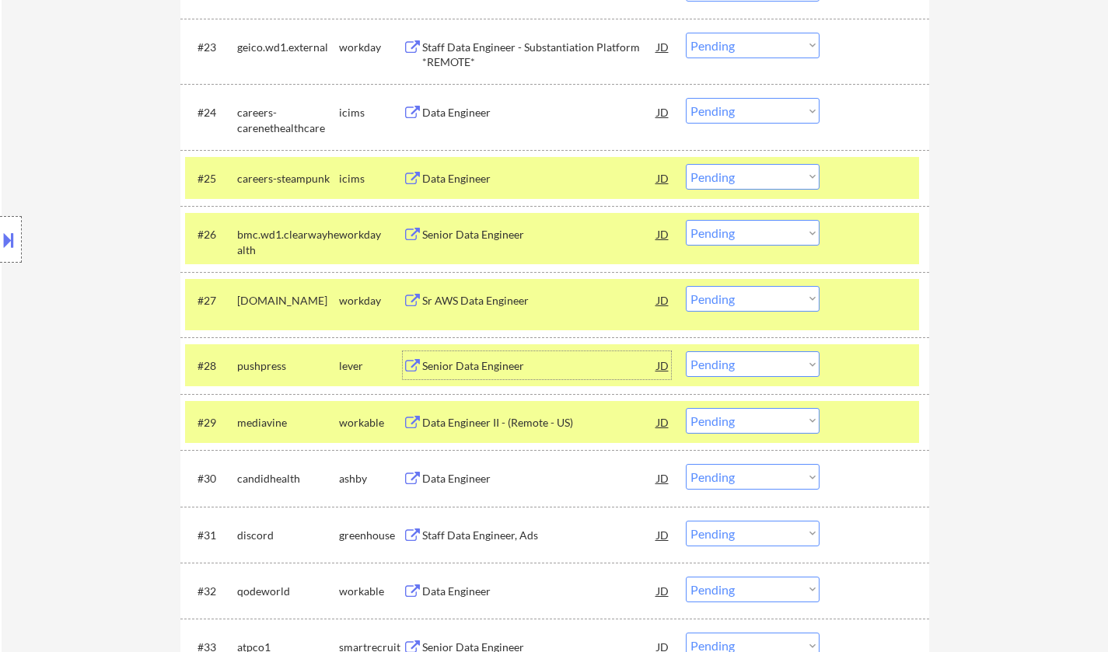
click at [456, 364] on div "Senior Data Engineer" at bounding box center [539, 366] width 235 height 16
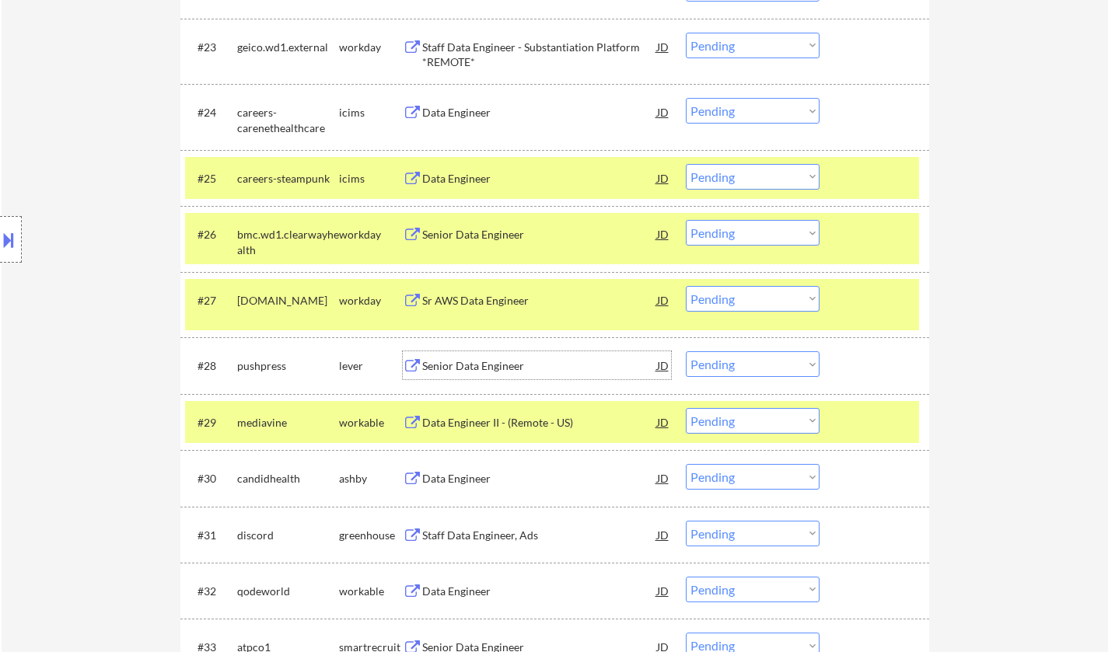
click at [777, 364] on select "Choose an option... Pending Applied Excluded (Questions) Excluded (Expired) Exc…" at bounding box center [753, 364] width 134 height 26
click at [686, 351] on select "Choose an option... Pending Applied Excluded (Questions) Excluded (Expired) Exc…" at bounding box center [753, 364] width 134 height 26
select select ""pending""
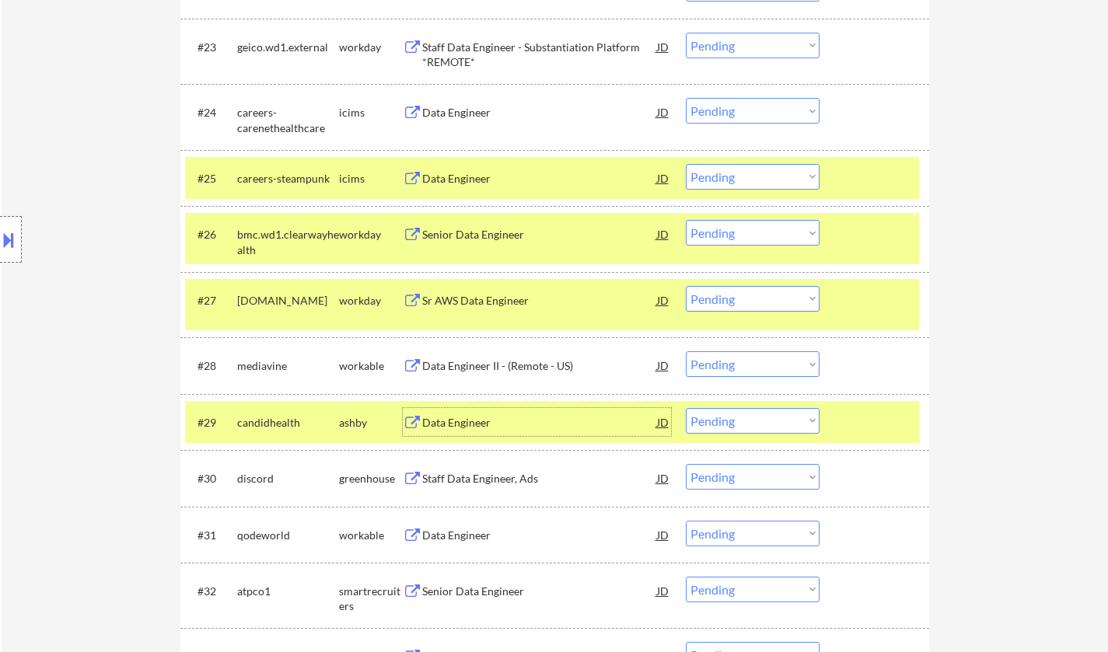
click at [458, 419] on div "Data Engineer" at bounding box center [539, 423] width 235 height 16
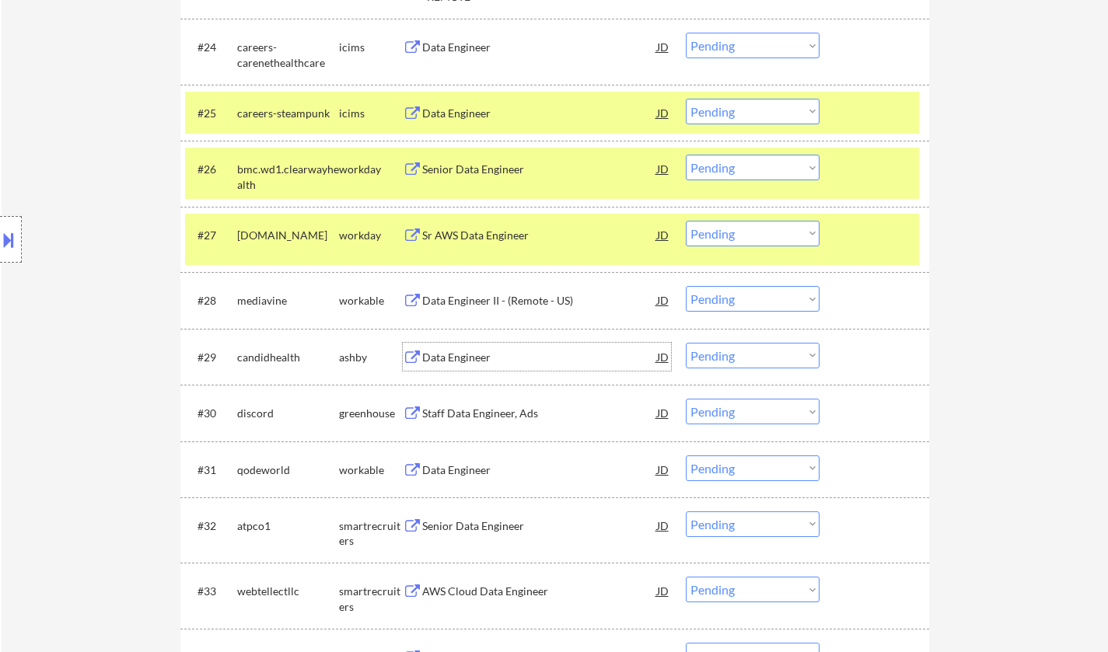
scroll to position [1944, 0]
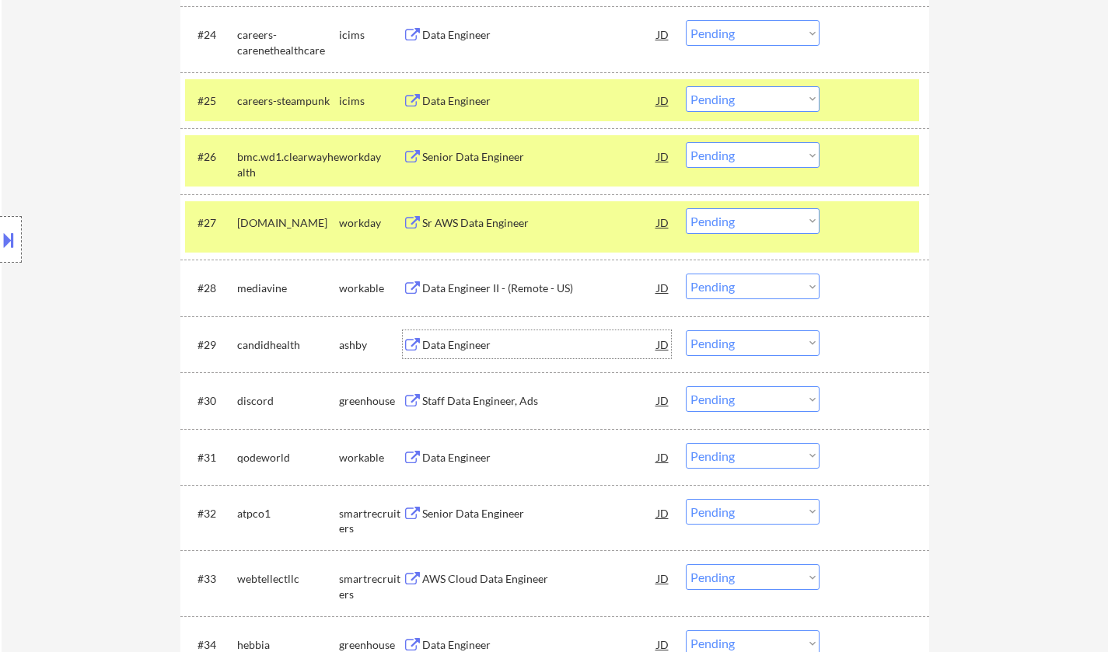
click at [733, 348] on select "Choose an option... Pending Applied Excluded (Questions) Excluded (Expired) Exc…" at bounding box center [753, 343] width 134 height 26
click at [686, 330] on select "Choose an option... Pending Applied Excluded (Questions) Excluded (Expired) Exc…" at bounding box center [753, 343] width 134 height 26
select select ""pending""
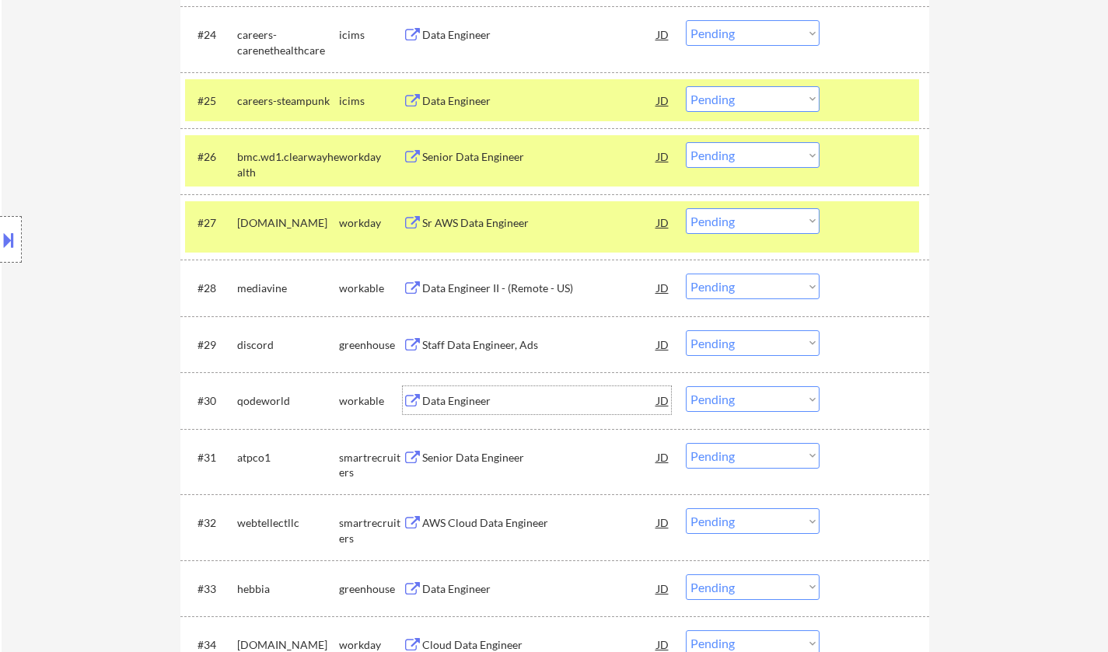
click at [456, 404] on div "Data Engineer" at bounding box center [539, 401] width 235 height 16
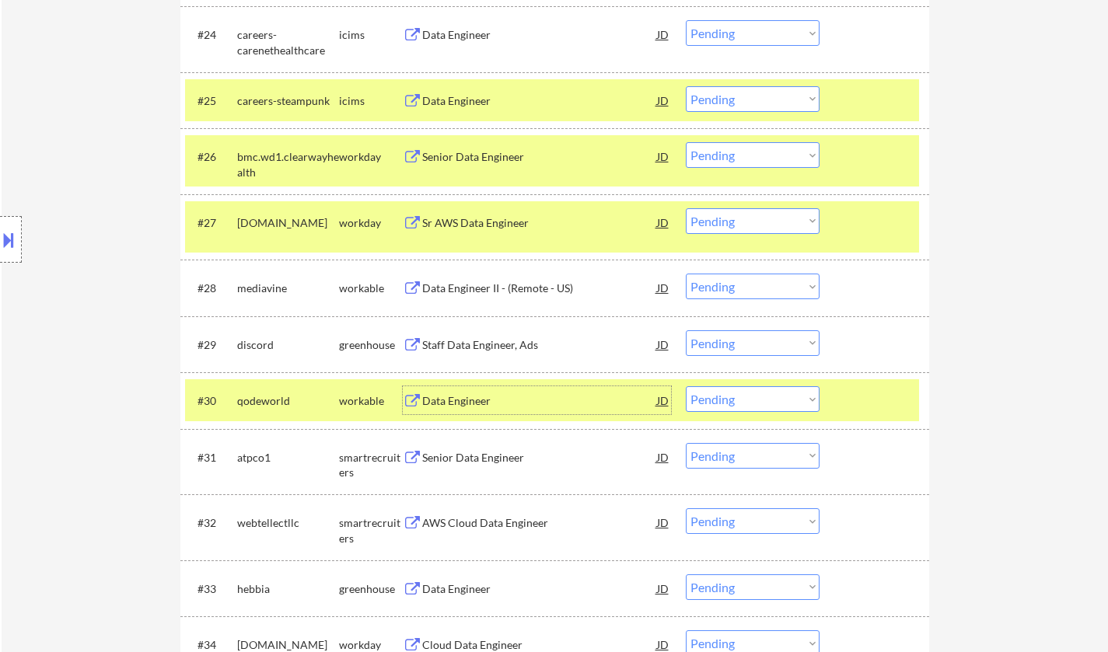
click at [764, 400] on select "Choose an option... Pending Applied Excluded (Questions) Excluded (Expired) Exc…" at bounding box center [753, 399] width 134 height 26
click at [686, 386] on select "Choose an option... Pending Applied Excluded (Questions) Excluded (Expired) Exc…" at bounding box center [753, 399] width 134 height 26
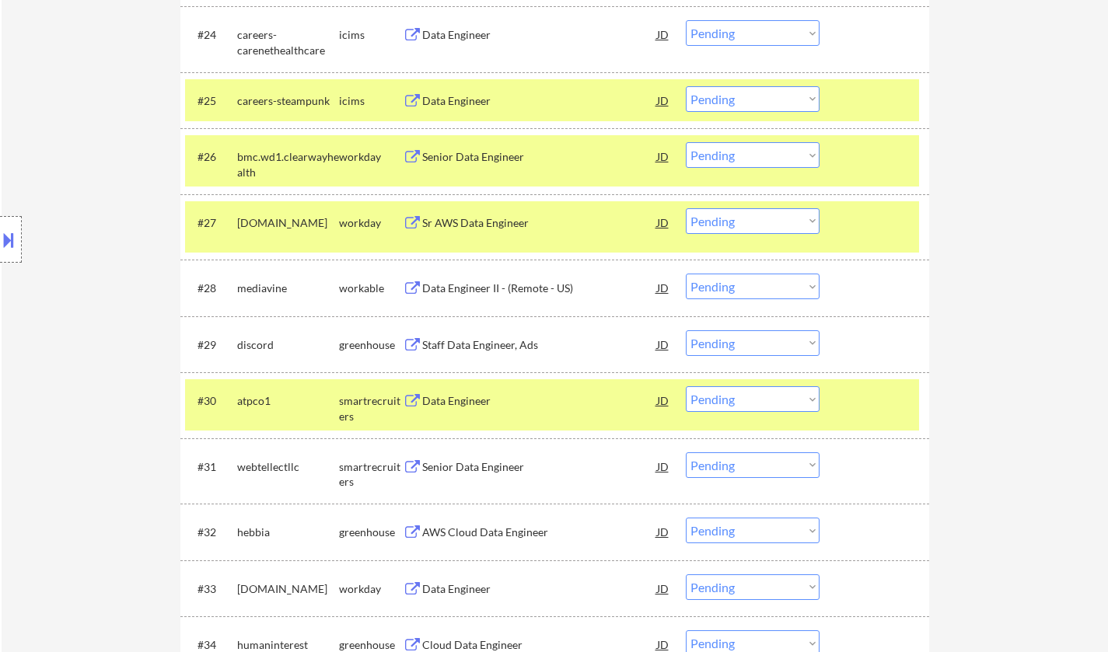
click at [460, 406] on div "Data Engineer" at bounding box center [539, 401] width 235 height 16
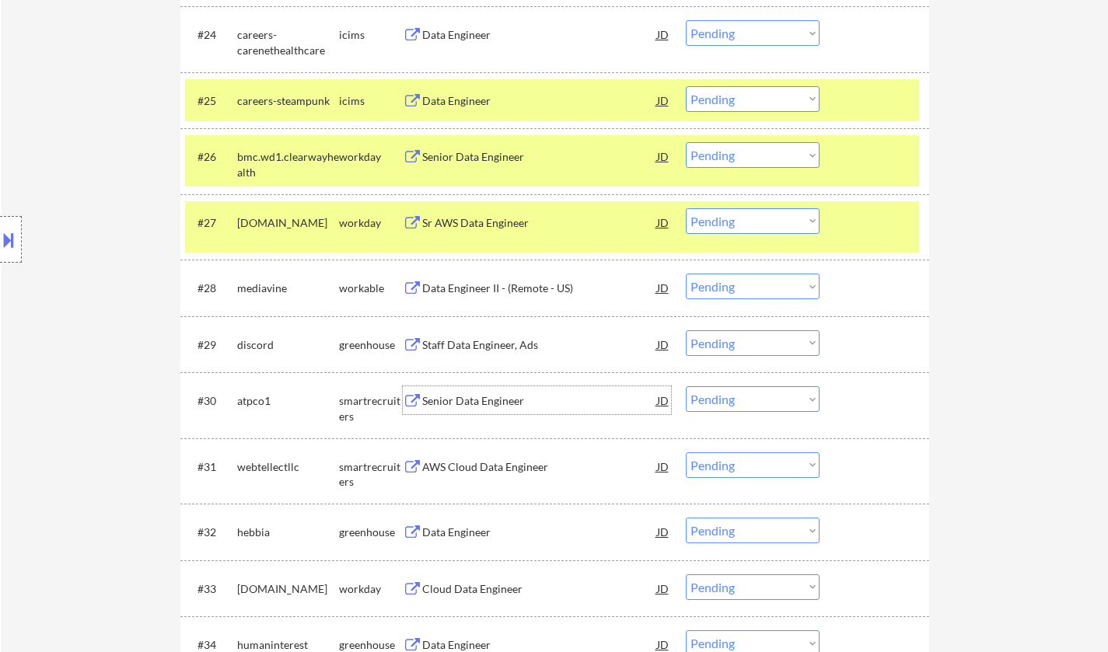
drag, startPoint x: 757, startPoint y: 397, endPoint x: 764, endPoint y: 409, distance: 14.0
click at [757, 397] on select "Choose an option... Pending Applied Excluded (Questions) Excluded (Expired) Exc…" at bounding box center [753, 399] width 134 height 26
click at [686, 386] on select "Choose an option... Pending Applied Excluded (Questions) Excluded (Expired) Exc…" at bounding box center [753, 399] width 134 height 26
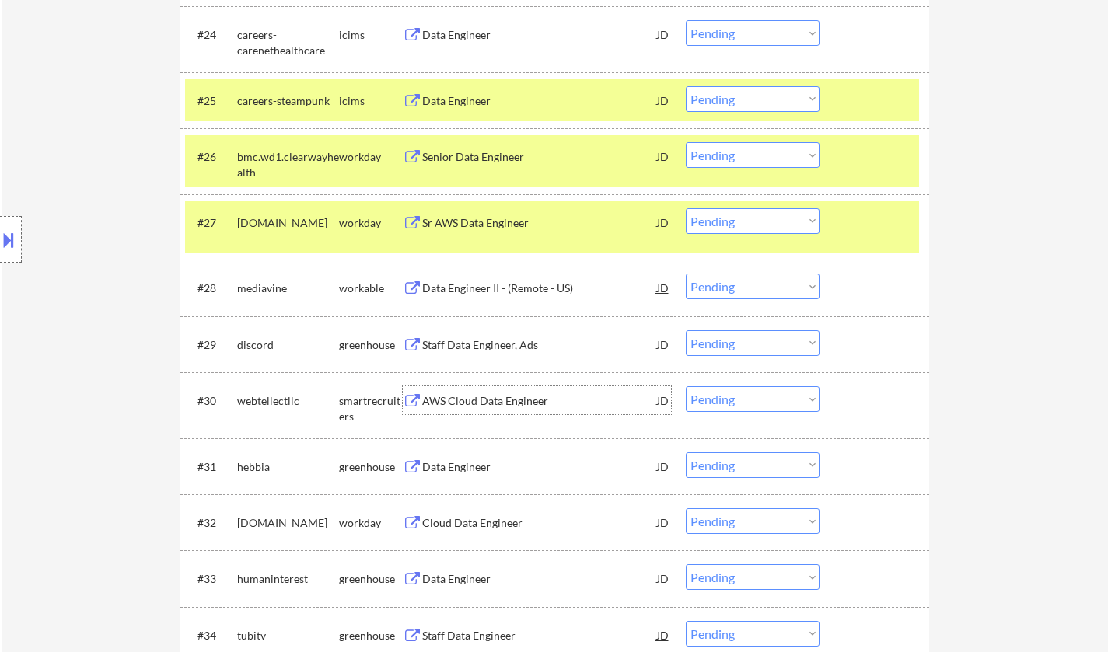
click at [504, 401] on div "AWS Cloud Data Engineer" at bounding box center [539, 401] width 235 height 16
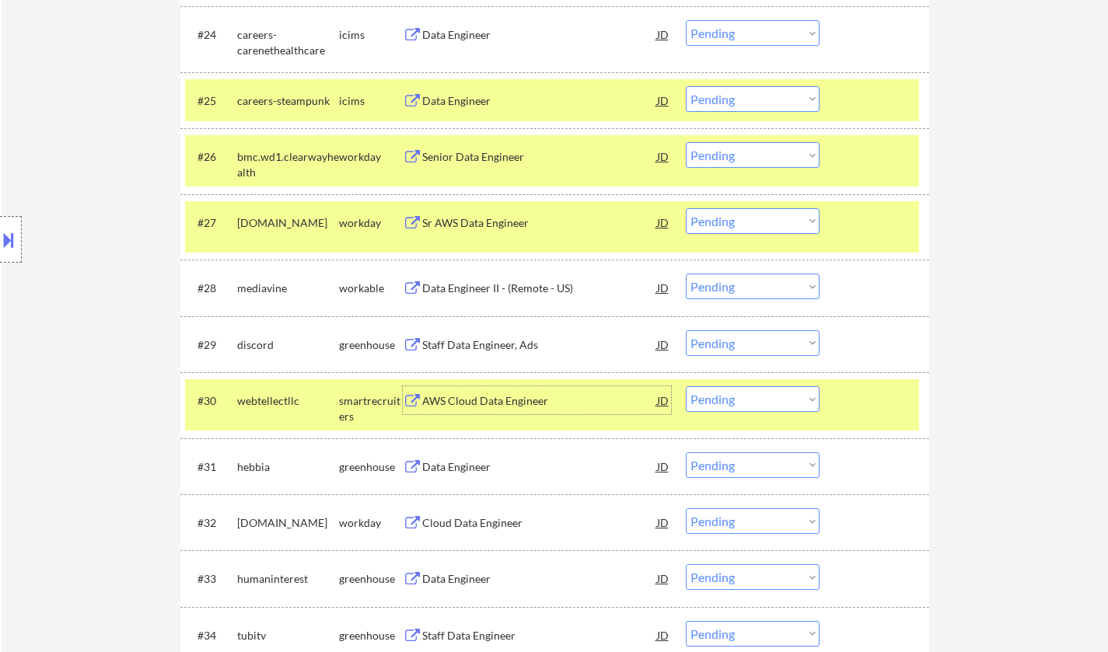
click at [737, 402] on select "Choose an option... Pending Applied Excluded (Questions) Excluded (Expired) Exc…" at bounding box center [753, 399] width 134 height 26
click at [686, 386] on select "Choose an option... Pending Applied Excluded (Questions) Excluded (Expired) Exc…" at bounding box center [753, 399] width 134 height 26
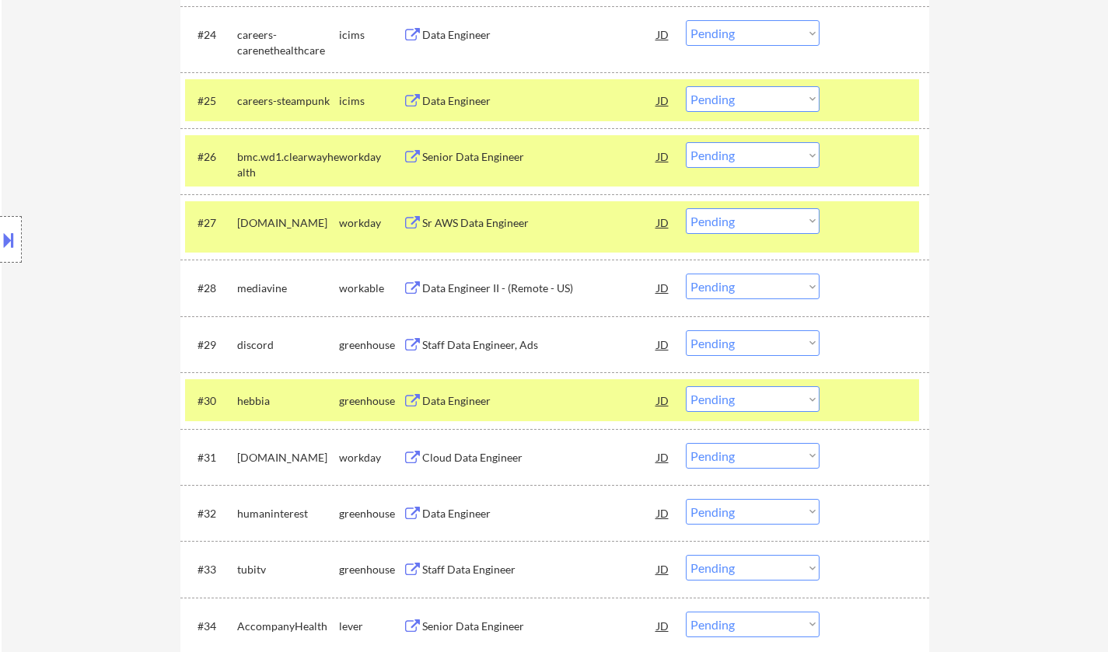
click at [459, 397] on div "Data Engineer" at bounding box center [539, 401] width 235 height 16
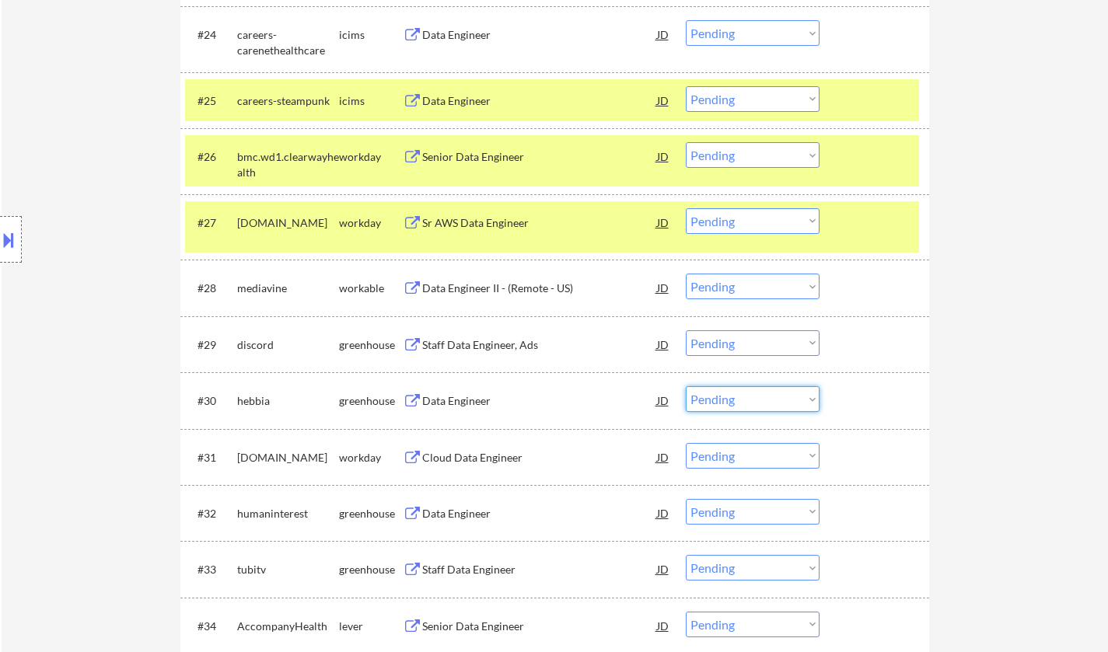
click at [731, 409] on select "Choose an option... Pending Applied Excluded (Questions) Excluded (Expired) Exc…" at bounding box center [753, 399] width 134 height 26
click at [686, 386] on select "Choose an option... Pending Applied Excluded (Questions) Excluded (Expired) Exc…" at bounding box center [753, 399] width 134 height 26
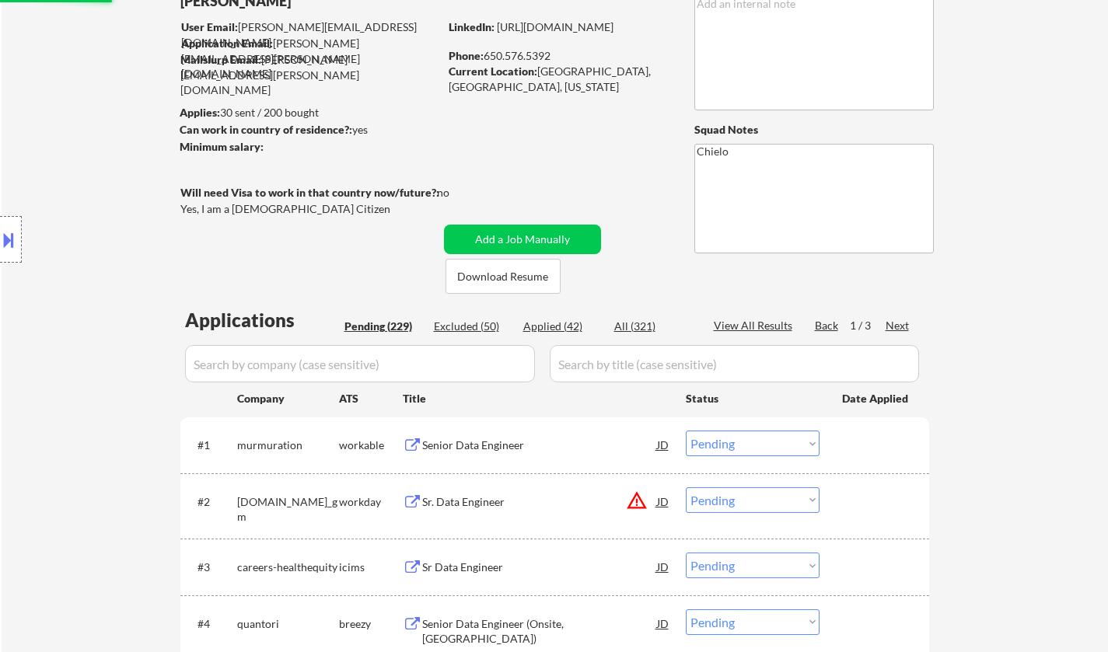
scroll to position [0, 0]
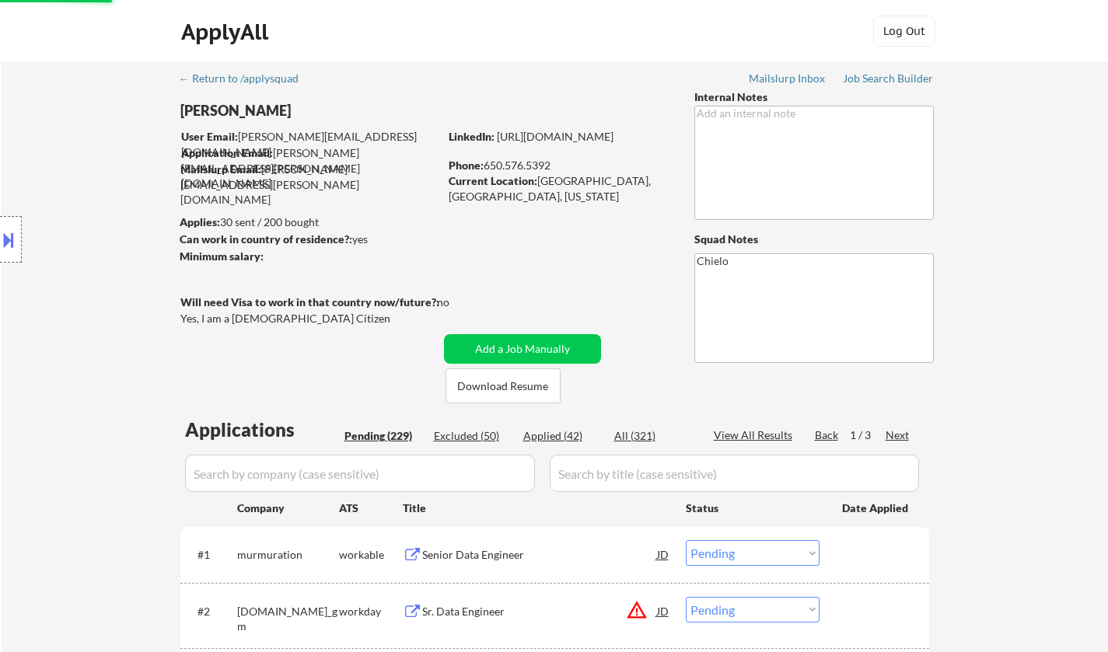
select select ""pending""
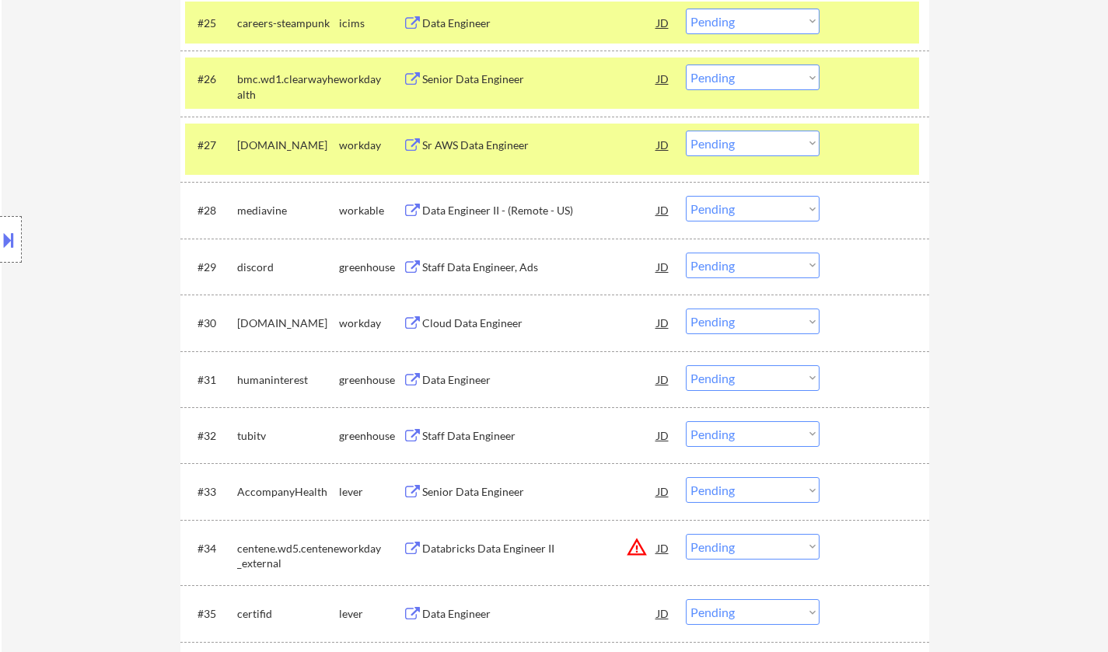
scroll to position [2333, 0]
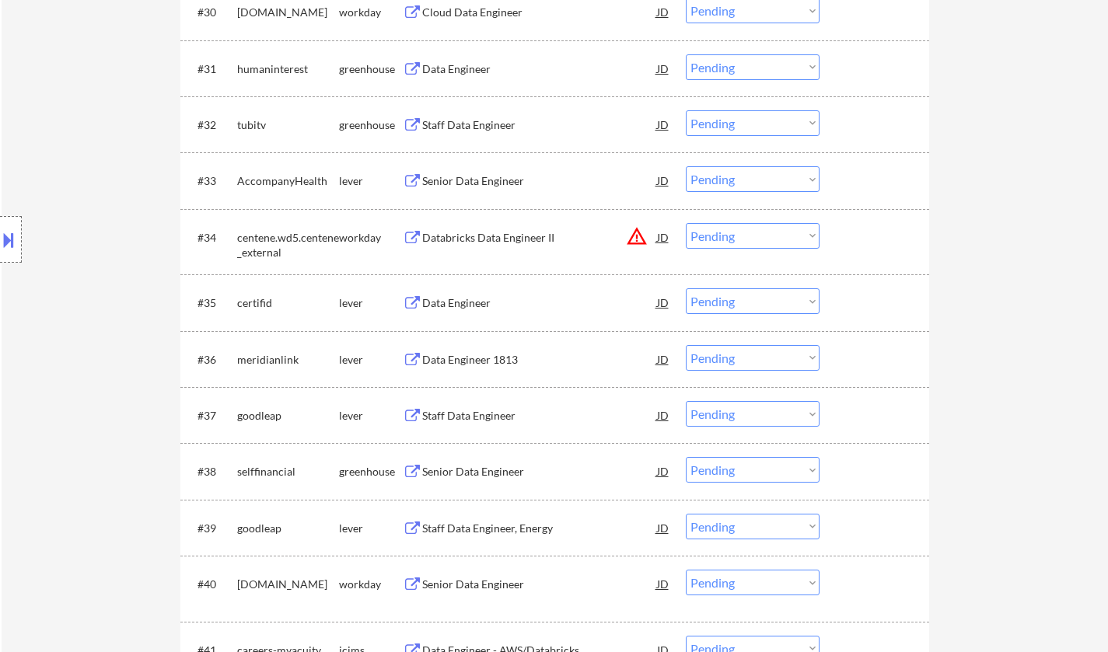
click at [456, 63] on div "Data Engineer" at bounding box center [539, 69] width 235 height 16
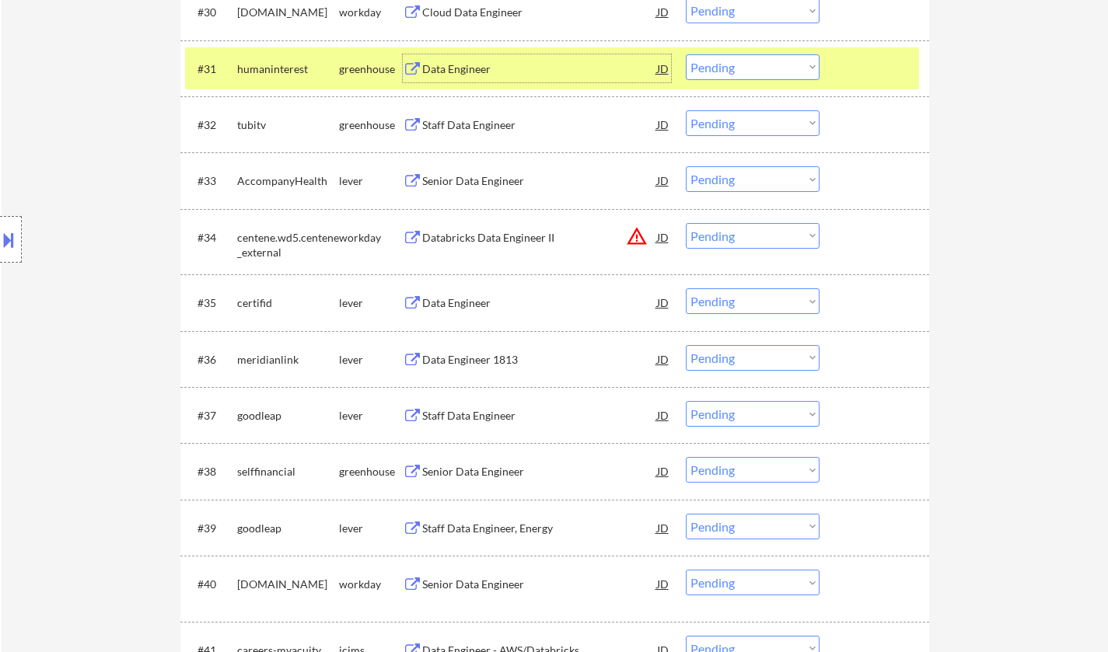
click at [748, 65] on select "Choose an option... Pending Applied Excluded (Questions) Excluded (Expired) Exc…" at bounding box center [753, 67] width 134 height 26
click at [686, 54] on select "Choose an option... Pending Applied Excluded (Questions) Excluded (Expired) Exc…" at bounding box center [753, 67] width 134 height 26
select select ""pending""
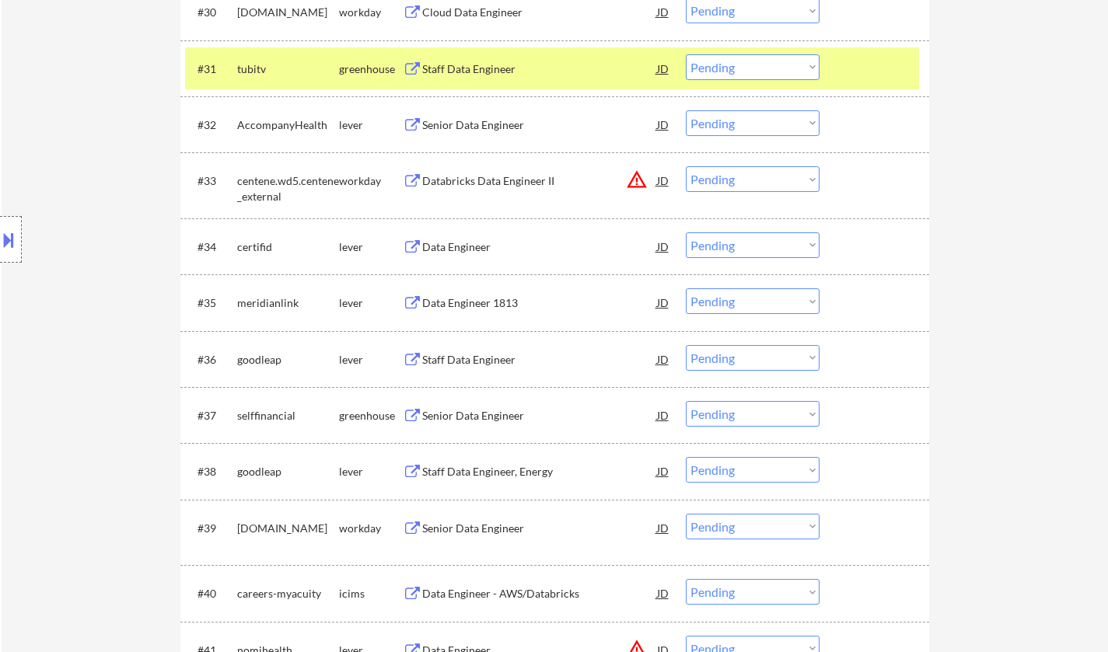
click at [449, 244] on div "Data Engineer" at bounding box center [539, 248] width 235 height 16
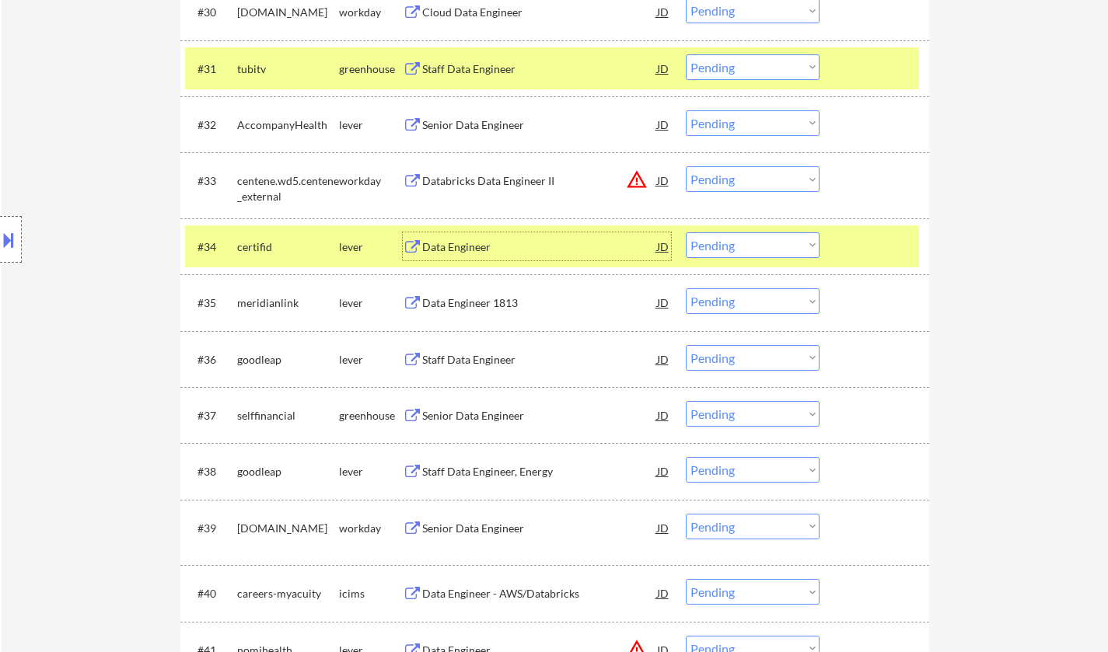
click at [0, 249] on button at bounding box center [8, 240] width 17 height 26
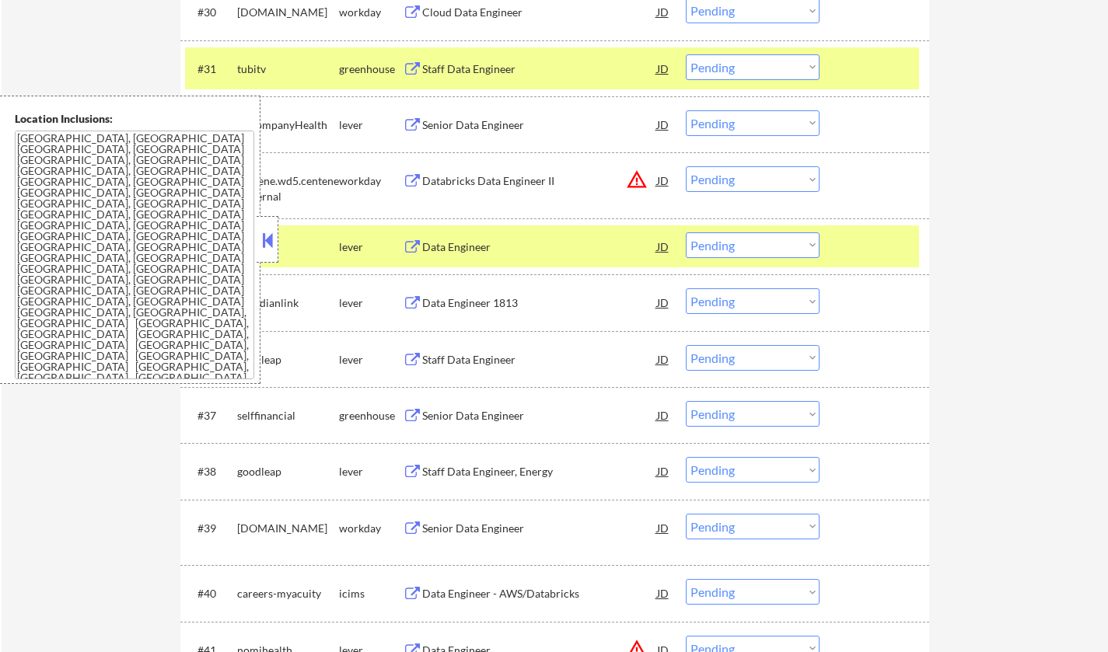
click at [271, 250] on button at bounding box center [267, 240] width 17 height 23
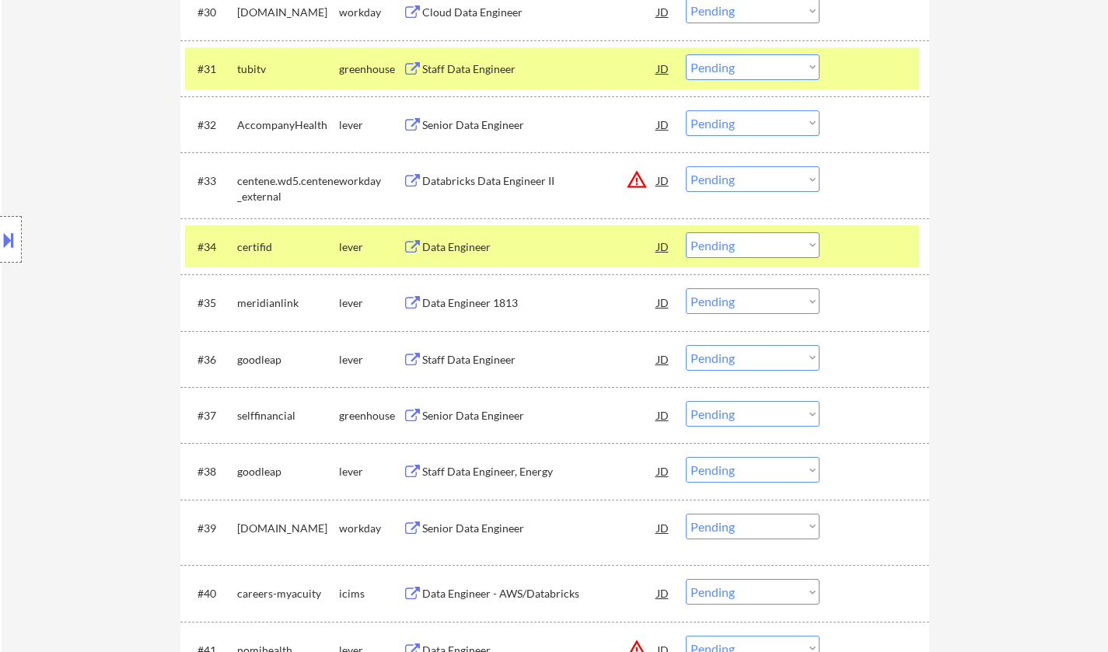
click at [0, 243] on button at bounding box center [8, 240] width 17 height 26
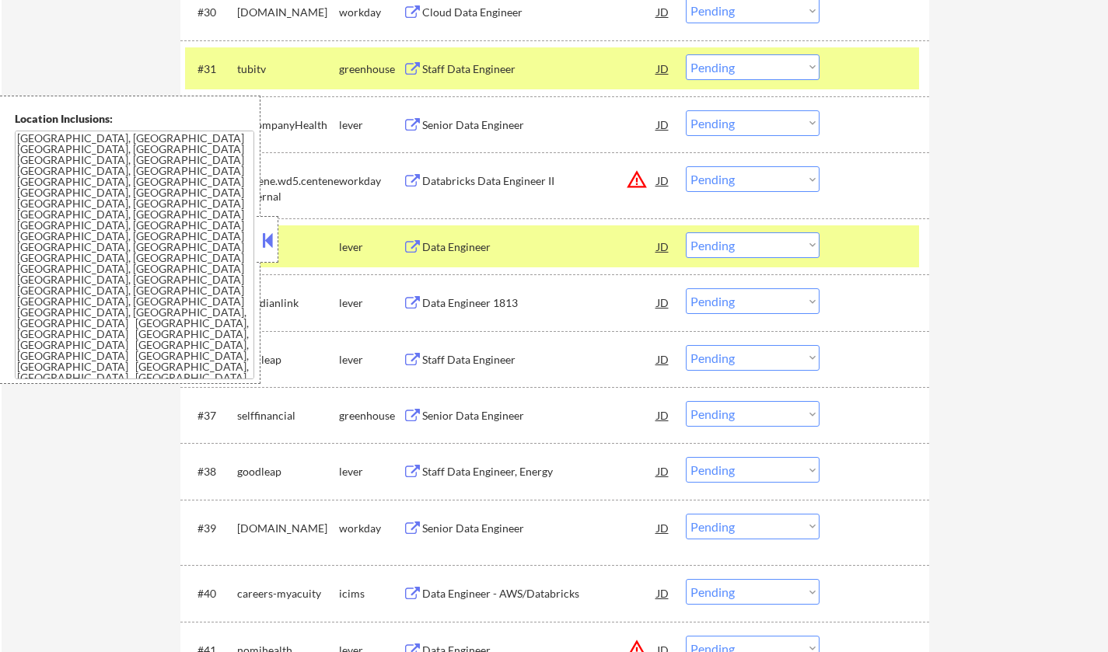
drag, startPoint x: 275, startPoint y: 247, endPoint x: 275, endPoint y: 238, distance: 8.6
click at [275, 242] on button at bounding box center [267, 240] width 17 height 23
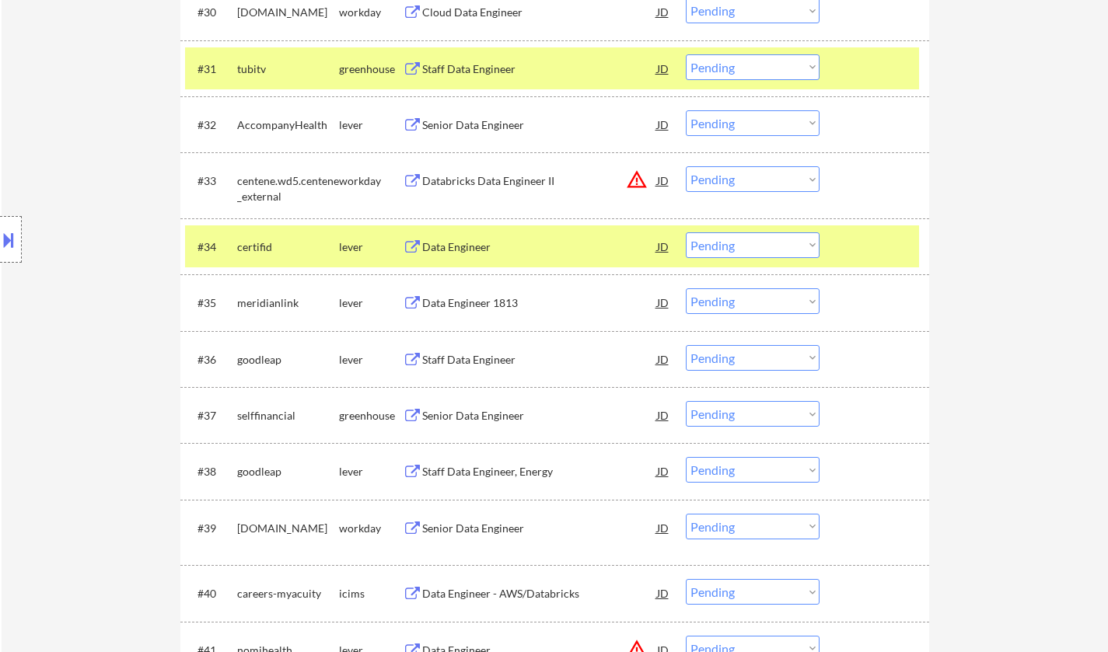
click at [757, 243] on select "Choose an option... Pending Applied Excluded (Questions) Excluded (Expired) Exc…" at bounding box center [753, 246] width 134 height 26
click at [686, 233] on select "Choose an option... Pending Applied Excluded (Questions) Excluded (Expired) Exc…" at bounding box center [753, 246] width 134 height 26
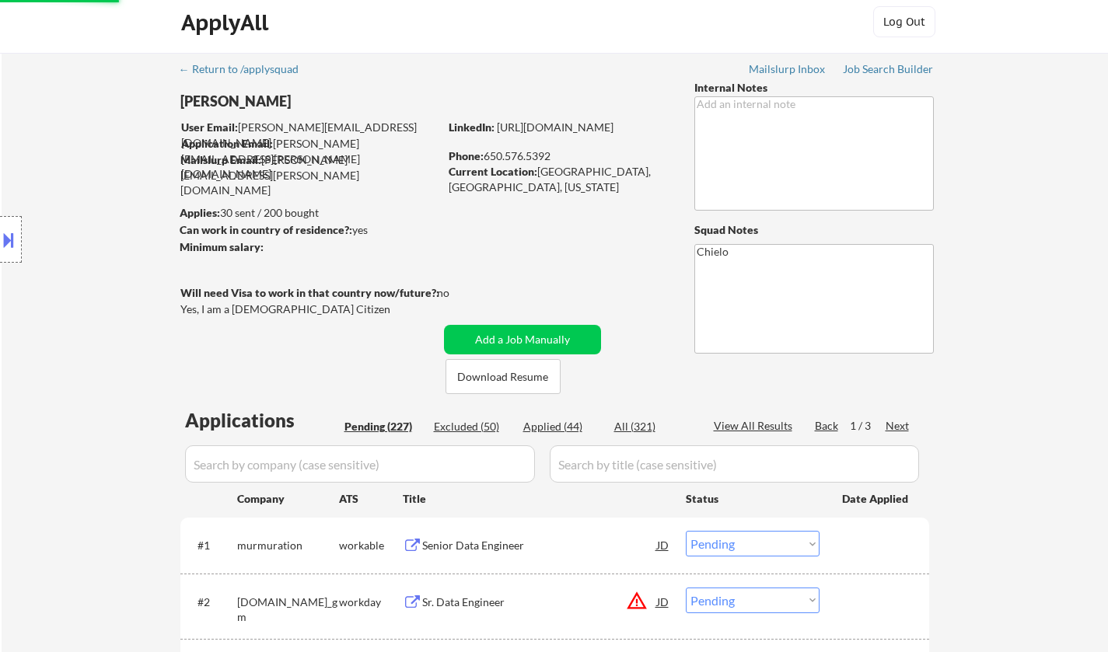
scroll to position [0, 0]
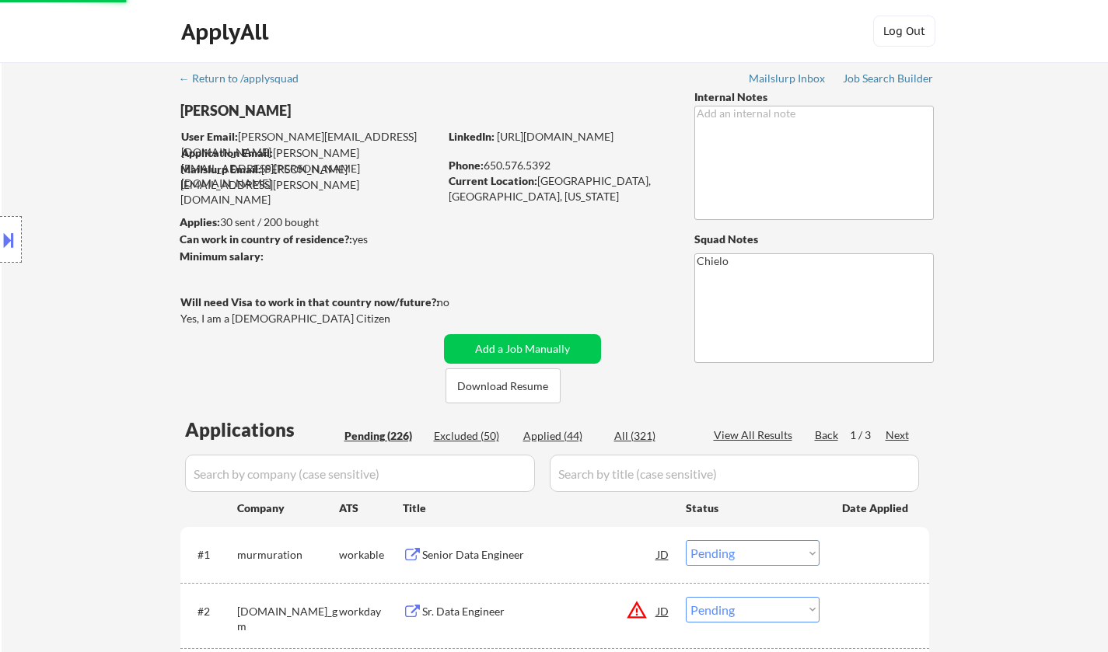
select select ""pending""
